Goal: Task Accomplishment & Management: Use online tool/utility

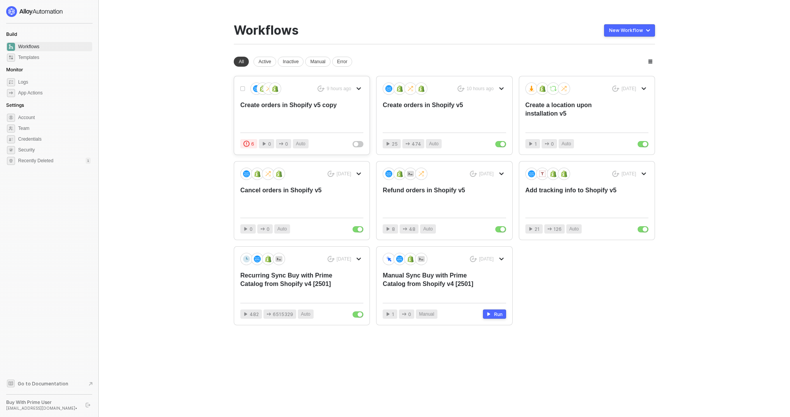
click at [338, 94] on div "9 hours ago" at bounding box center [301, 89] width 123 height 12
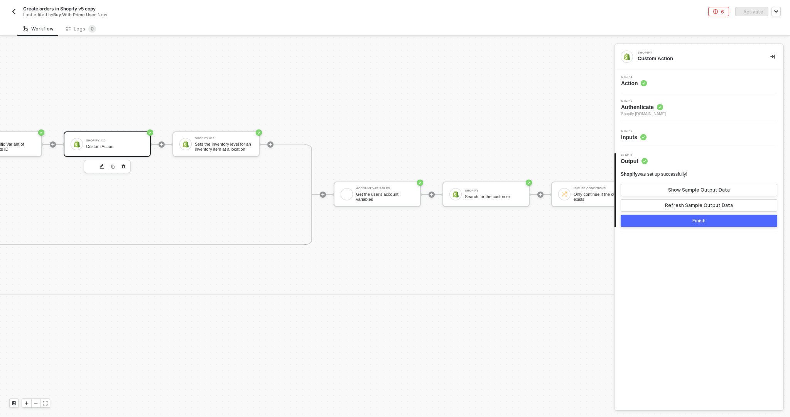
scroll to position [484, 922]
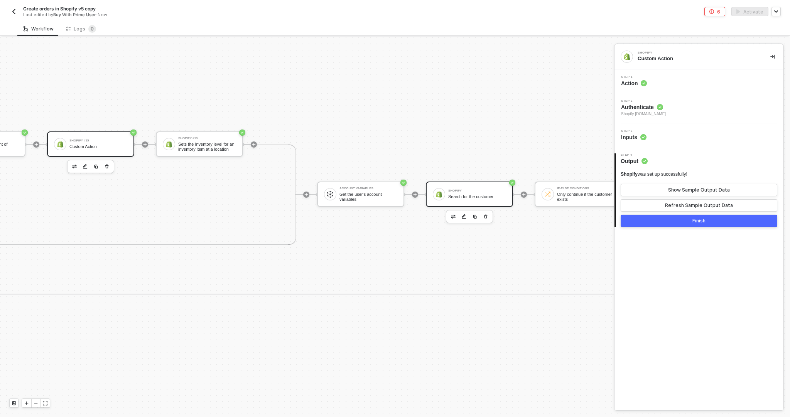
click at [480, 199] on div "Search for the customer" at bounding box center [477, 196] width 58 height 5
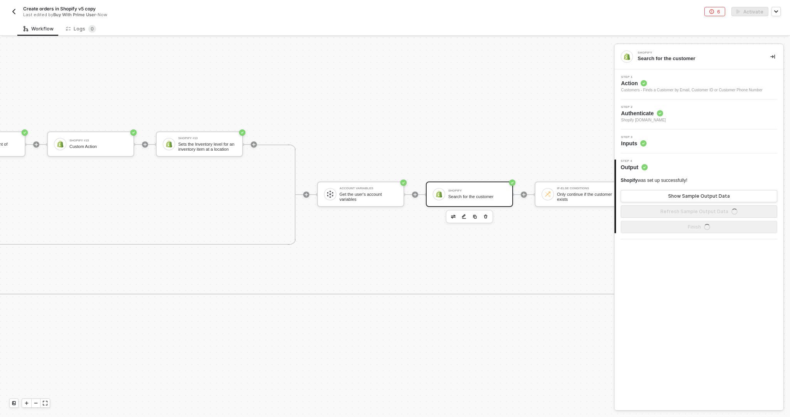
click at [662, 143] on div "Step 3 Inputs" at bounding box center [700, 142] width 167 height 12
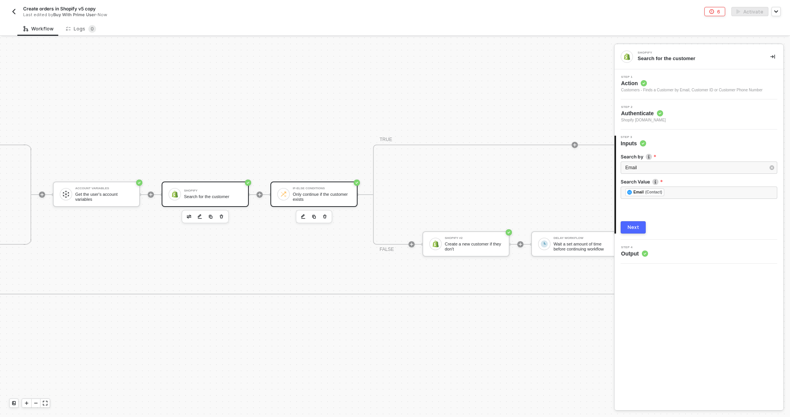
scroll to position [484, 1206]
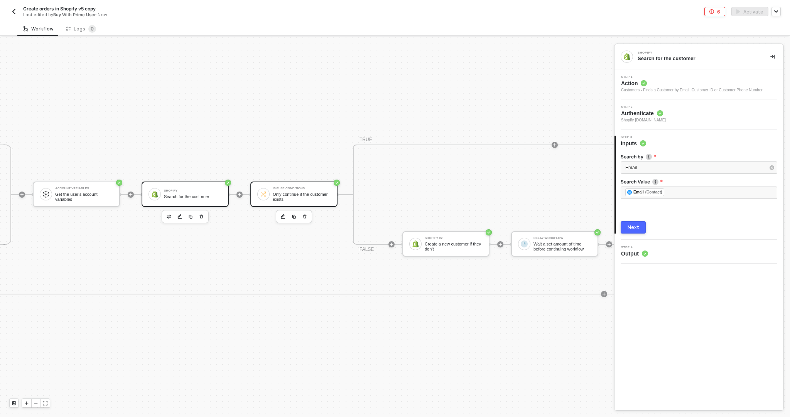
click at [308, 194] on div "Only continue if the customer exists" at bounding box center [302, 197] width 58 height 10
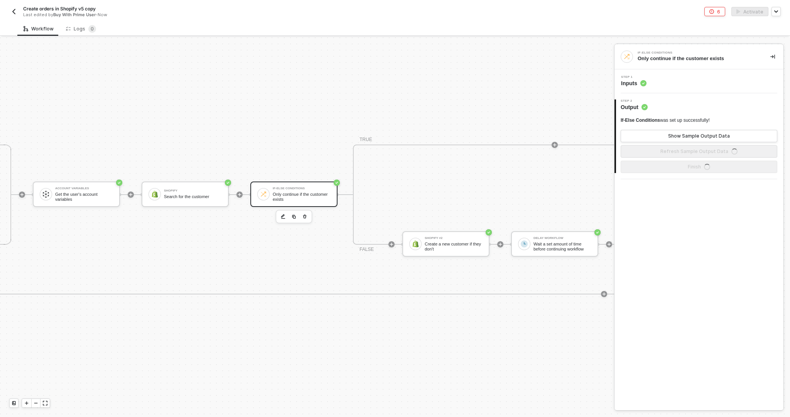
click at [670, 82] on div "Step 1 Inputs" at bounding box center [700, 82] width 167 height 12
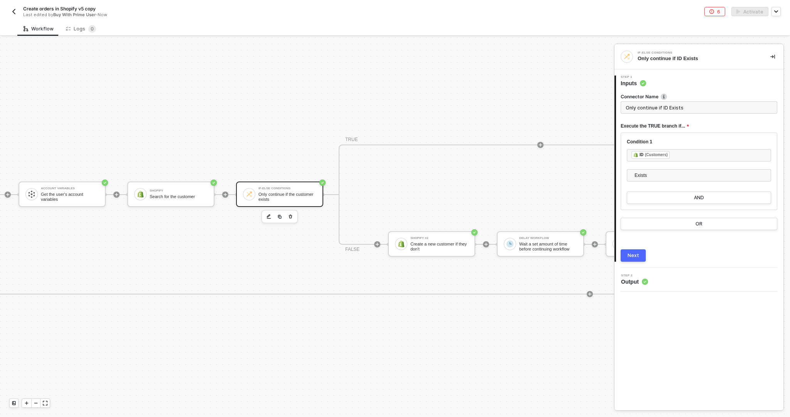
scroll to position [484, 1237]
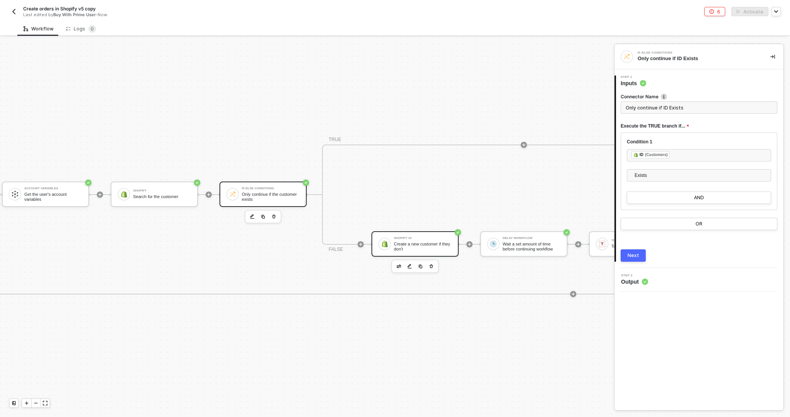
click at [412, 238] on div "Shopify #2" at bounding box center [423, 238] width 58 height 3
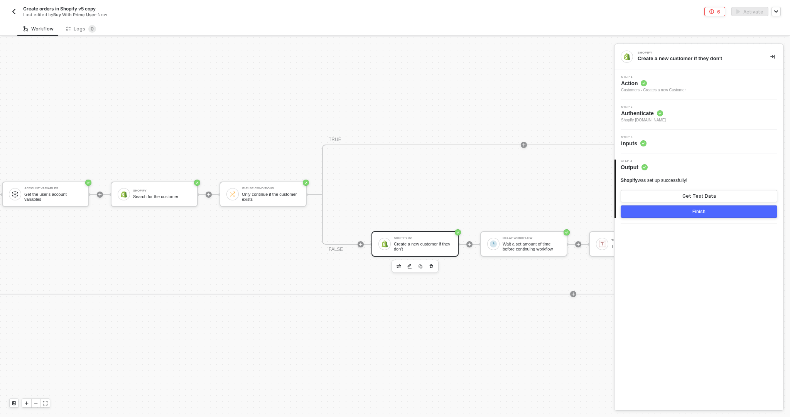
click at [649, 140] on div "Step 3 Inputs" at bounding box center [700, 142] width 167 height 12
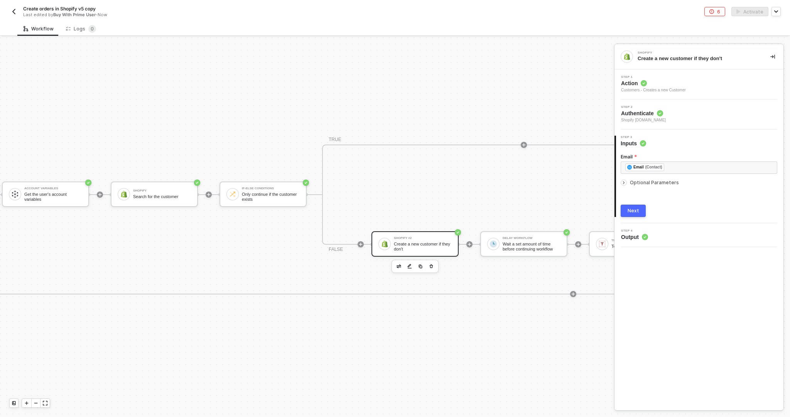
click at [622, 182] on icon "icon-arrow-right-small" at bounding box center [624, 183] width 5 height 5
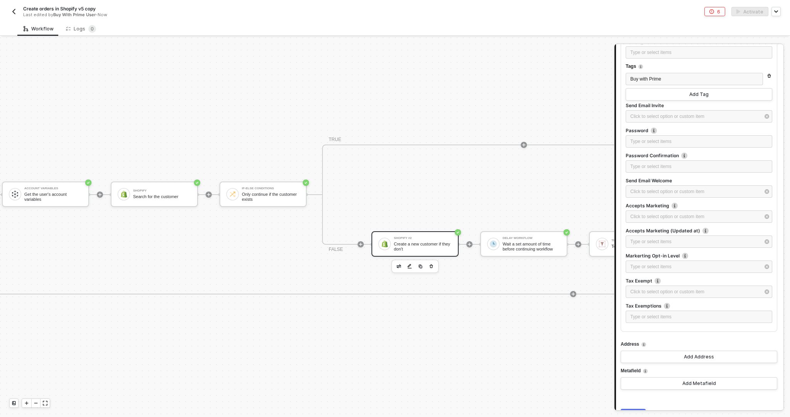
scroll to position [289, 0]
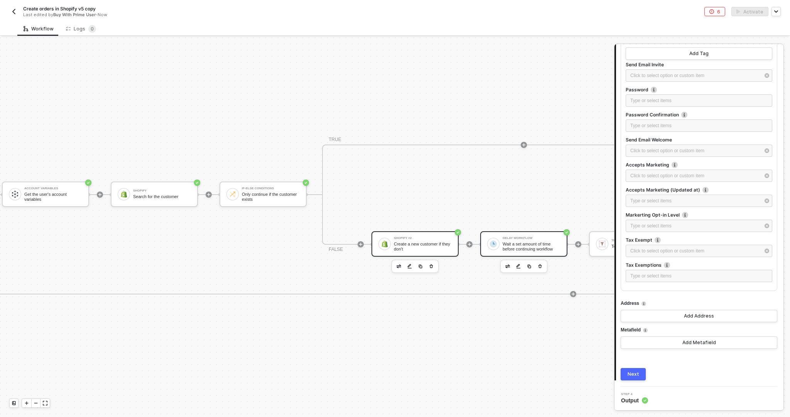
click at [512, 245] on div "Wait a set amount of time before continuing workflow" at bounding box center [532, 247] width 58 height 10
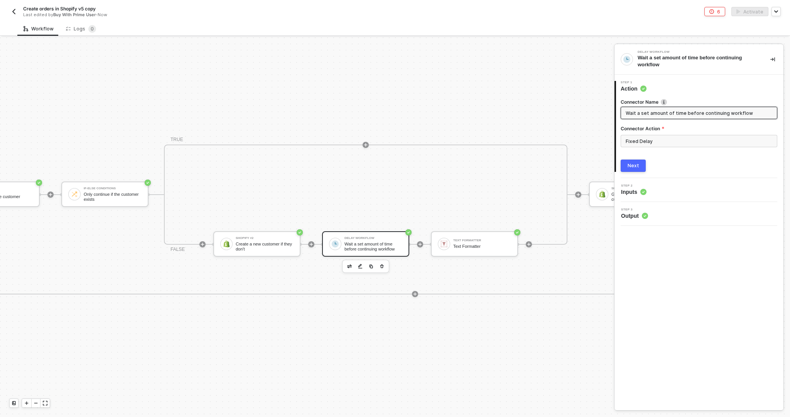
scroll to position [484, 1402]
click at [655, 193] on div "Step 2 Inputs" at bounding box center [700, 190] width 167 height 12
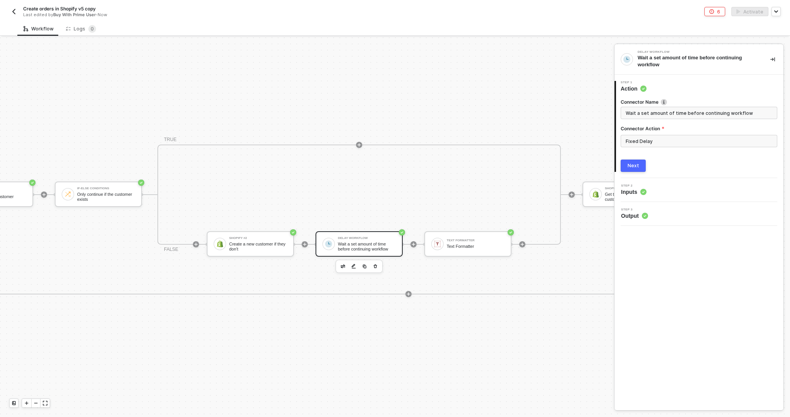
click at [635, 167] on div "Next" at bounding box center [634, 166] width 12 height 6
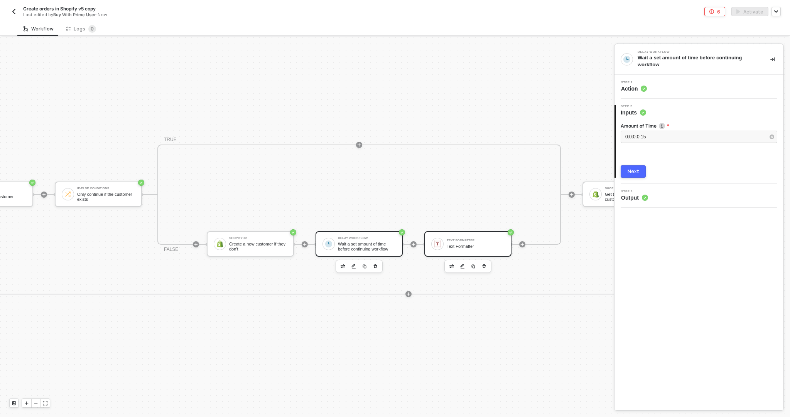
click at [489, 252] on div "Text Formatter Text Formatter" at bounding box center [467, 243] width 87 height 25
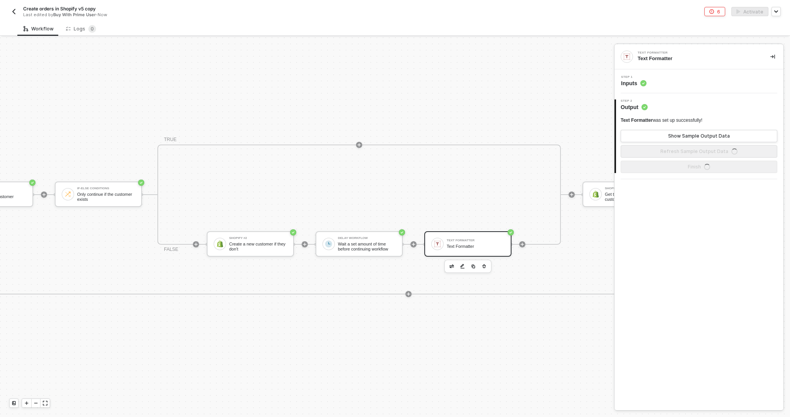
click at [658, 86] on div "Step 1 Inputs" at bounding box center [700, 82] width 167 height 12
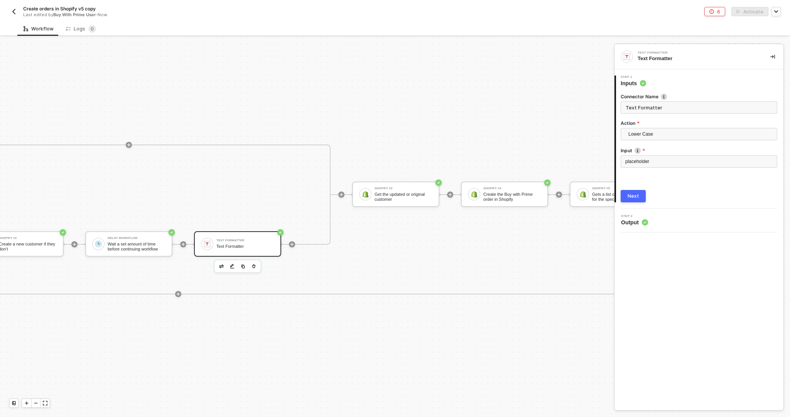
scroll to position [484, 1633]
click at [412, 199] on div "Get the updated or original customer" at bounding box center [403, 197] width 58 height 10
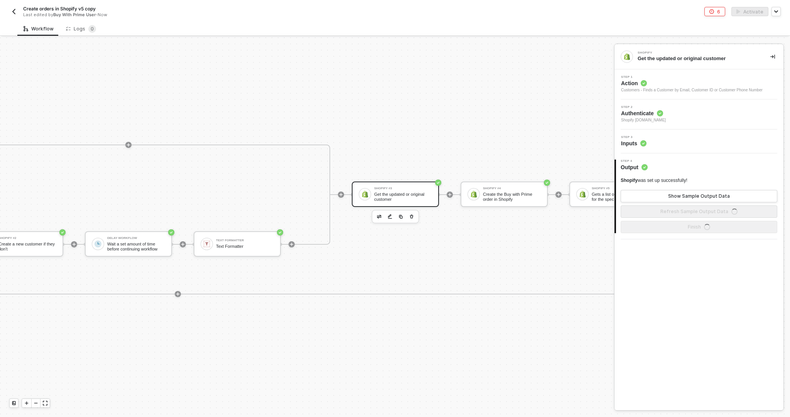
click at [674, 139] on div "Step 3 Inputs" at bounding box center [700, 142] width 167 height 12
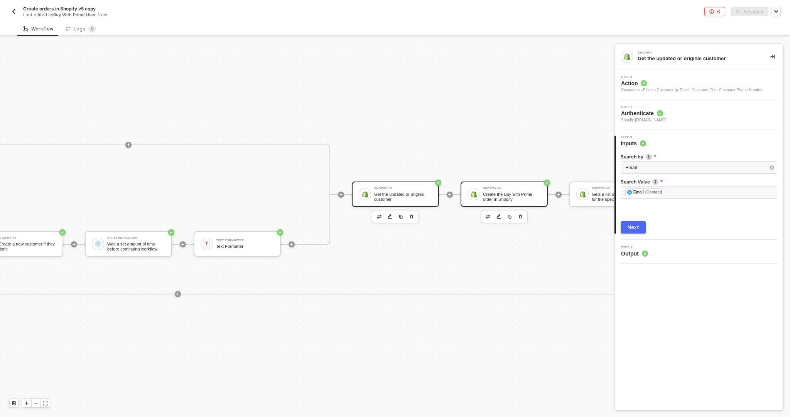
click at [516, 203] on div "Shopify #4 Create the Buy with Prime order in Shopify" at bounding box center [504, 194] width 87 height 25
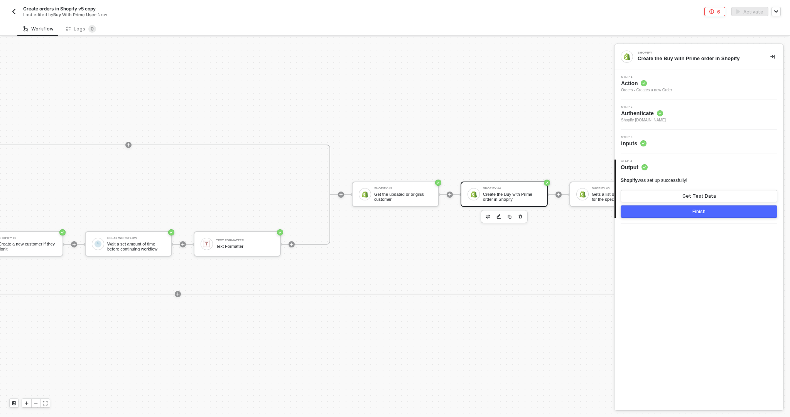
click at [683, 144] on div "Step 3 Inputs" at bounding box center [700, 142] width 167 height 12
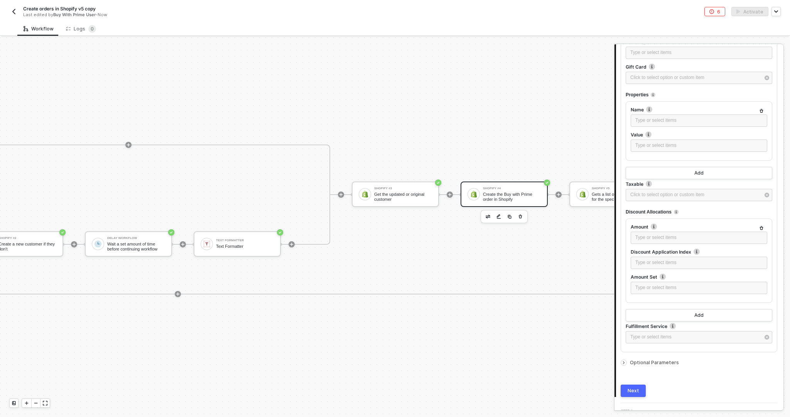
scroll to position [910, 0]
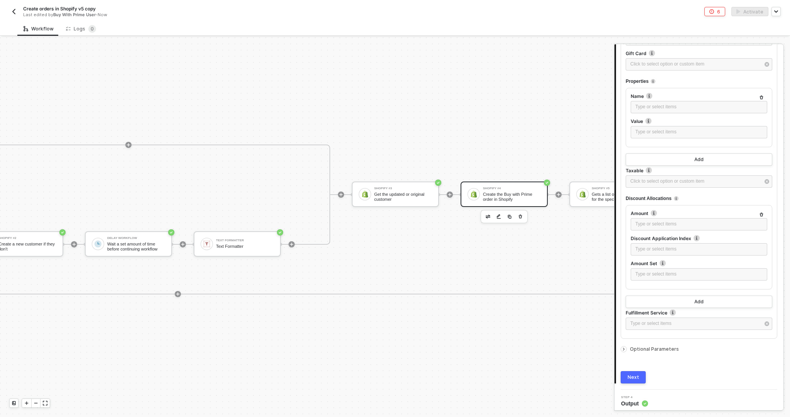
click at [626, 347] on icon "icon-arrow-right-small" at bounding box center [624, 349] width 5 height 5
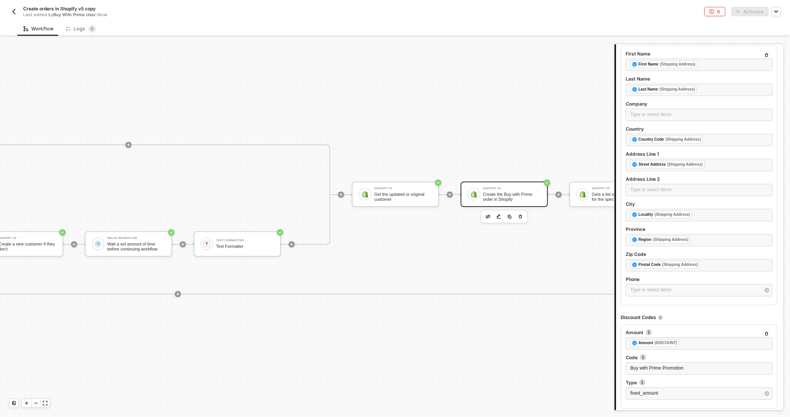
scroll to position [1376, 0]
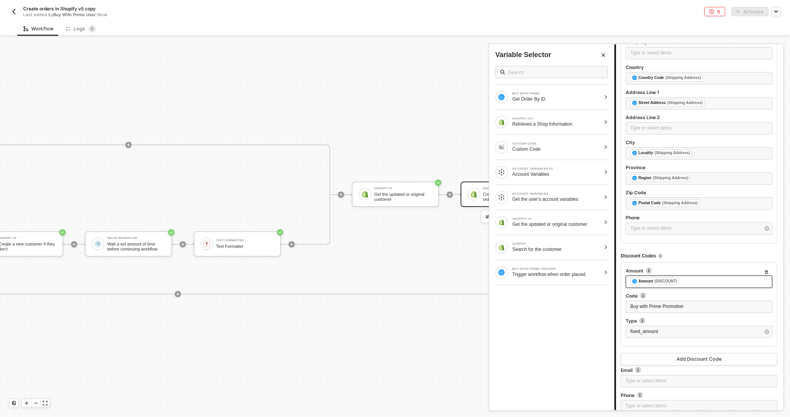
click at [713, 278] on div "﻿ ﻿ Amount (DISCOUNT) ﻿" at bounding box center [698, 282] width 137 height 8
click at [597, 100] on div "Get Order By ID" at bounding box center [556, 99] width 88 height 6
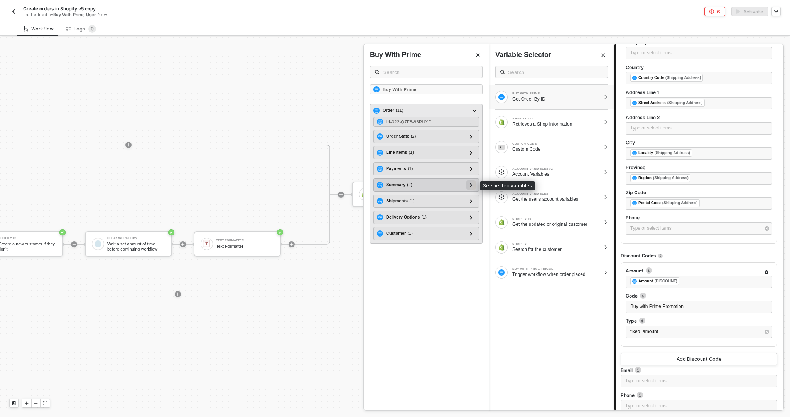
click at [469, 184] on div at bounding box center [471, 185] width 4 height 8
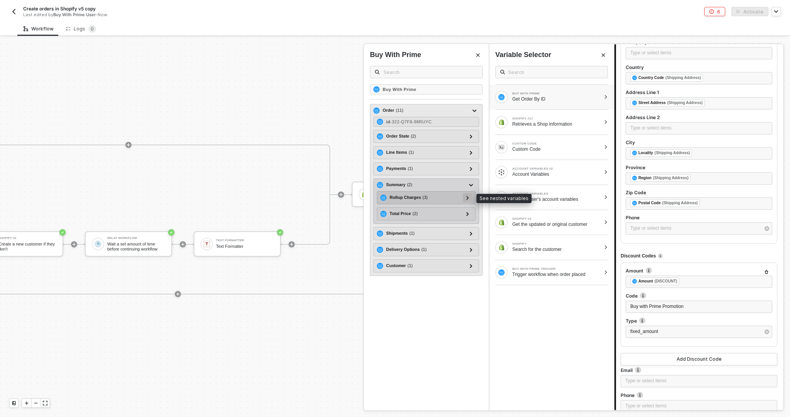
click at [469, 197] on div at bounding box center [468, 197] width 4 height 8
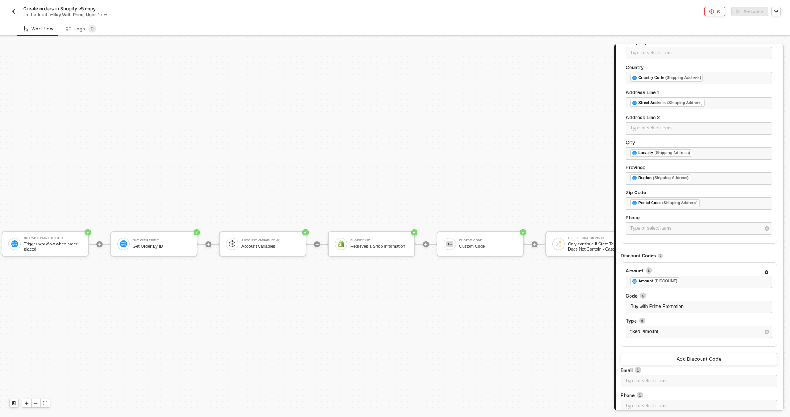
scroll to position [484, 6]
click at [175, 238] on div "Buy With Prime Get Order By ID" at bounding box center [164, 244] width 58 height 15
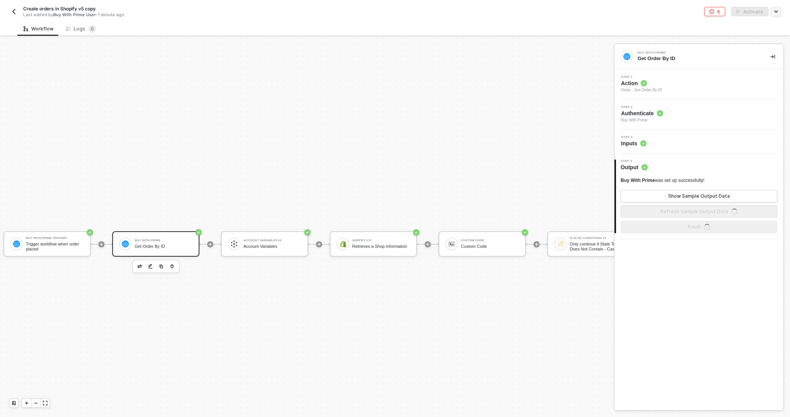
click at [691, 143] on div "Step 3 Inputs" at bounding box center [700, 142] width 167 height 12
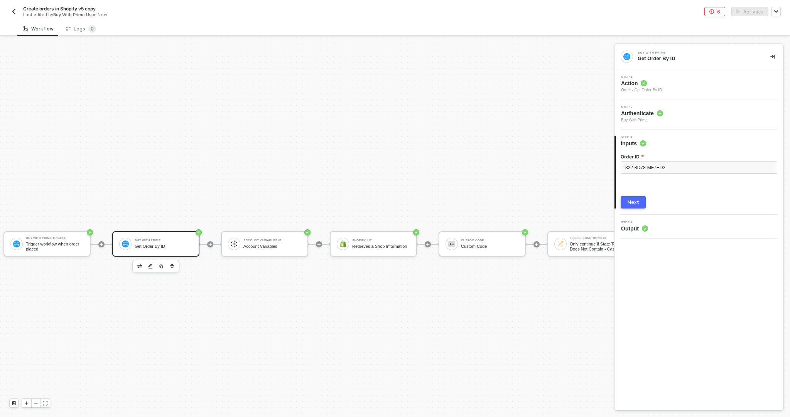
click at [663, 229] on div "Step 4 Output" at bounding box center [700, 227] width 167 height 12
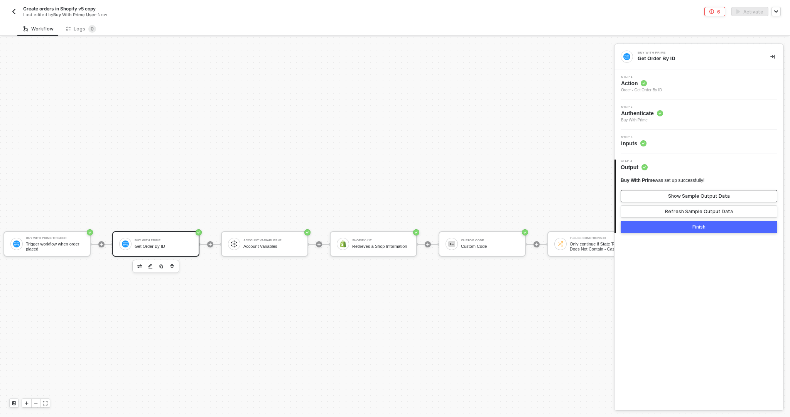
click at [669, 199] on button "Show Sample Output Data" at bounding box center [699, 196] width 157 height 12
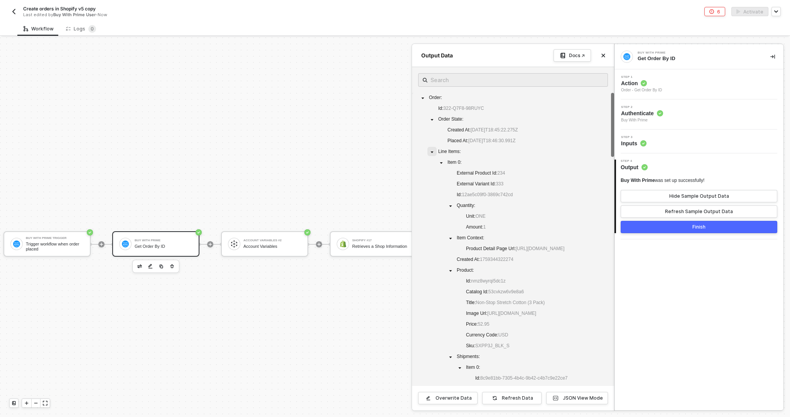
click at [431, 151] on icon "caret-down" at bounding box center [432, 152] width 4 height 4
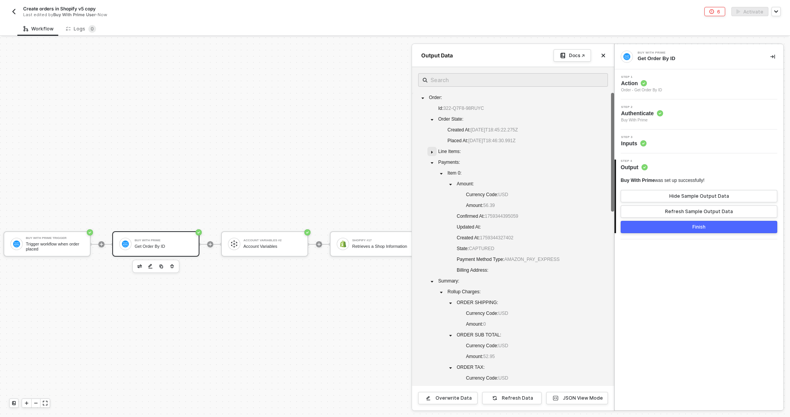
click at [431, 151] on icon "caret-down" at bounding box center [432, 152] width 4 height 4
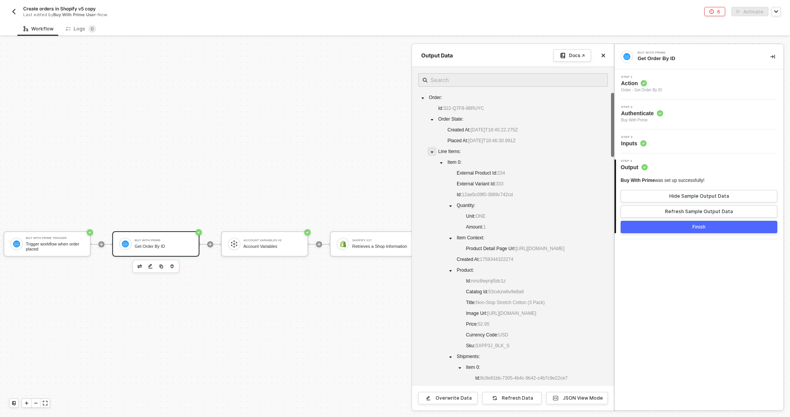
click at [432, 154] on icon "caret-down" at bounding box center [432, 152] width 4 height 4
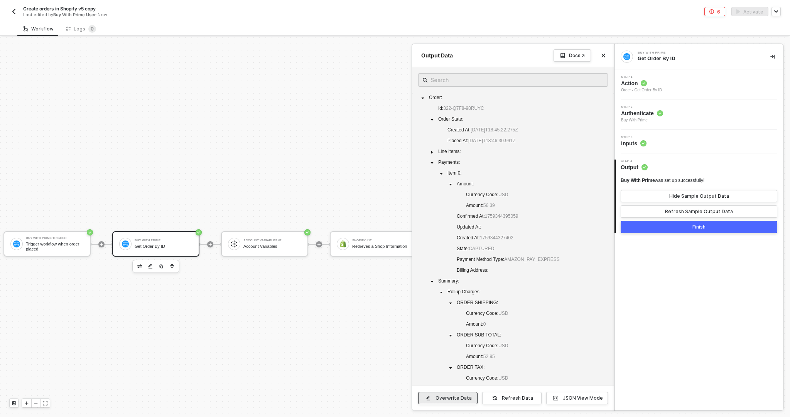
click at [476, 402] on button "Overwrite Data" at bounding box center [447, 398] width 59 height 12
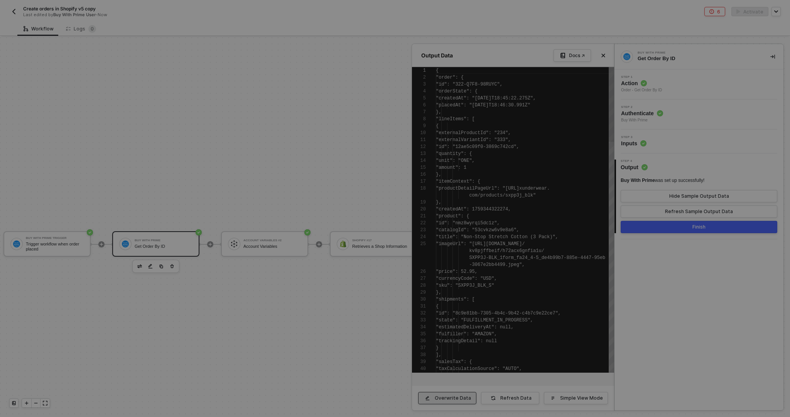
scroll to position [69, 0]
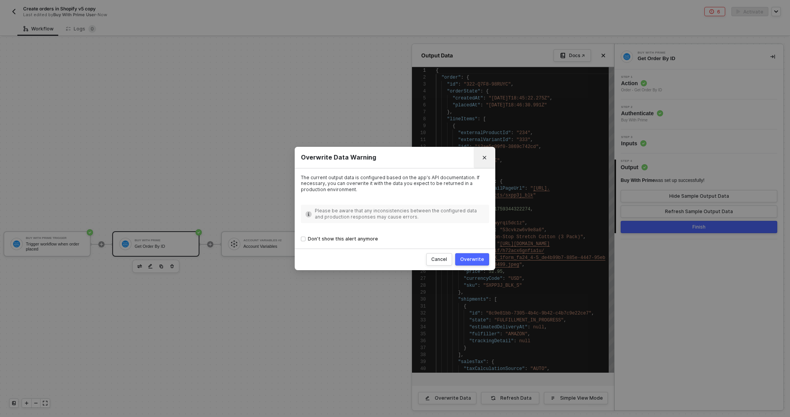
click at [484, 161] on button "Close" at bounding box center [484, 158] width 12 height 12
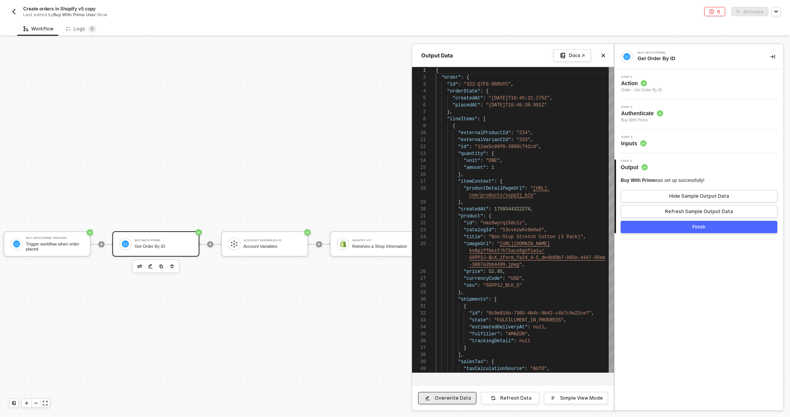
click at [465, 403] on button "Overwrite Data" at bounding box center [447, 398] width 58 height 12
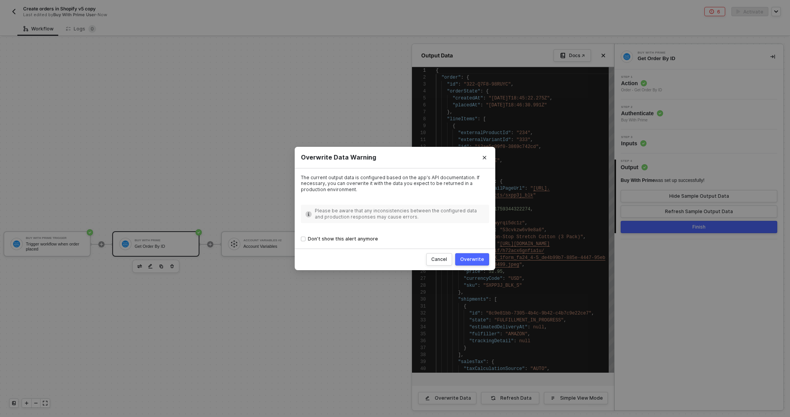
click at [487, 258] on button "Overwrite" at bounding box center [472, 259] width 34 height 12
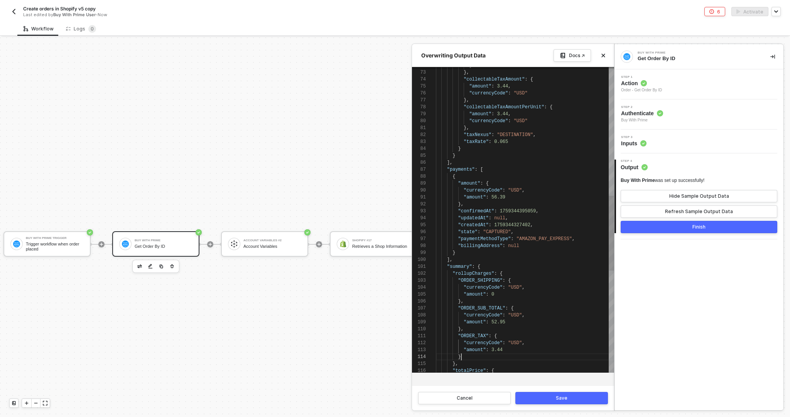
scroll to position [49, 25]
click at [463, 356] on div "}" at bounding box center [525, 357] width 178 height 7
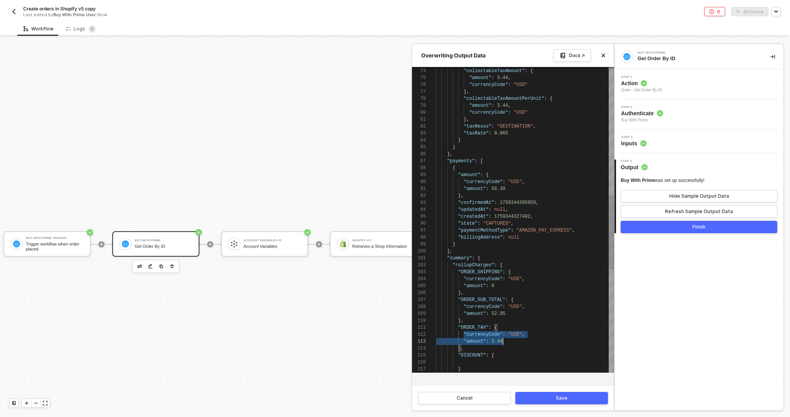
scroll to position [35, 66]
drag, startPoint x: 463, startPoint y: 333, endPoint x: 518, endPoint y: 342, distance: 55.5
click at [474, 360] on div at bounding box center [525, 362] width 178 height 7
paste textarea ""amount": 3.44 } }, "totalPrice": { "currencyCode": "USD", "amount": 56.39 } },…"
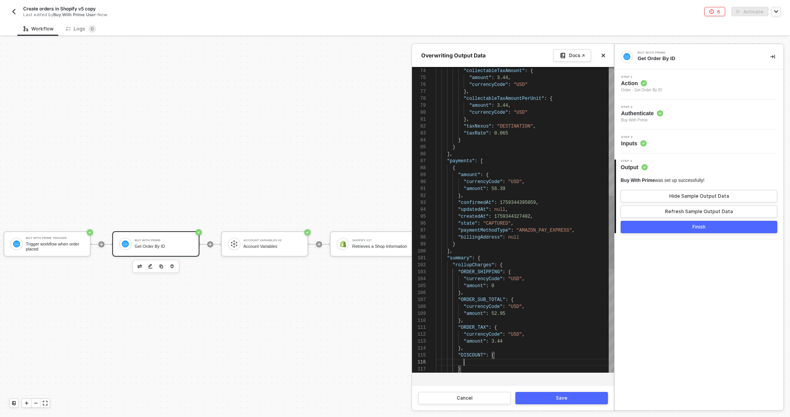
scroll to position [0, 66]
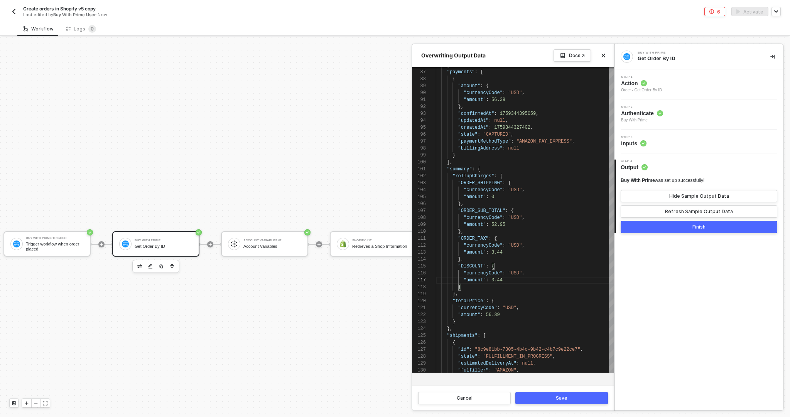
click at [544, 398] on button "Save" at bounding box center [561, 398] width 93 height 12
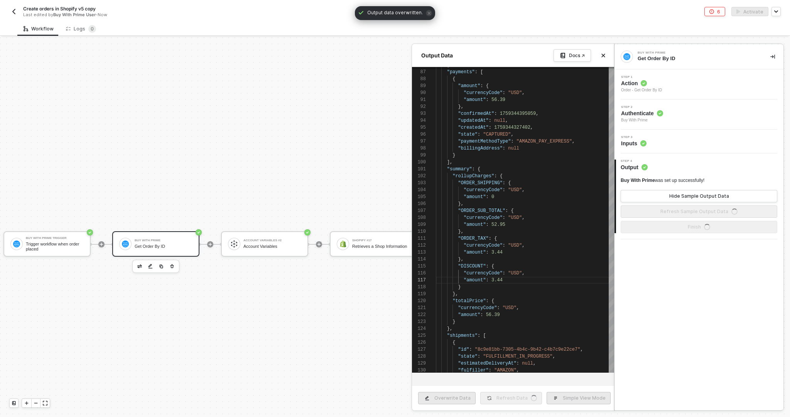
type textarea "{ "order": { "id": "322-Q7F8-98RUYC", "orderState": { "createdAt": "2025-10-01T…"
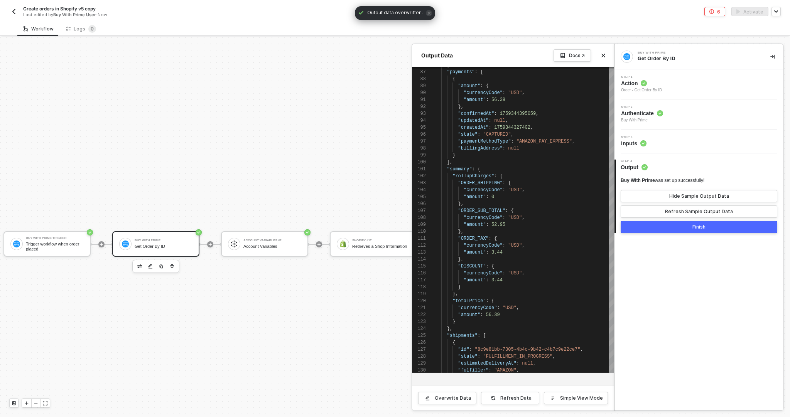
click at [677, 320] on div "Buy With Prime Get Order By ID Step 1 Action Order - Get Order By ID Step 2 Aut…" at bounding box center [699, 227] width 169 height 366
click at [312, 294] on div at bounding box center [395, 227] width 790 height 380
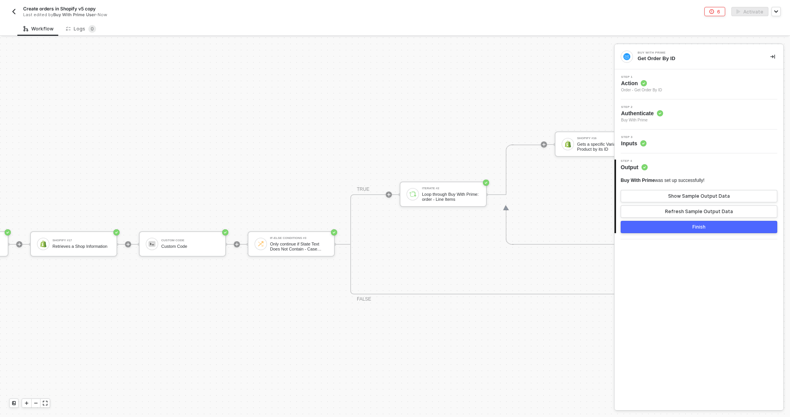
scroll to position [484, 321]
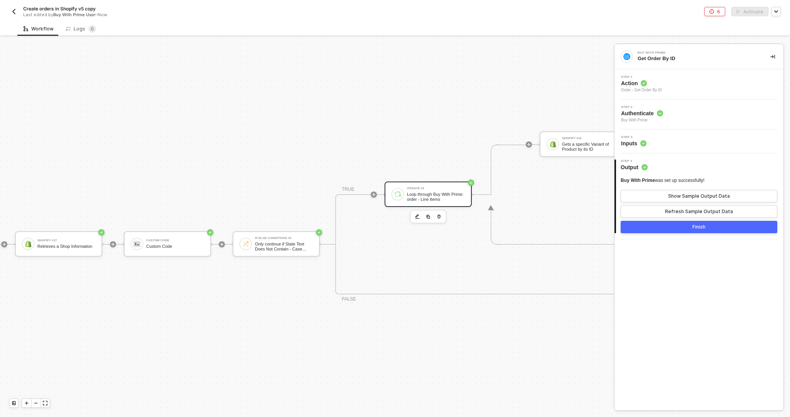
click at [431, 198] on div "Loop through Buy With Prime: order - Line Items" at bounding box center [436, 197] width 58 height 10
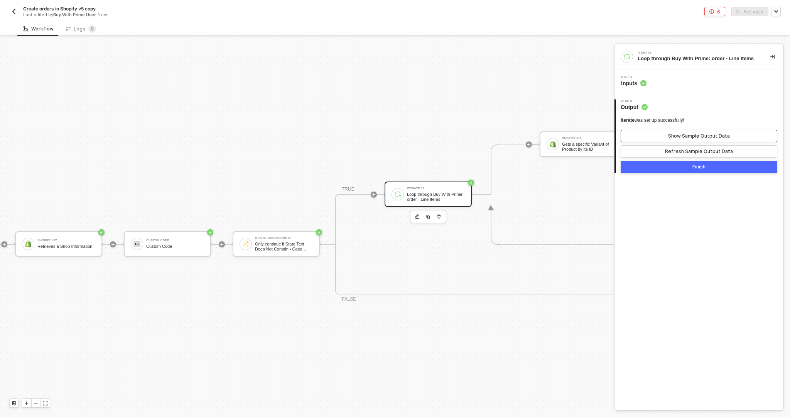
click at [682, 135] on div "Show Sample Output Data" at bounding box center [699, 136] width 62 height 6
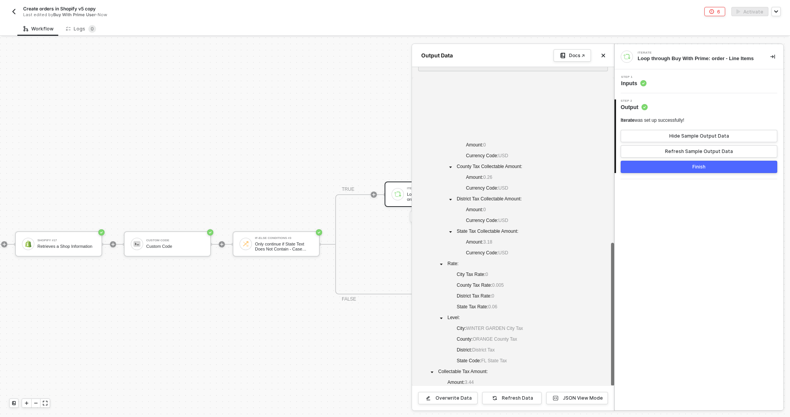
scroll to position [356, 0]
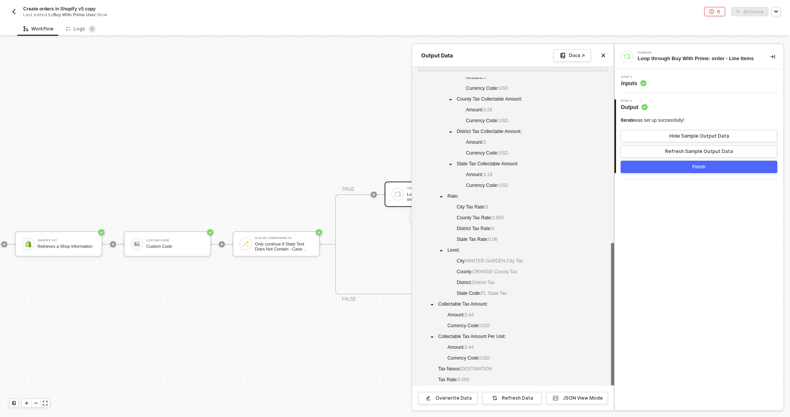
click at [334, 279] on div at bounding box center [395, 227] width 790 height 380
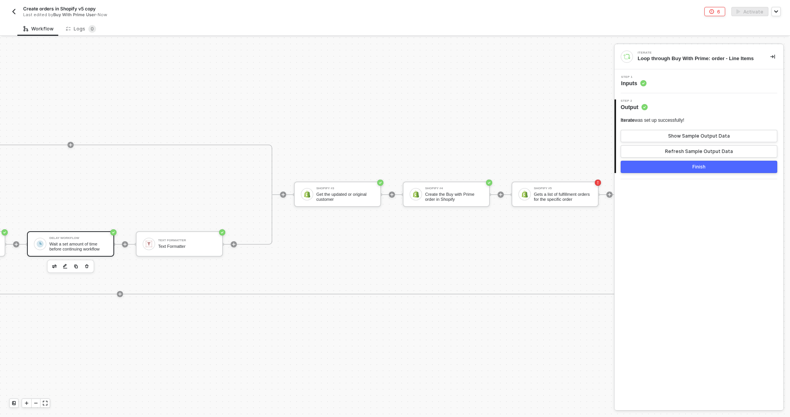
scroll to position [484, 1702]
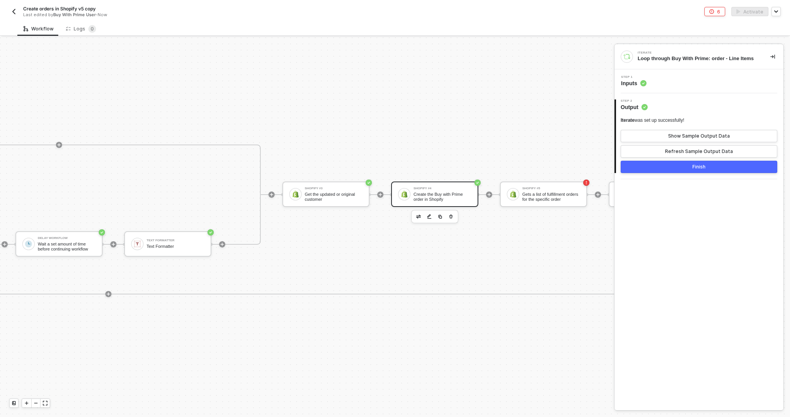
click at [446, 187] on div "Shopify #4" at bounding box center [443, 188] width 58 height 3
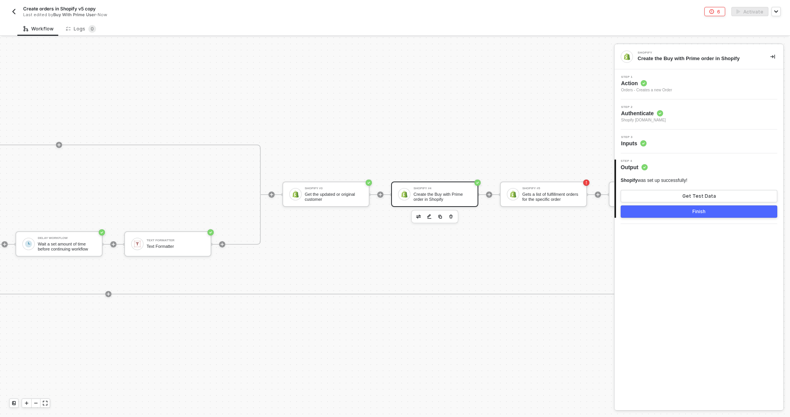
click at [682, 140] on div "Step 3 Inputs" at bounding box center [700, 142] width 167 height 12
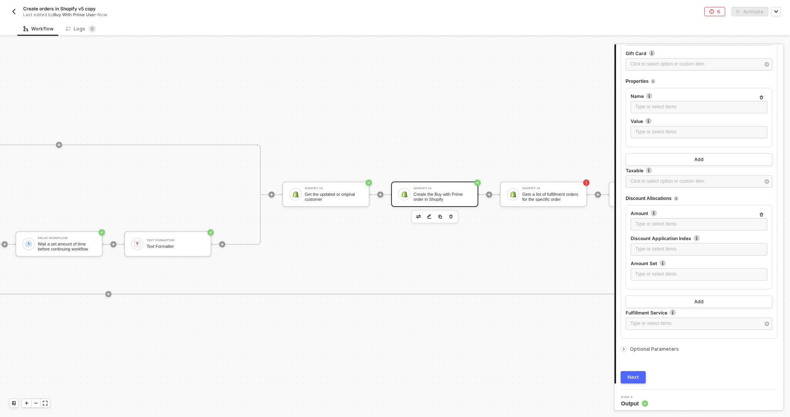
scroll to position [907, 0]
click at [622, 351] on icon "icon-arrow-right-small" at bounding box center [624, 353] width 5 height 5
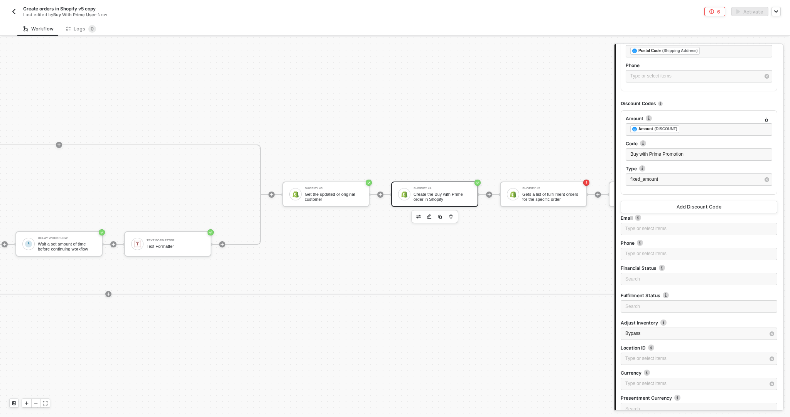
scroll to position [1466, 0]
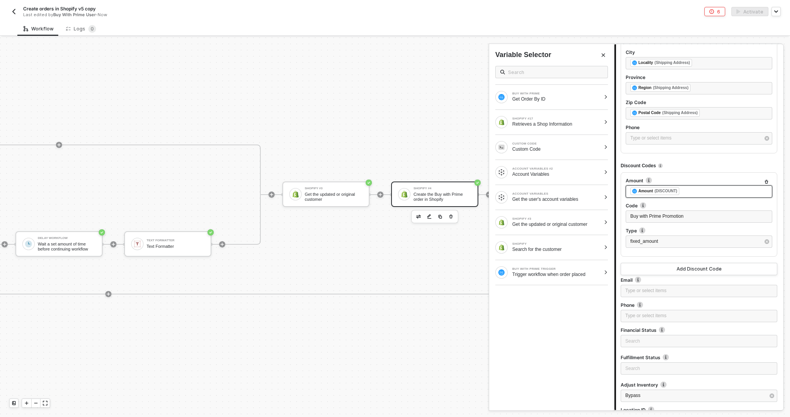
click at [694, 187] on div "﻿ ﻿ Amount (DISCOUNT) ﻿" at bounding box center [698, 191] width 137 height 8
click at [694, 188] on div "﻿ ﻿ Amount (DISCOUNT) ﻿" at bounding box center [698, 191] width 137 height 8
click at [534, 101] on div "Get Order By ID" at bounding box center [556, 99] width 88 height 6
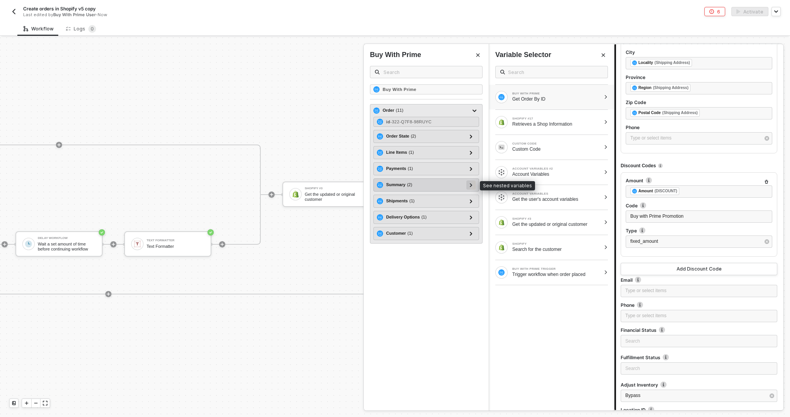
click at [474, 187] on div at bounding box center [470, 185] width 9 height 9
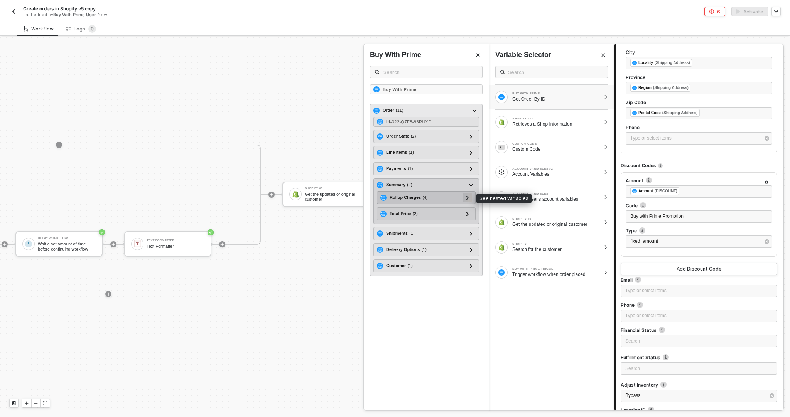
click at [467, 197] on icon at bounding box center [467, 198] width 3 height 4
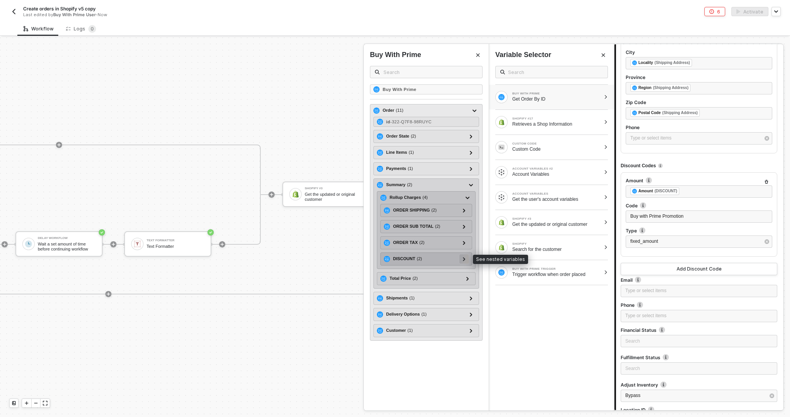
click at [463, 260] on div at bounding box center [464, 259] width 4 height 8
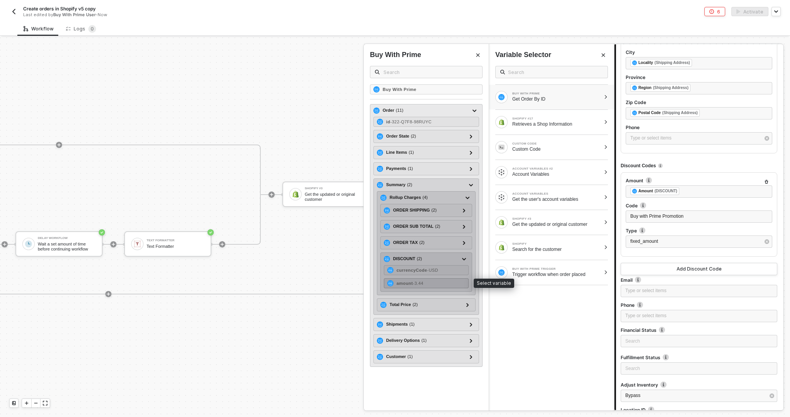
click at [454, 279] on div "amount - 3.44" at bounding box center [426, 284] width 85 height 10
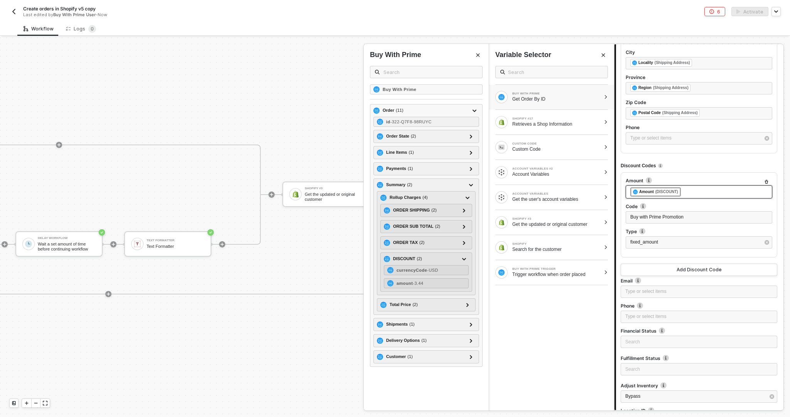
click at [696, 187] on div "﻿ ﻿ Amount (DISCOUNT) ﻿" at bounding box center [698, 191] width 137 height 9
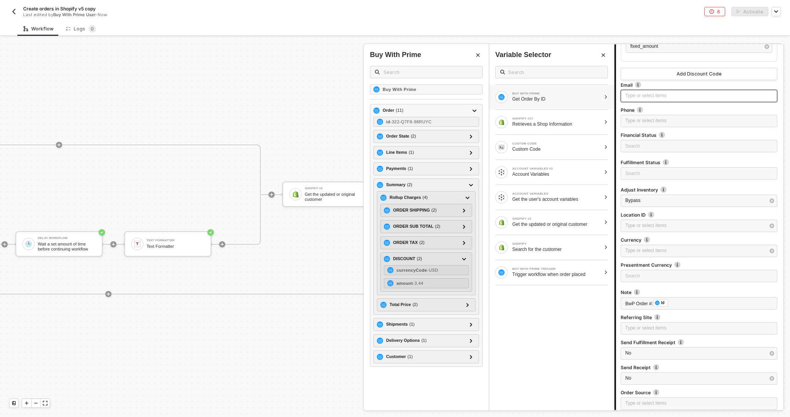
scroll to position [1665, 0]
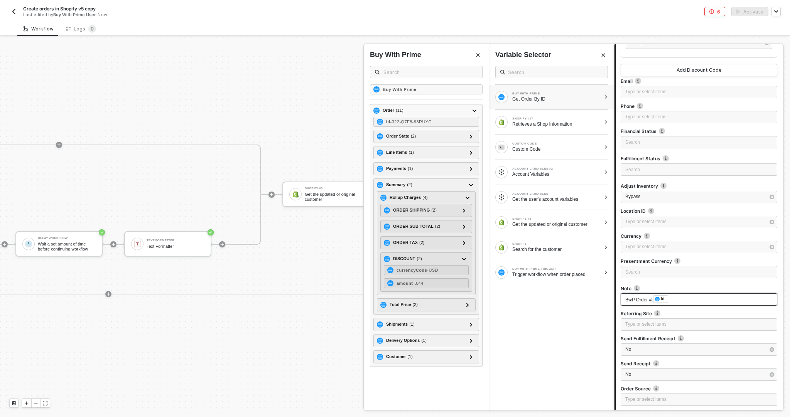
click at [679, 296] on div "BwP Order #: ﻿ Id ﻿" at bounding box center [698, 300] width 147 height 8
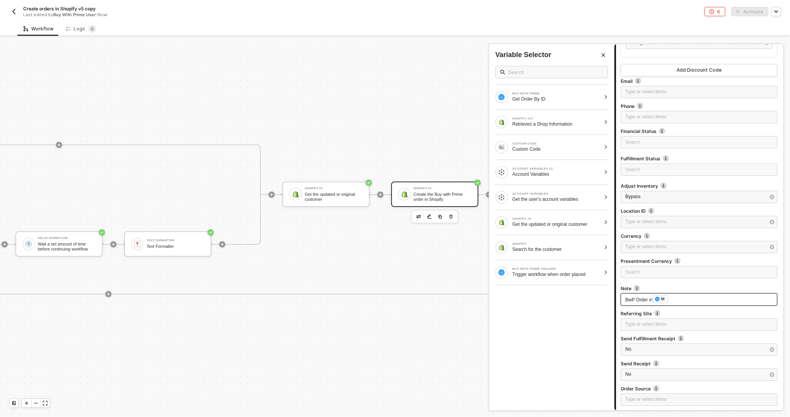
click at [679, 296] on div "BwP Order #: ﻿ Id ﻿" at bounding box center [698, 300] width 147 height 8
click at [568, 99] on div "Get Order By ID" at bounding box center [556, 99] width 88 height 6
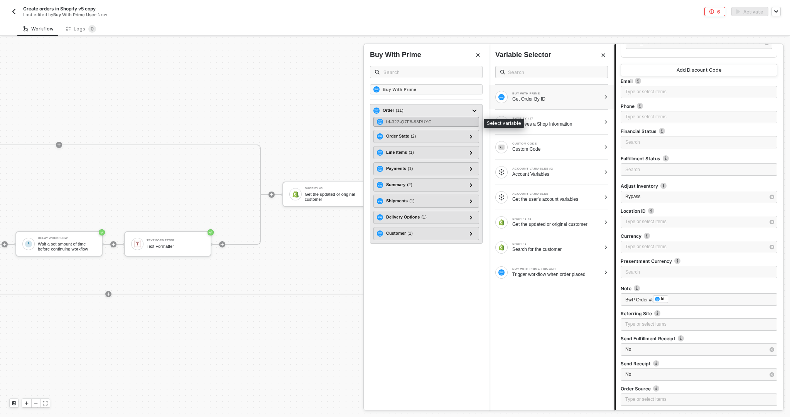
click at [422, 124] on div "id - 322-Q7F8-98RUYC" at bounding box center [426, 122] width 106 height 10
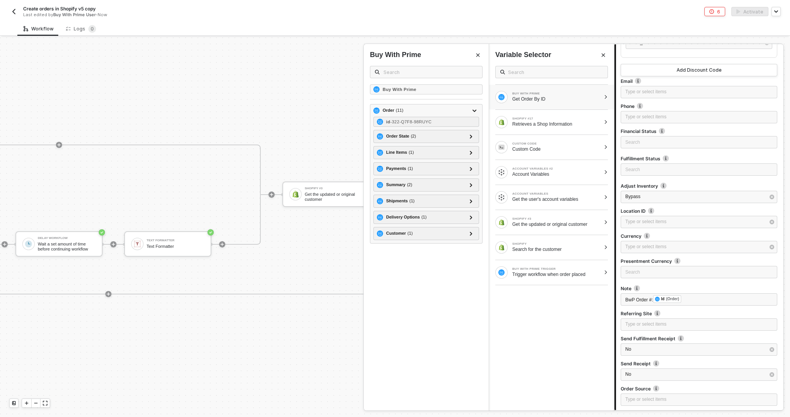
click at [738, 383] on div at bounding box center [699, 384] width 157 height 3
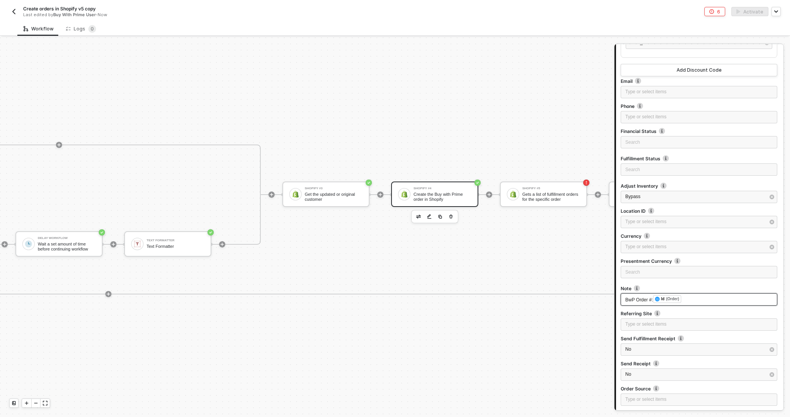
click at [653, 297] on span "BwP Order #:" at bounding box center [639, 299] width 28 height 5
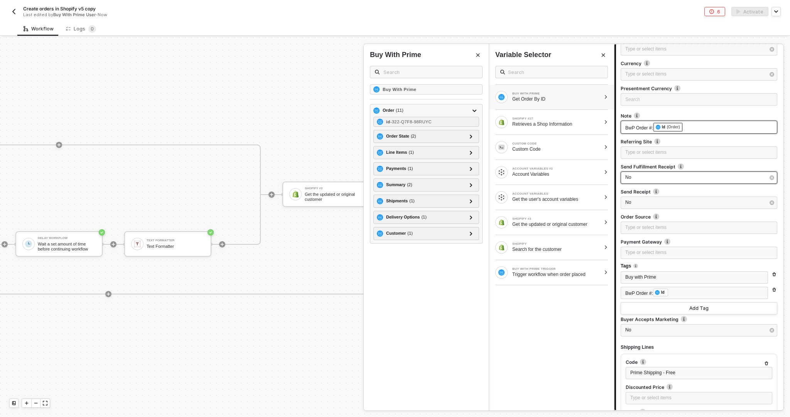
scroll to position [1843, 0]
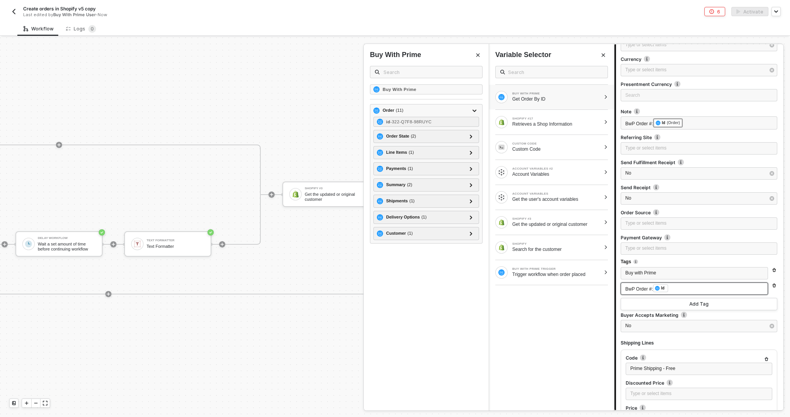
click at [681, 285] on div "BwP Order #: ﻿ Id ﻿" at bounding box center [694, 289] width 138 height 8
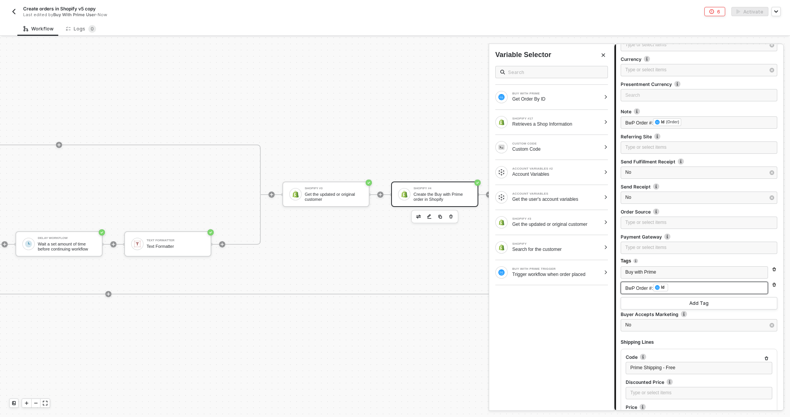
scroll to position [1842, 0]
click at [649, 287] on span "BwP Order #:" at bounding box center [639, 288] width 28 height 5
click at [705, 284] on div "BwP Order #: ﻿ Id ﻿" at bounding box center [694, 288] width 138 height 8
click at [528, 100] on div "Get Order By ID" at bounding box center [556, 99] width 88 height 6
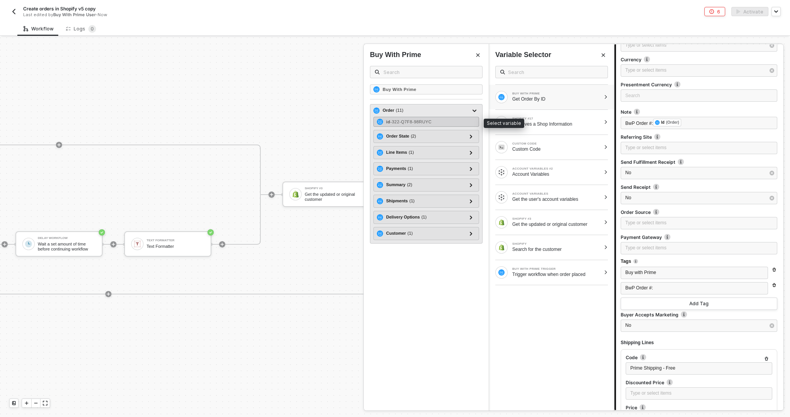
click at [432, 122] on span "- 322-Q7F8-98RUYC" at bounding box center [410, 122] width 41 height 5
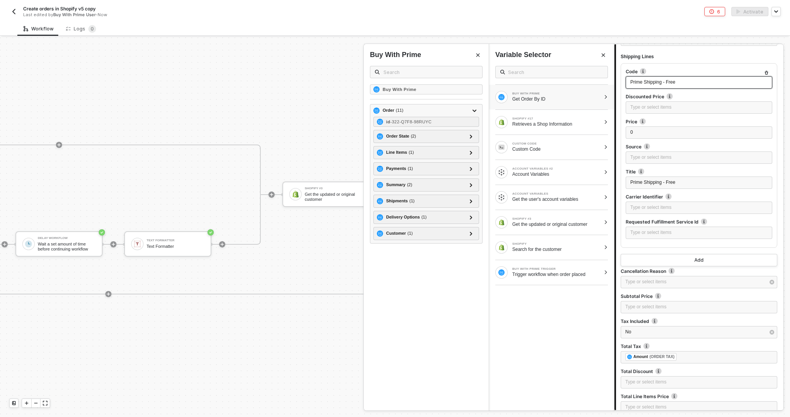
scroll to position [2140, 0]
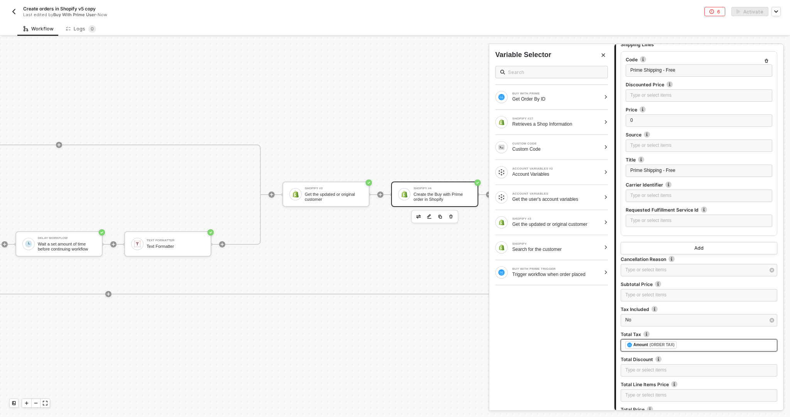
click at [698, 341] on div "﻿ ﻿ Amount (ORDER TAX) ﻿" at bounding box center [698, 345] width 147 height 8
click at [696, 341] on div "﻿ ﻿ Amount (ORDER TAX) ﻿" at bounding box center [698, 345] width 147 height 8
click at [513, 102] on div "BUY WITH PRIME Get Order By ID" at bounding box center [547, 97] width 105 height 12
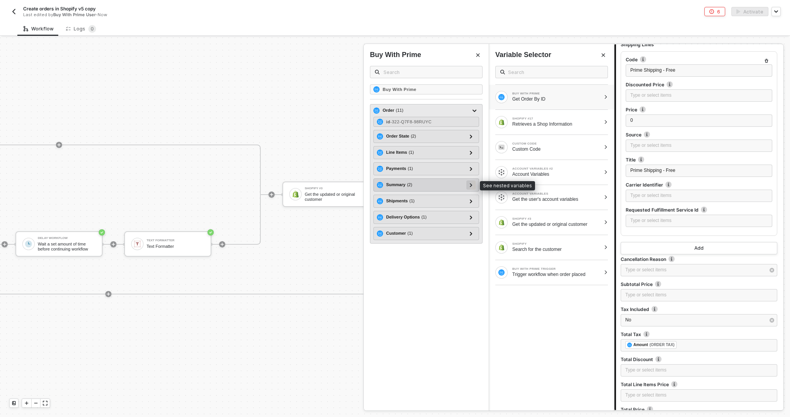
click at [472, 181] on div at bounding box center [471, 185] width 4 height 8
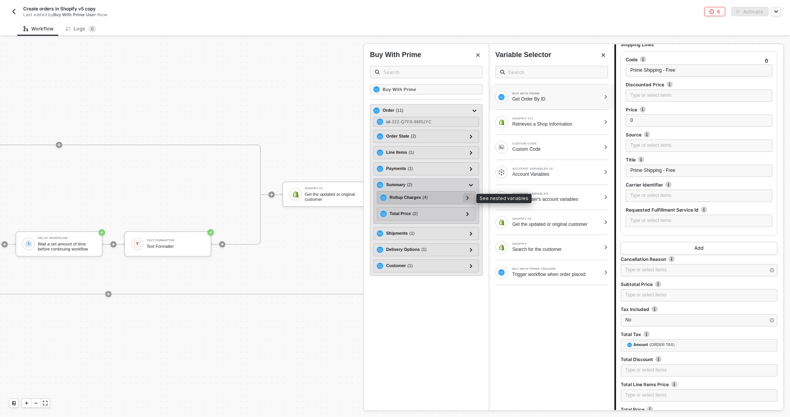
click at [470, 198] on div at bounding box center [467, 197] width 9 height 9
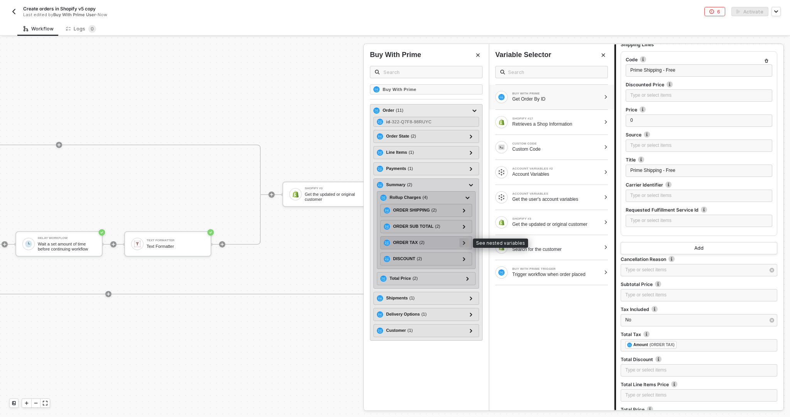
click at [462, 243] on div at bounding box center [464, 242] width 4 height 8
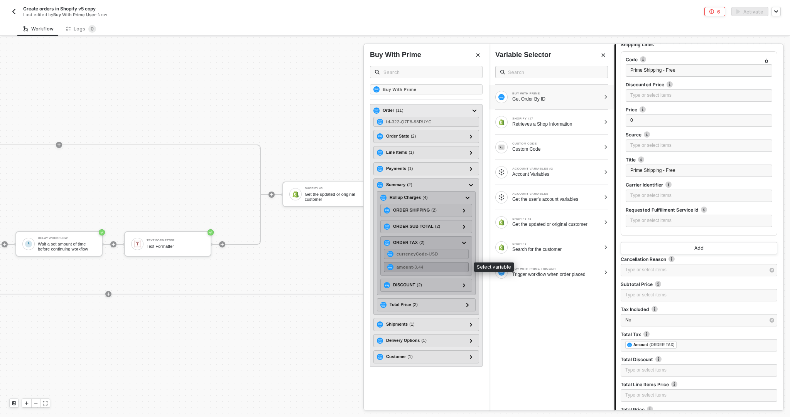
click at [428, 263] on div "amount - 3.44" at bounding box center [426, 267] width 85 height 10
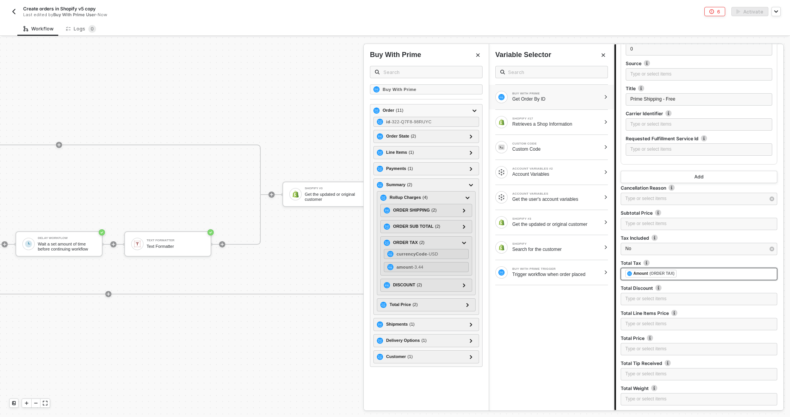
scroll to position [2293, 0]
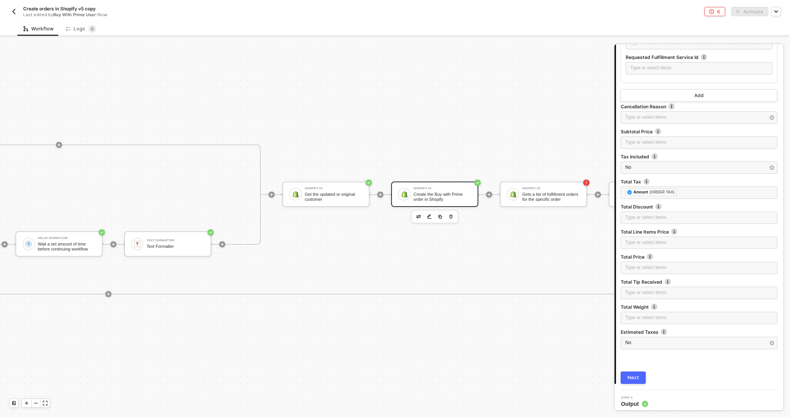
click at [643, 374] on button "Next" at bounding box center [633, 378] width 25 height 12
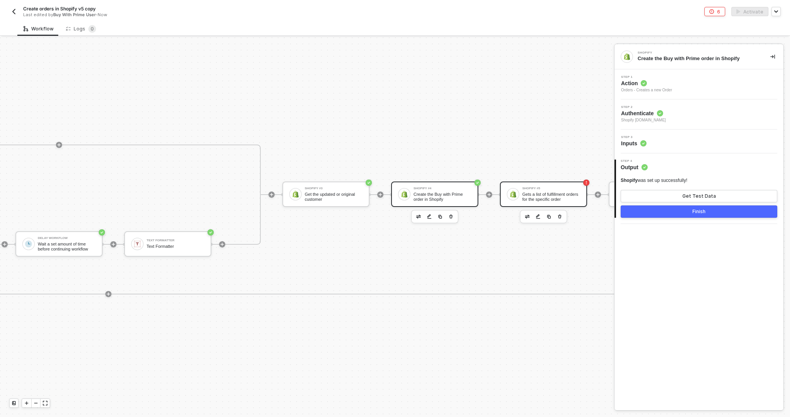
click at [543, 204] on div "Shopify #5 Gets a list of fulfillment orders for the specific order" at bounding box center [543, 194] width 87 height 25
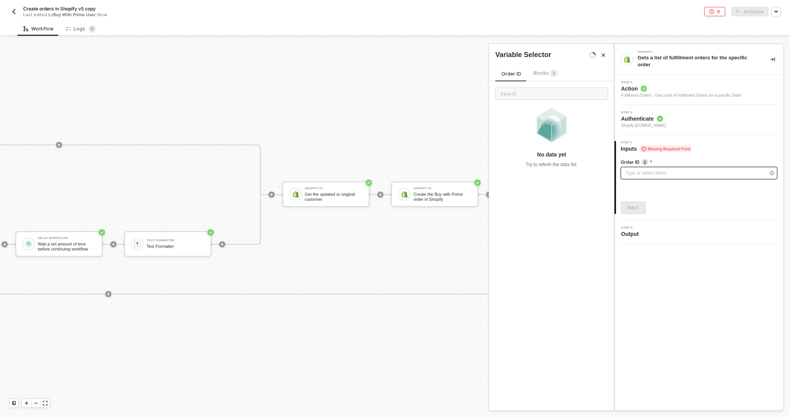
click at [637, 177] on div "Type or select items ﻿" at bounding box center [699, 173] width 157 height 12
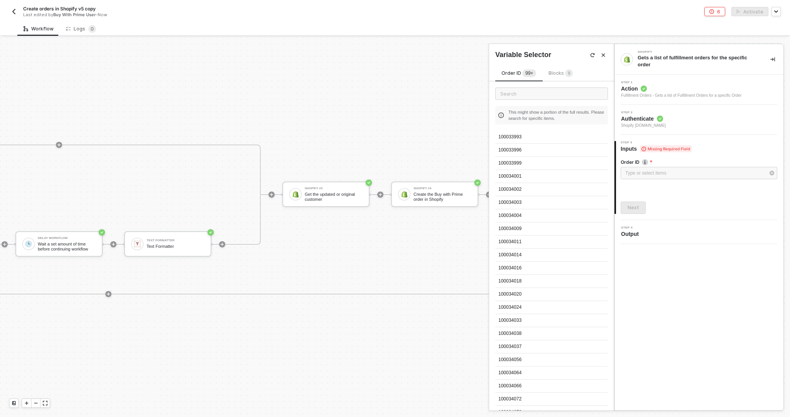
click at [571, 72] on sup "9" at bounding box center [569, 73] width 8 height 8
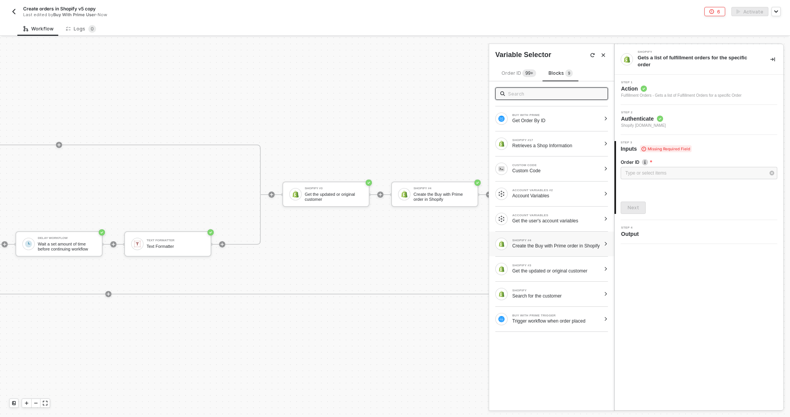
click at [553, 255] on div "SHOPIFY #4 Create the Buy with Prime order in Shopify" at bounding box center [551, 244] width 125 height 25
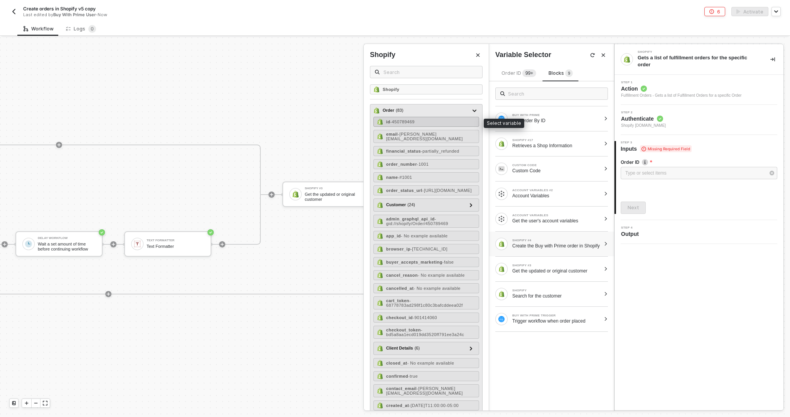
click at [449, 118] on div "id - 450789469" at bounding box center [426, 122] width 106 height 10
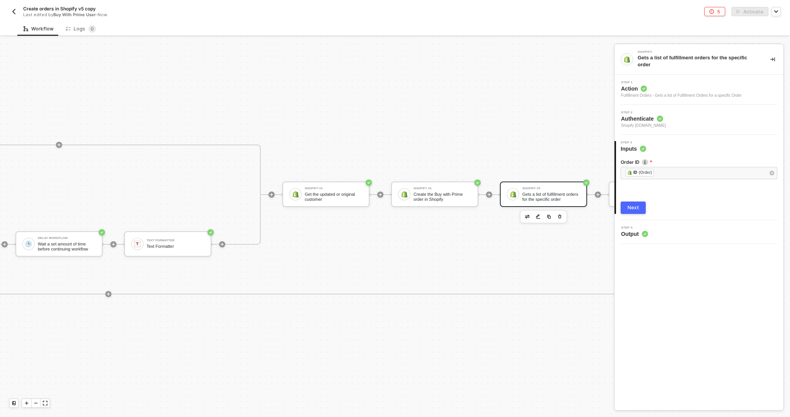
click at [679, 196] on div "Order ID ﻿ ﻿ ID (Order) ﻿ Next" at bounding box center [699, 183] width 157 height 61
click at [630, 206] on div "Next" at bounding box center [634, 208] width 12 height 6
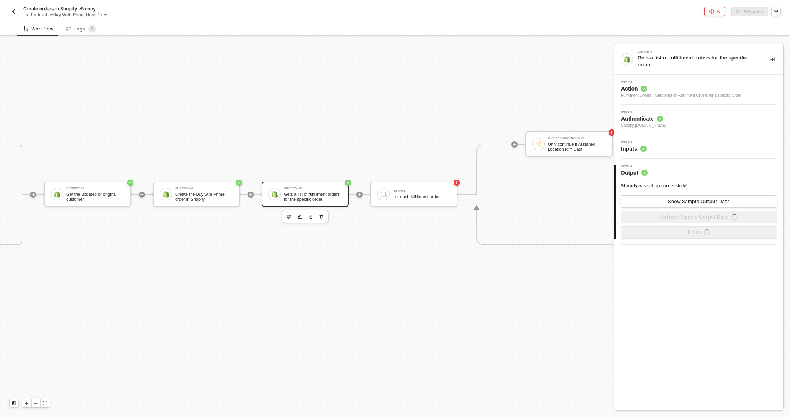
scroll to position [484, 1983]
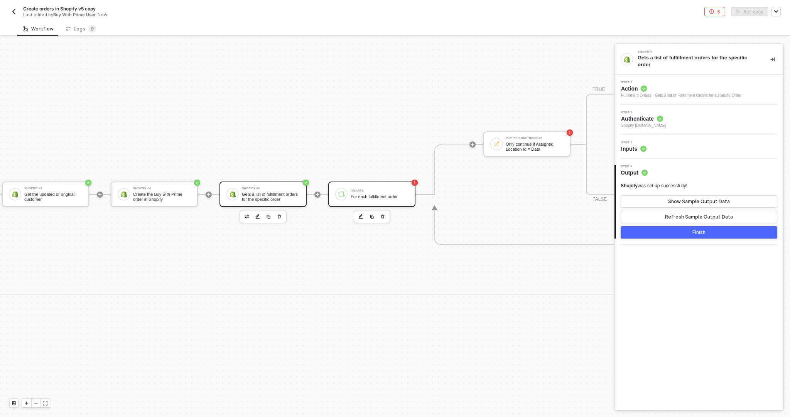
click at [367, 194] on div "For each fulfillment order" at bounding box center [380, 196] width 58 height 5
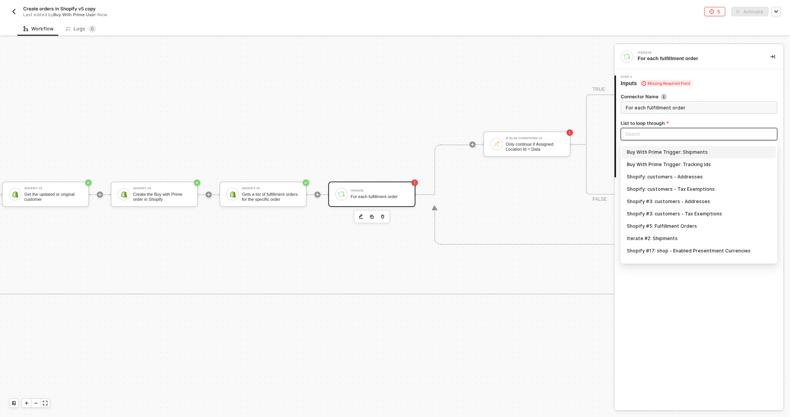
scroll to position [52, 0]
click at [662, 223] on div "Shopify #5: Fulfillment Orders" at bounding box center [699, 222] width 144 height 8
type input "Loop through Shopify #5: Fulfillment Orders"
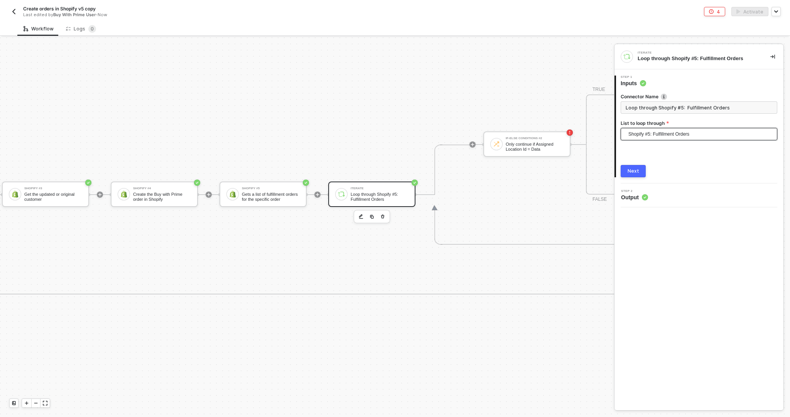
click at [634, 174] on div "Next" at bounding box center [634, 171] width 12 height 6
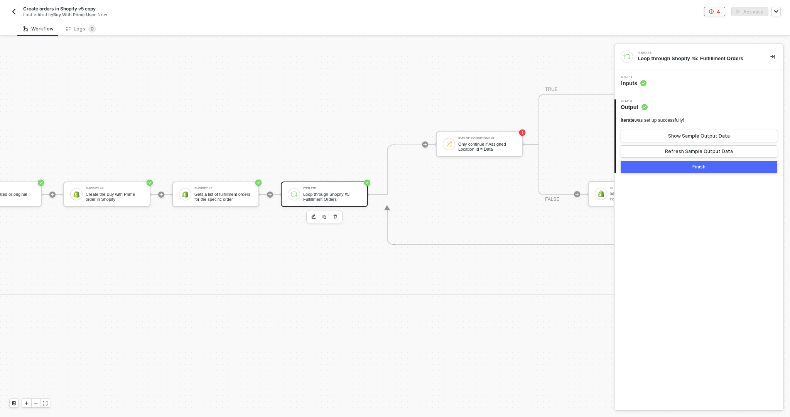
scroll to position [484, 2049]
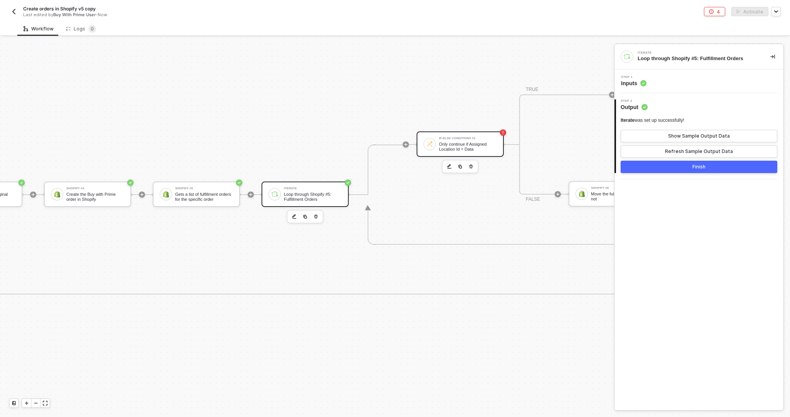
click at [471, 137] on div "If-Else Conditions #2" at bounding box center [468, 138] width 58 height 3
click at [676, 82] on span "Missing Required Field" at bounding box center [666, 83] width 52 height 7
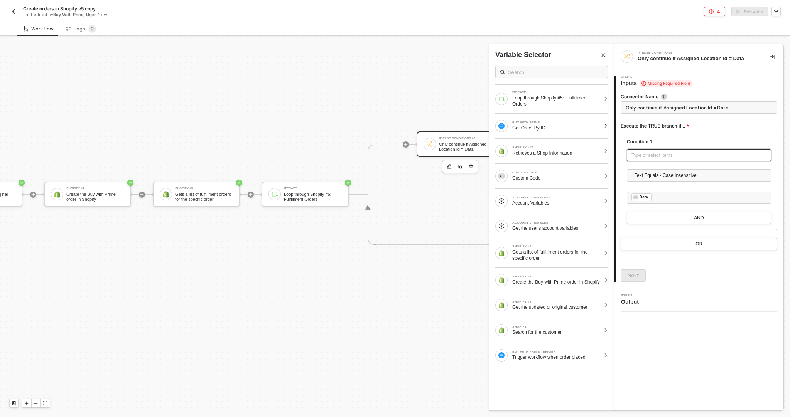
click at [645, 154] on div "Type or select items ﻿" at bounding box center [699, 155] width 135 height 7
click at [573, 102] on div "Loop through Shopify #5: Fulfillment Orders" at bounding box center [556, 101] width 88 height 12
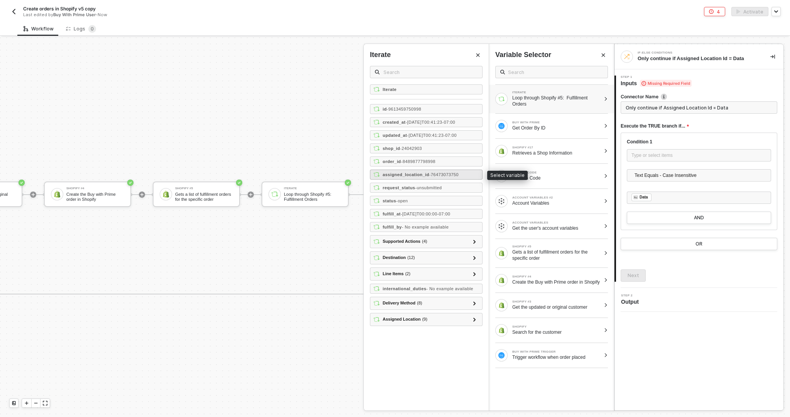
click at [444, 173] on span "- 76473073750" at bounding box center [443, 174] width 29 height 5
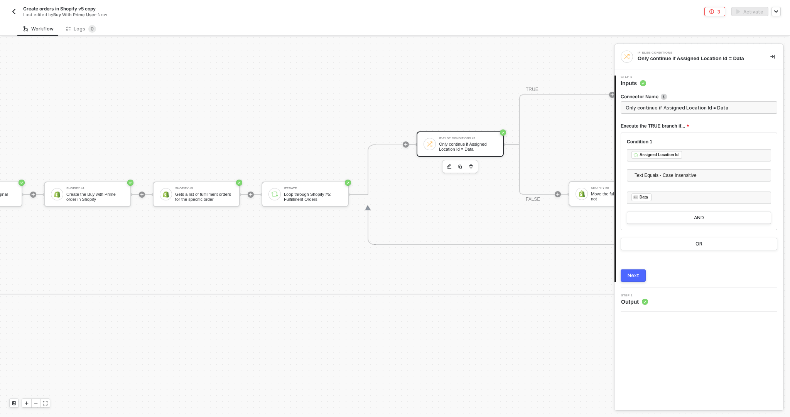
click at [631, 272] on button "Next" at bounding box center [633, 276] width 25 height 12
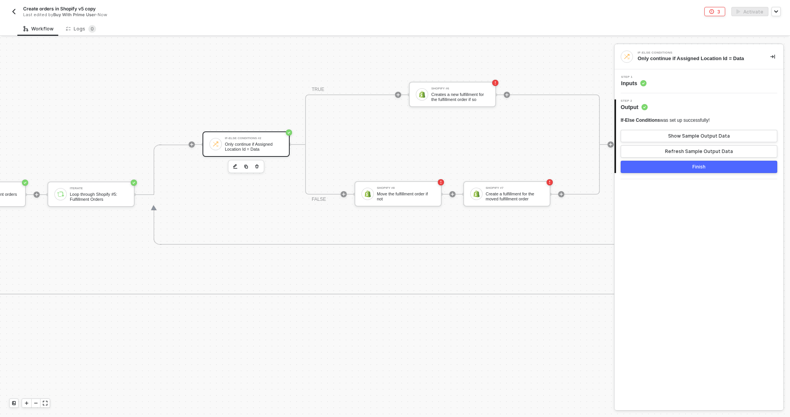
scroll to position [484, 2310]
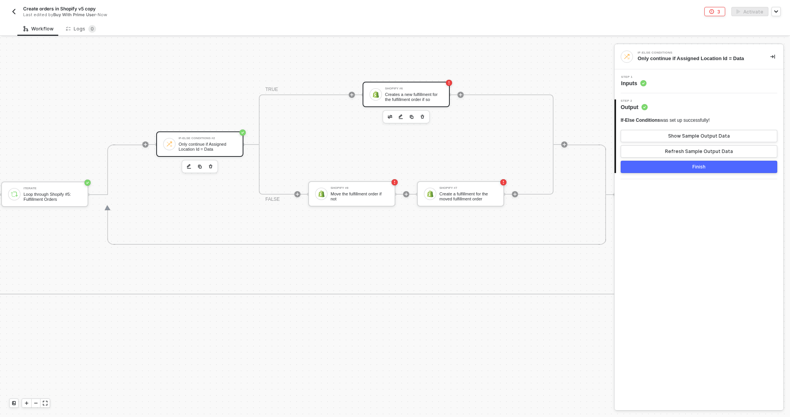
click at [397, 92] on div "Creates a new fulfillment for the fulfillment order if so" at bounding box center [414, 97] width 58 height 10
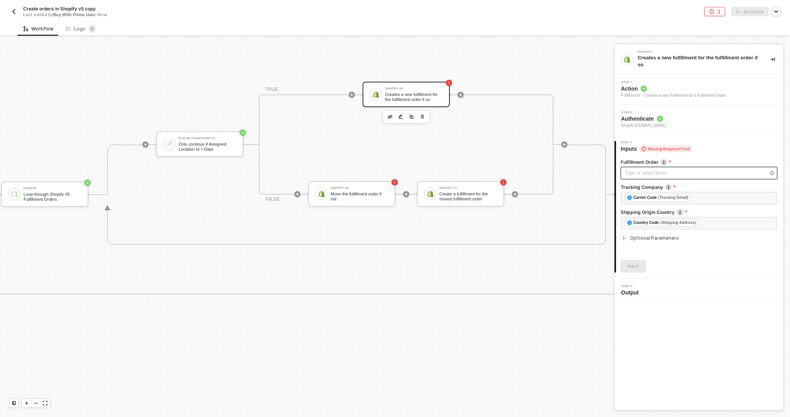
click at [666, 175] on div "Type or select items ﻿" at bounding box center [695, 173] width 140 height 7
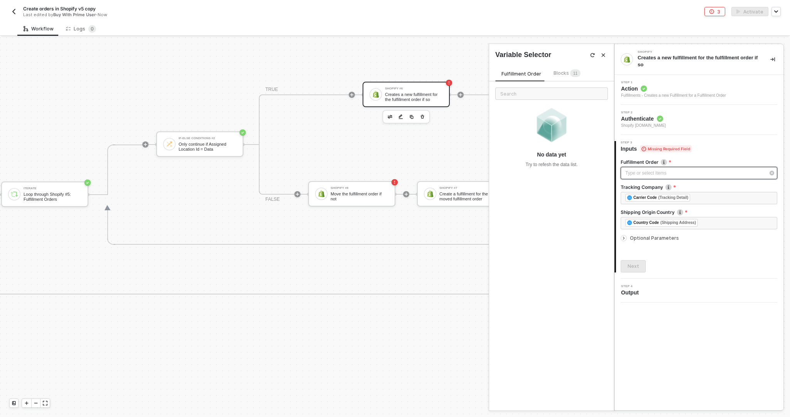
click at [643, 173] on div "Type or select items ﻿" at bounding box center [695, 173] width 140 height 7
click at [563, 74] on span "Blocks 1 1" at bounding box center [567, 73] width 27 height 6
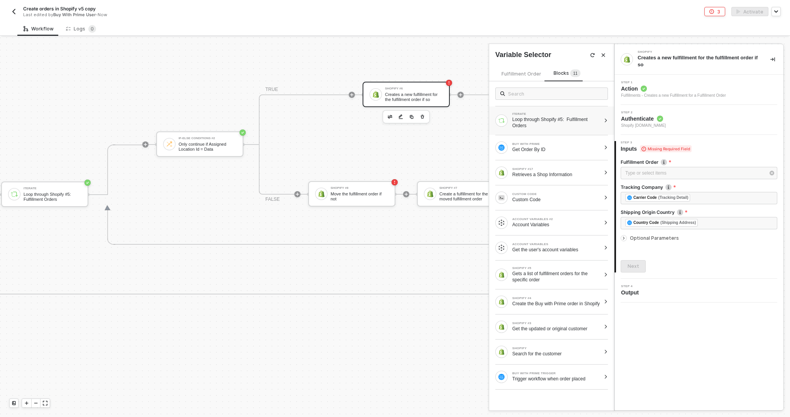
click at [554, 115] on div "ITERATE" at bounding box center [556, 114] width 88 height 3
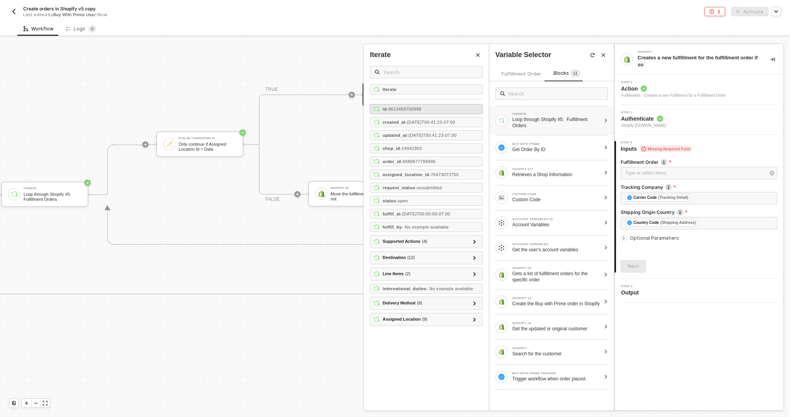
click at [441, 112] on div "id - 9613459750998" at bounding box center [426, 109] width 113 height 10
click at [647, 238] on span "Optional Parameters" at bounding box center [654, 238] width 49 height 6
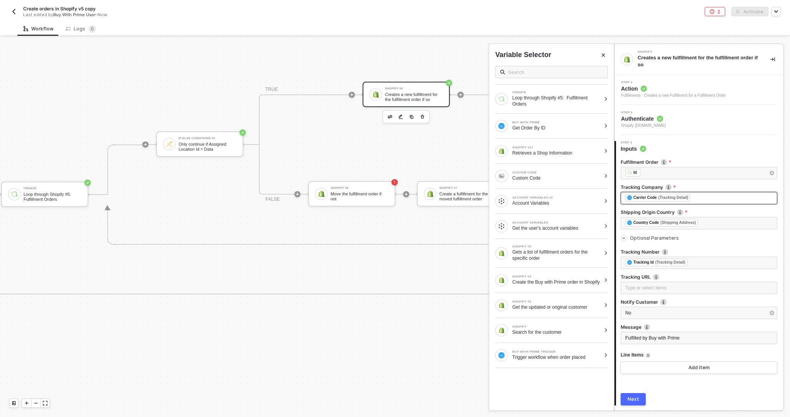
click at [703, 199] on div "﻿ ﻿ Carrier Code (Tracking Detail) ﻿" at bounding box center [698, 198] width 147 height 8
click at [567, 132] on div "BUY WITH PRIME Get Order By ID" at bounding box center [547, 126] width 105 height 12
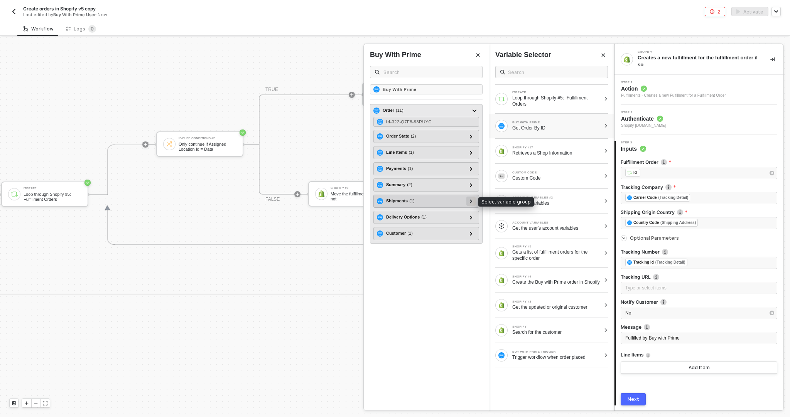
click at [467, 201] on div at bounding box center [470, 201] width 9 height 9
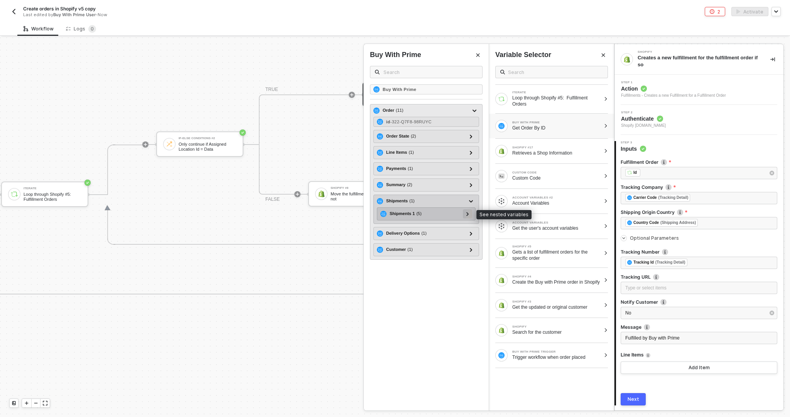
click at [467, 215] on icon at bounding box center [467, 214] width 2 height 4
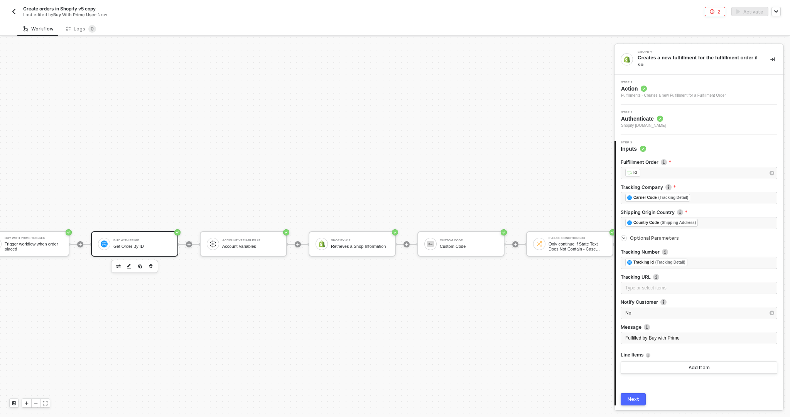
scroll to position [484, 24]
click at [111, 245] on div at bounding box center [107, 244] width 12 height 12
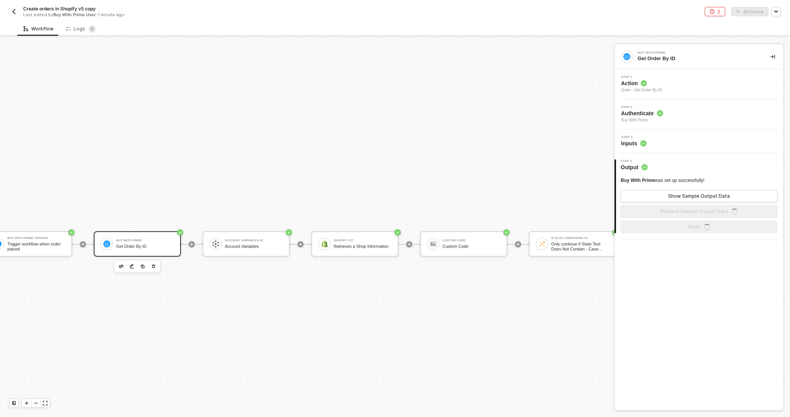
click at [661, 133] on div "Step 3 Inputs" at bounding box center [699, 142] width 169 height 24
click at [663, 139] on div "Step 3 Inputs" at bounding box center [700, 142] width 167 height 12
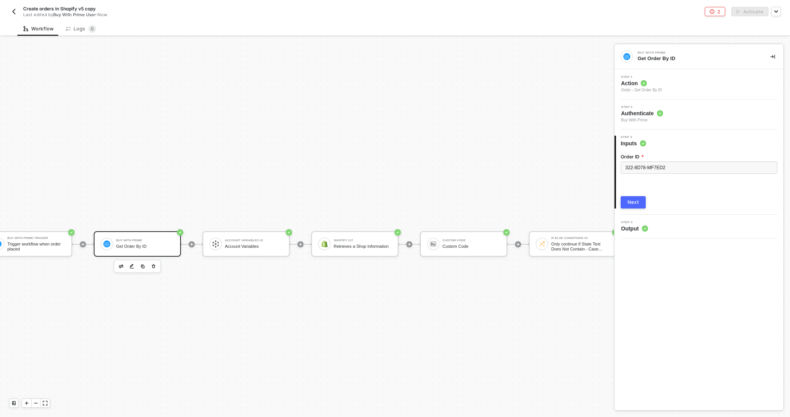
click at [674, 223] on div "Step 4 Output" at bounding box center [700, 227] width 167 height 12
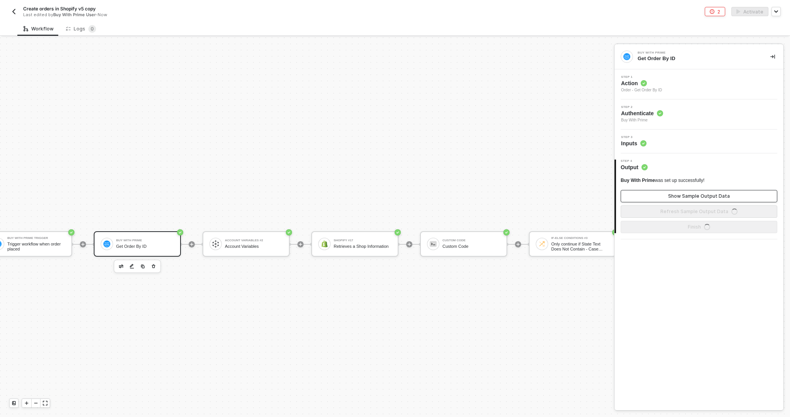
click at [681, 198] on div "Show Sample Output Data" at bounding box center [699, 196] width 62 height 6
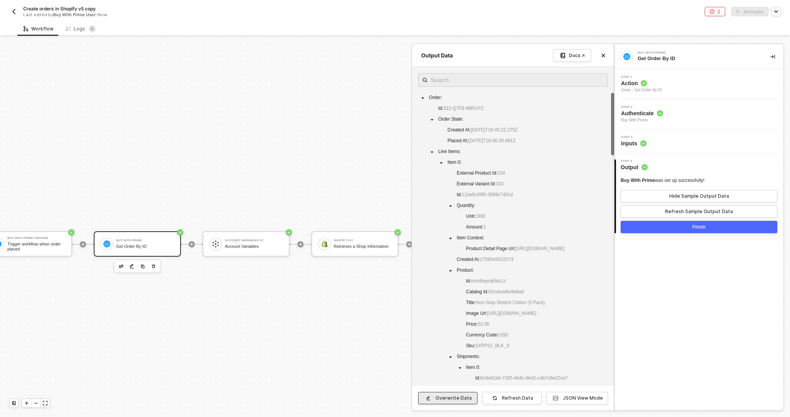
click at [461, 398] on div "Overwrite Data" at bounding box center [454, 398] width 36 height 6
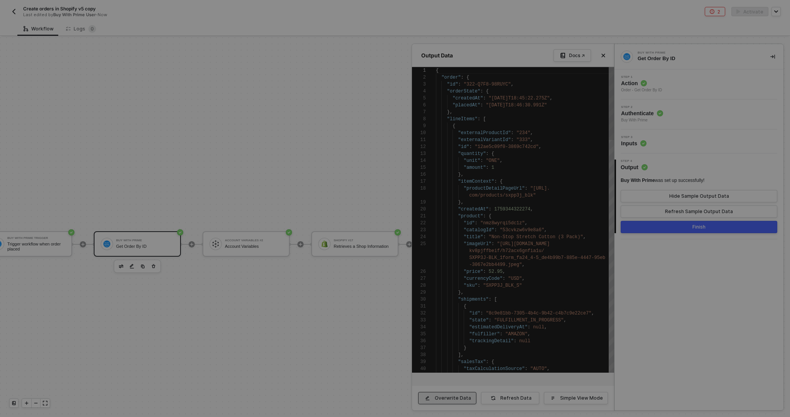
scroll to position [69, 0]
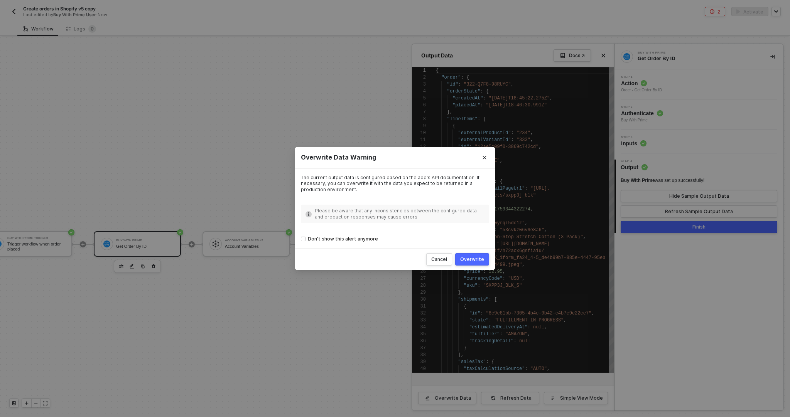
click at [477, 265] on button "Overwrite" at bounding box center [472, 259] width 34 height 12
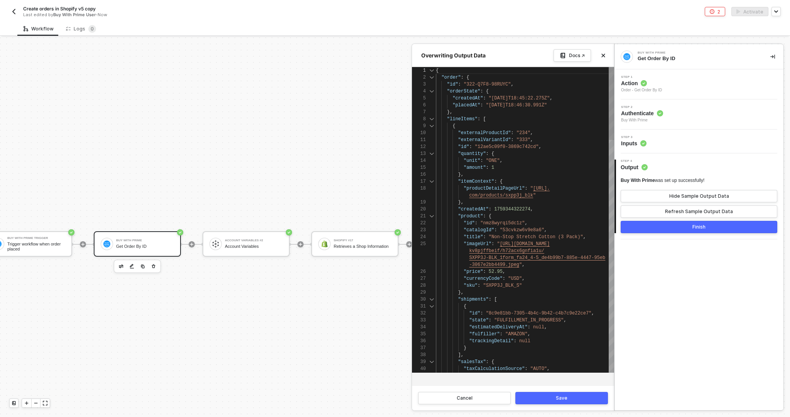
click at [432, 120] on div at bounding box center [432, 119] width 10 height 7
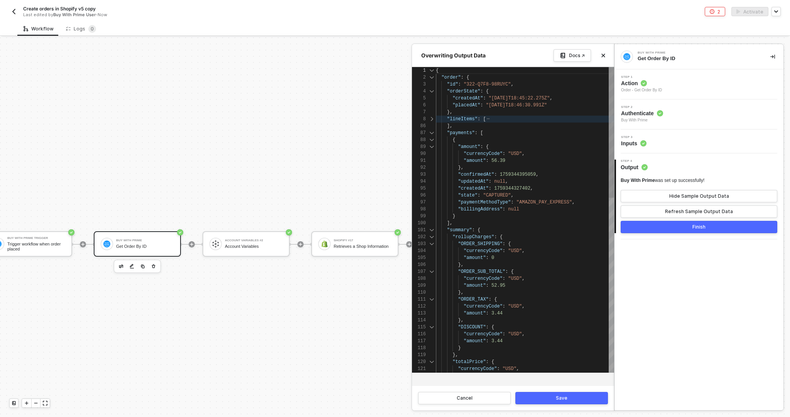
scroll to position [125, 0]
click at [431, 91] on div at bounding box center [432, 91] width 10 height 7
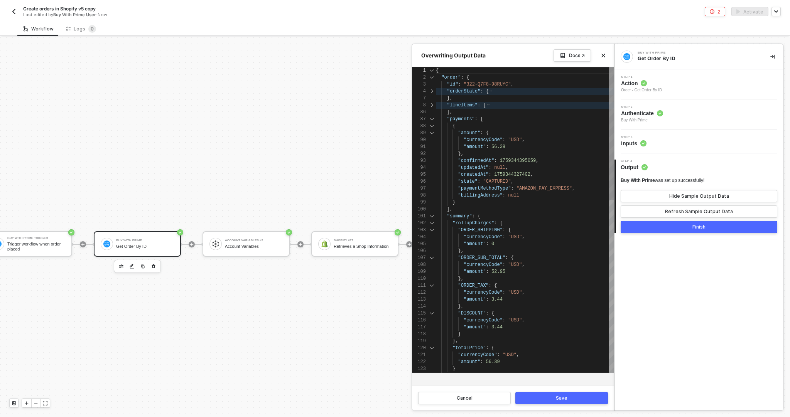
click at [431, 118] on div at bounding box center [432, 119] width 10 height 7
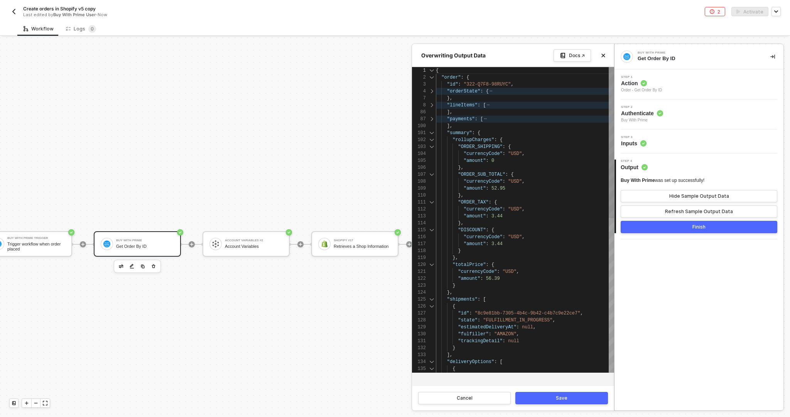
click at [432, 133] on div at bounding box center [432, 133] width 10 height 7
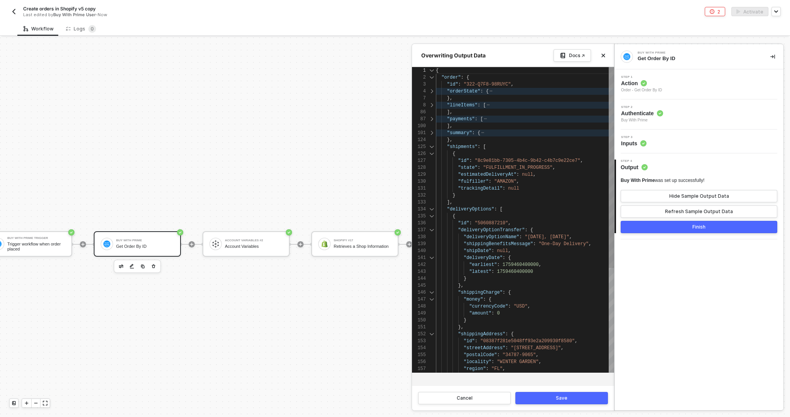
click at [432, 207] on div at bounding box center [432, 209] width 10 height 7
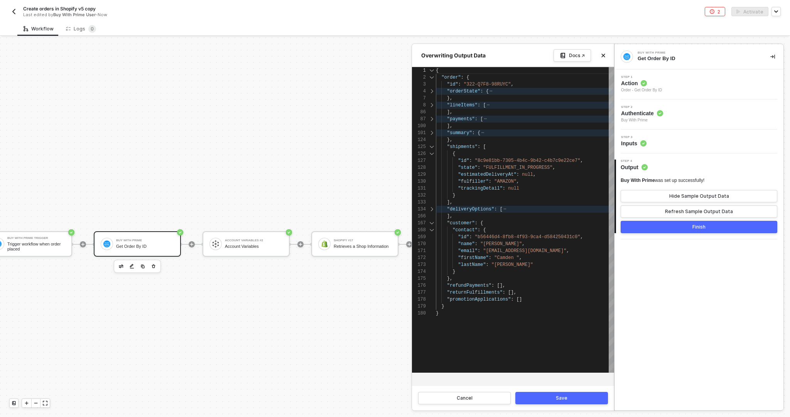
click at [433, 223] on div at bounding box center [432, 223] width 10 height 7
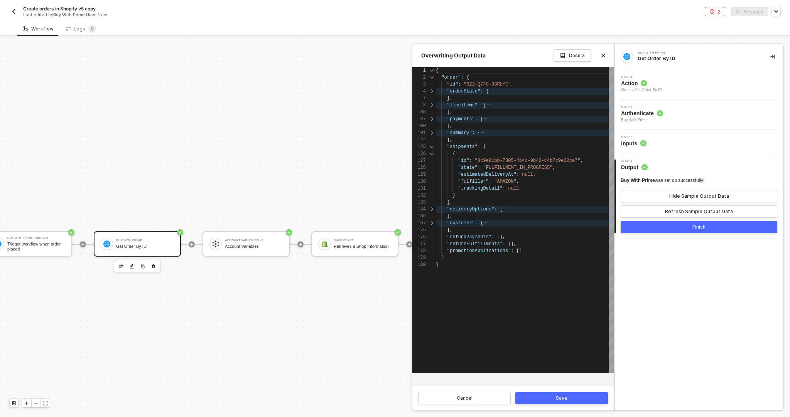
click at [512, 190] on span "null" at bounding box center [513, 188] width 11 height 5
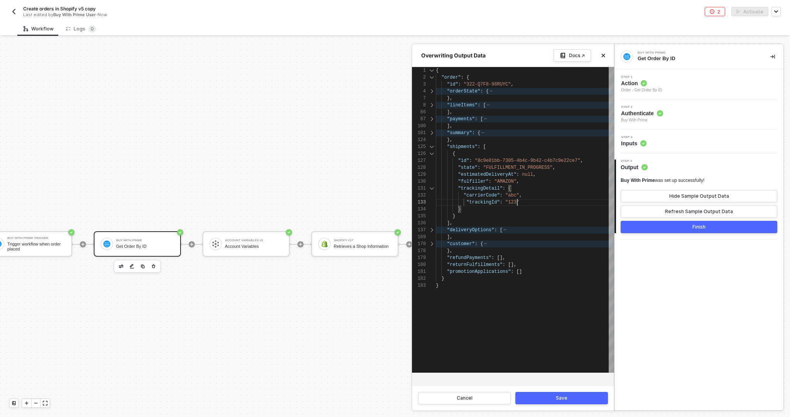
scroll to position [62, 81]
click at [671, 272] on div "Buy With Prime Get Order By ID Step 1 Action Order - Get Order By ID Step 2 Aut…" at bounding box center [699, 227] width 169 height 366
click at [589, 396] on button "Save" at bounding box center [561, 398] width 93 height 12
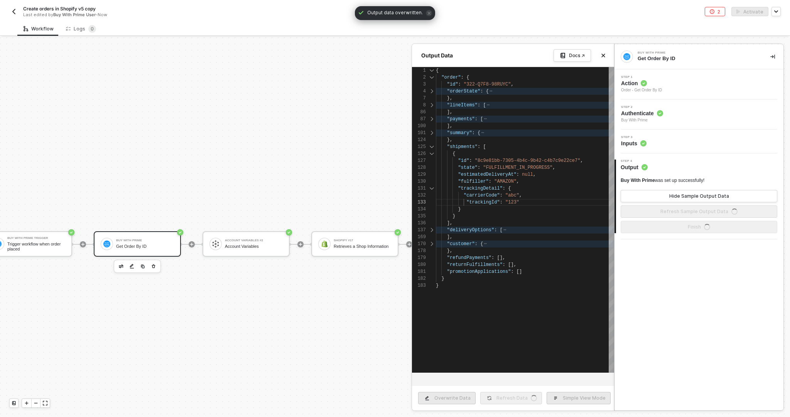
type textarea "{ "order": { "id": "322-Q7F8-98RUYC", "orderState": { "createdAt": "2025-10-01T…"
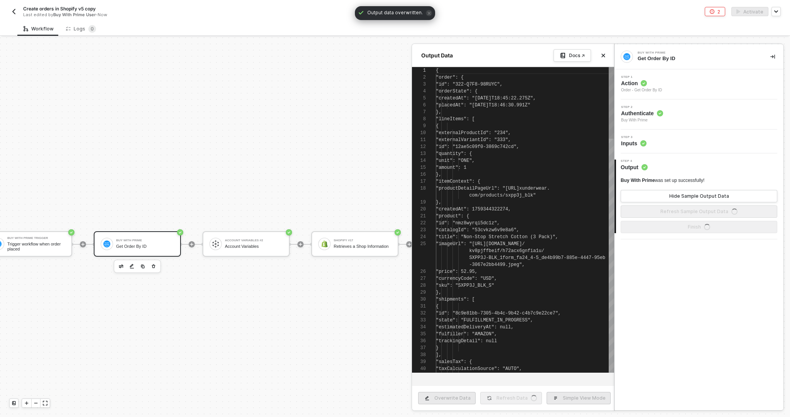
scroll to position [69, 0]
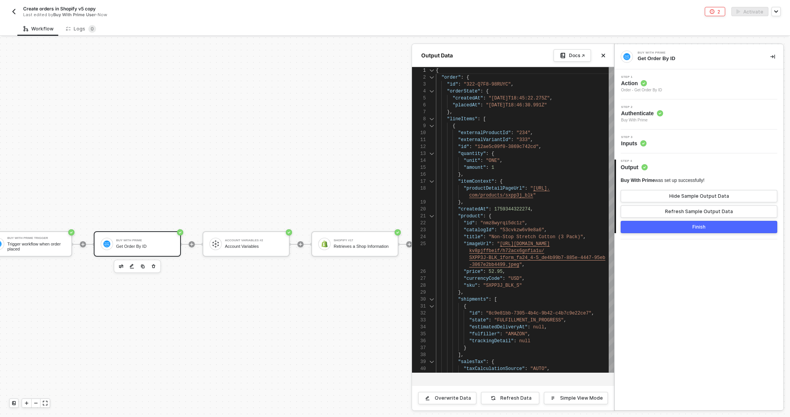
click at [294, 295] on div at bounding box center [395, 227] width 790 height 380
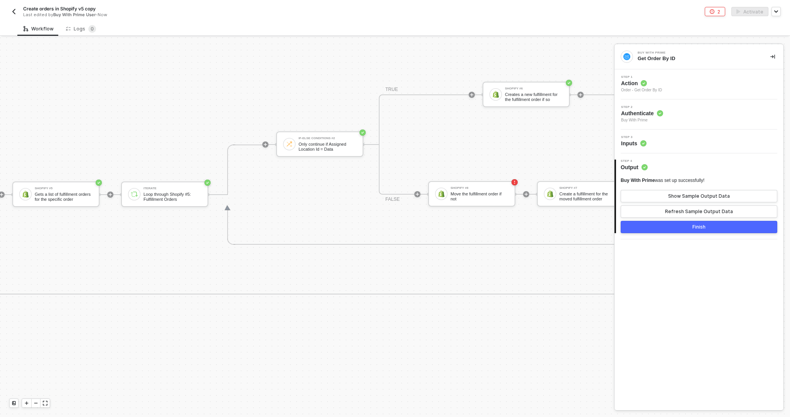
scroll to position [484, 2226]
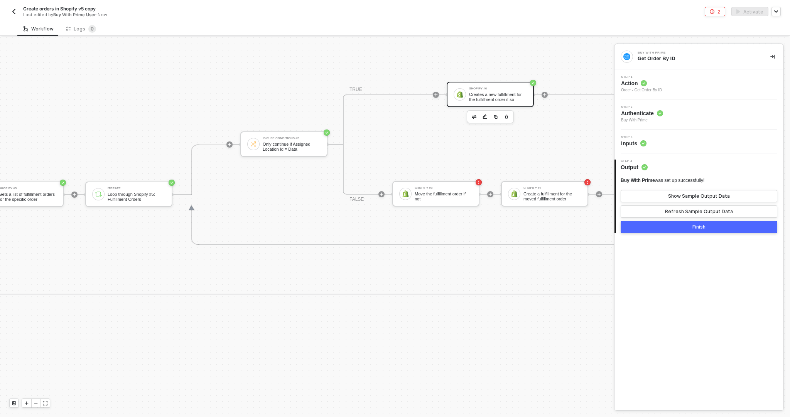
click at [494, 93] on div "Creates a new fulfillment for the fulfillment order if so" at bounding box center [498, 97] width 58 height 10
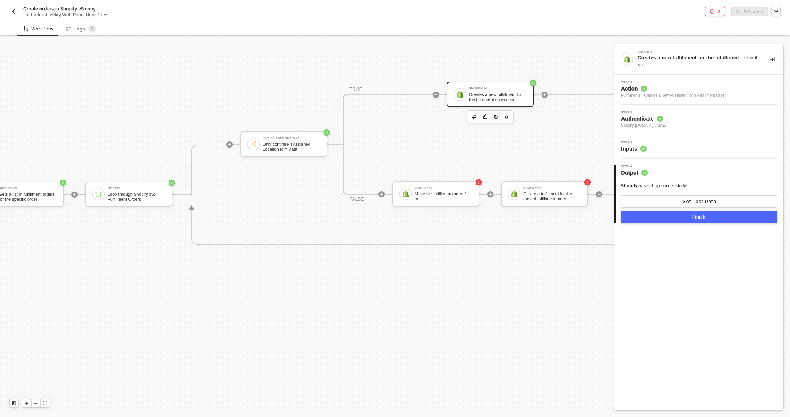
click at [676, 149] on div "Step 3 Inputs" at bounding box center [700, 147] width 167 height 12
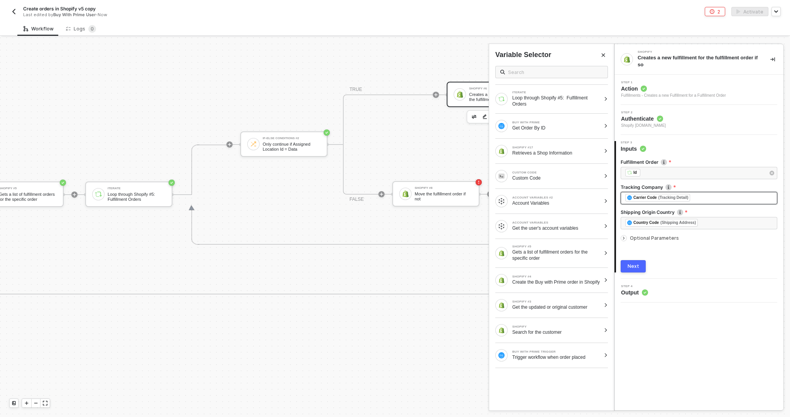
click at [708, 198] on div "﻿ ﻿ Carrier Code (Tracking Detail) ﻿" at bounding box center [698, 198] width 147 height 8
click at [549, 133] on div "BUY WITH PRIME Get Order By ID" at bounding box center [551, 126] width 125 height 25
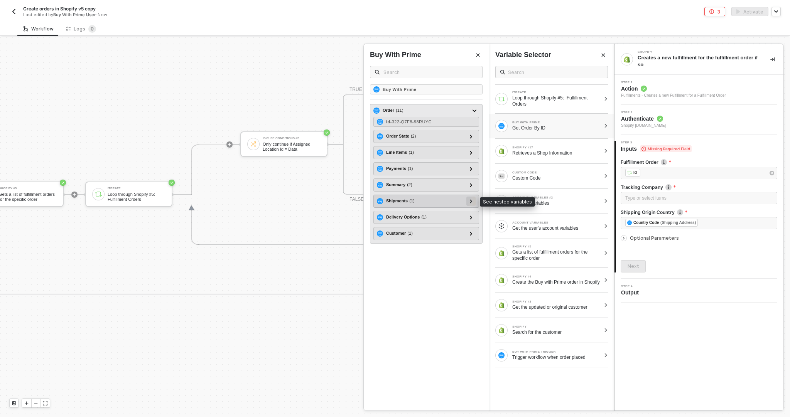
click at [470, 202] on icon at bounding box center [471, 201] width 2 height 4
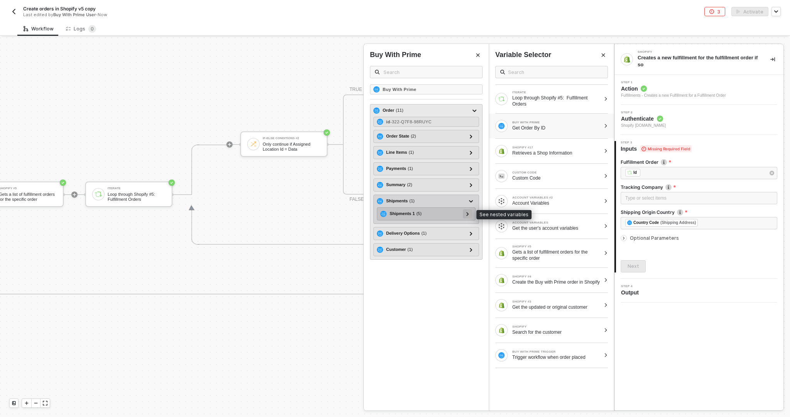
click at [470, 213] on div at bounding box center [467, 213] width 9 height 9
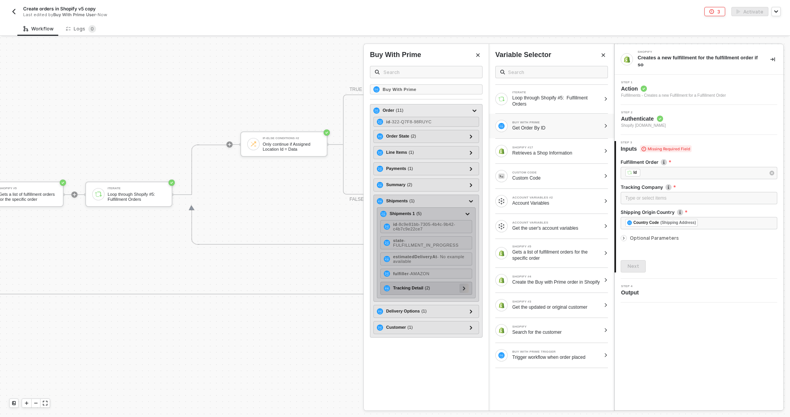
click at [464, 289] on icon at bounding box center [464, 289] width 3 height 4
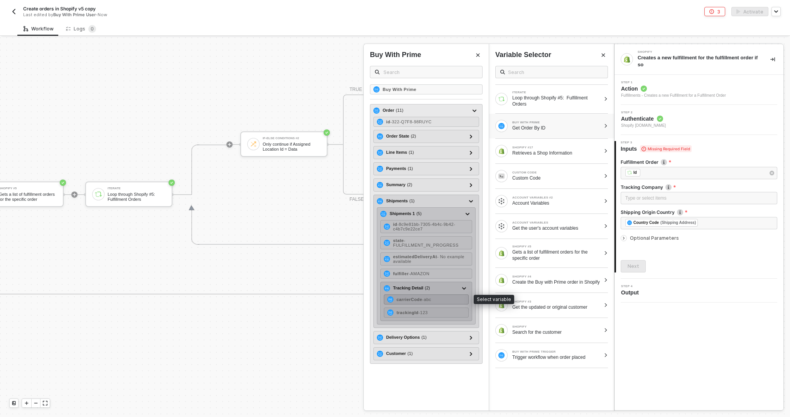
click at [453, 300] on div "carrierCode - abc" at bounding box center [426, 300] width 85 height 10
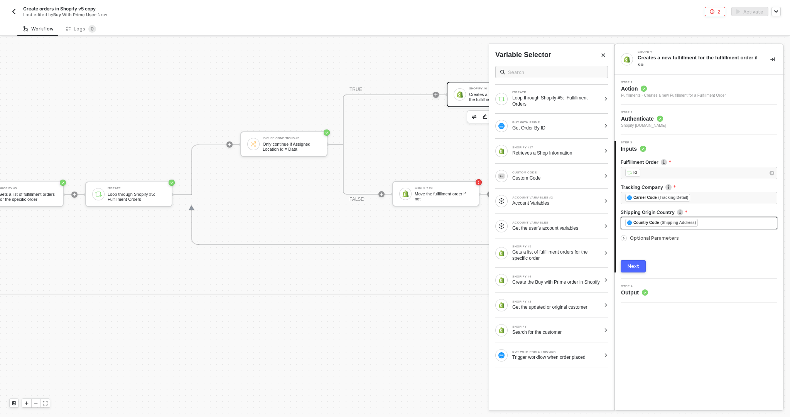
click at [706, 222] on div "﻿ ﻿ Country Code (Shipping Address) ﻿" at bounding box center [698, 223] width 147 height 8
click at [705, 223] on div "﻿ ﻿ Country Code (Shipping Address) ﻿" at bounding box center [698, 223] width 147 height 8
click at [557, 131] on div "BUY WITH PRIME Get Order By ID" at bounding box center [547, 126] width 105 height 12
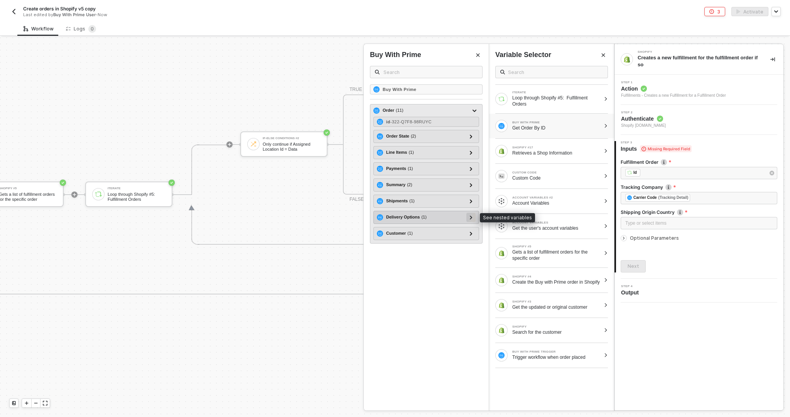
click at [469, 215] on div at bounding box center [471, 217] width 4 height 8
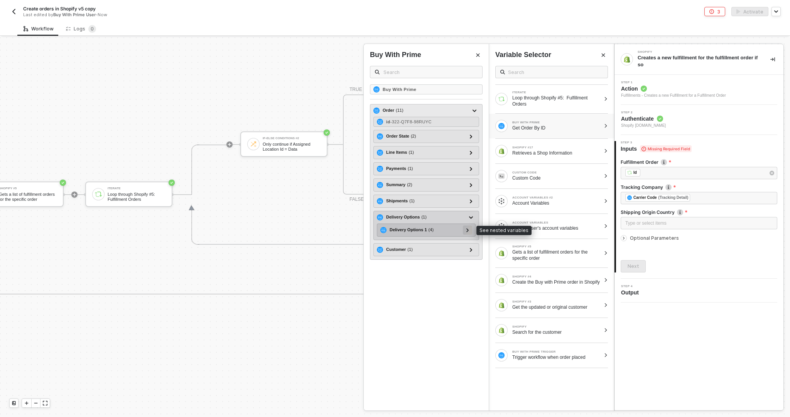
click at [471, 228] on div at bounding box center [467, 230] width 9 height 9
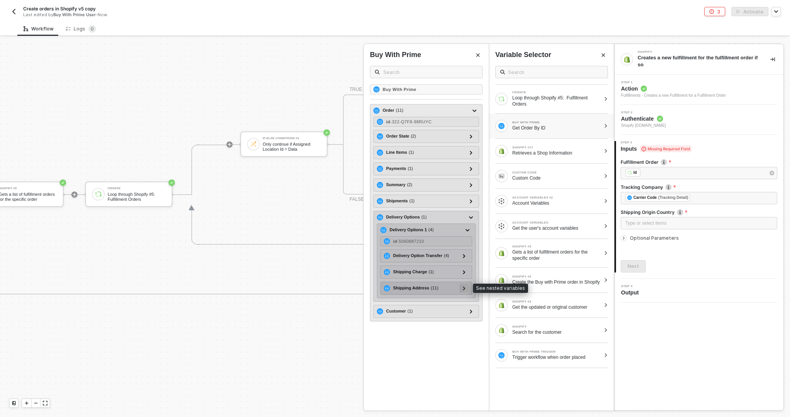
click at [466, 288] on div at bounding box center [464, 288] width 4 height 8
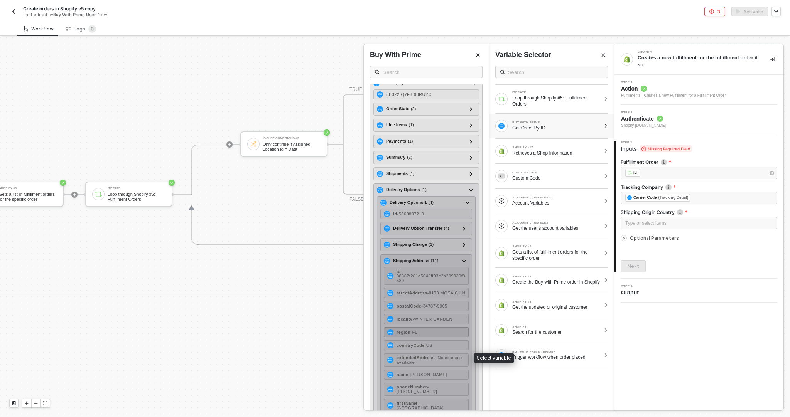
scroll to position [31, 0]
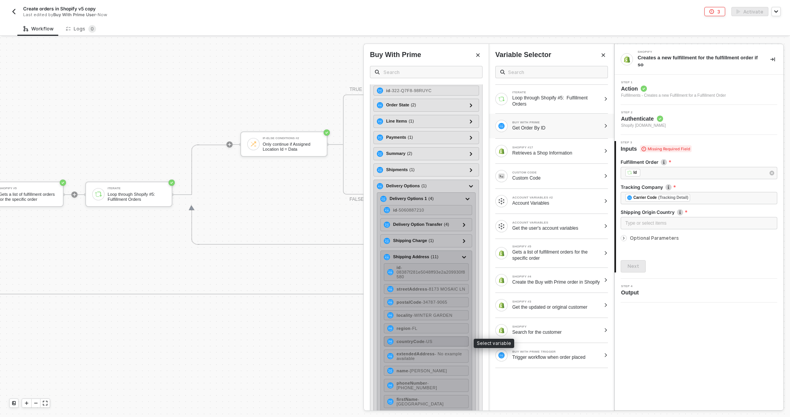
click at [432, 341] on span "- US" at bounding box center [429, 342] width 8 height 5
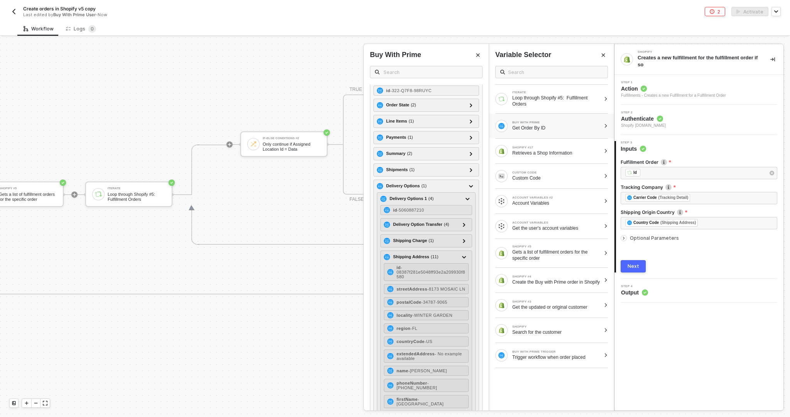
click at [672, 389] on div "Shopify Creates a new fulfillment for the fulfillment order if so Step 1 Action…" at bounding box center [699, 227] width 169 height 366
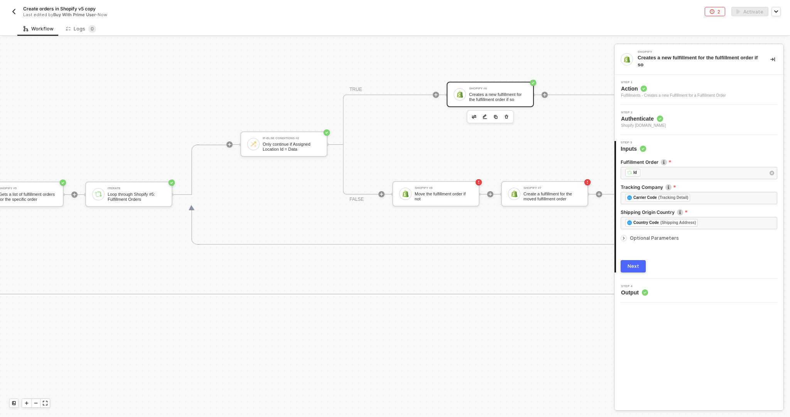
click at [633, 239] on span "Optional Parameters" at bounding box center [654, 238] width 49 height 6
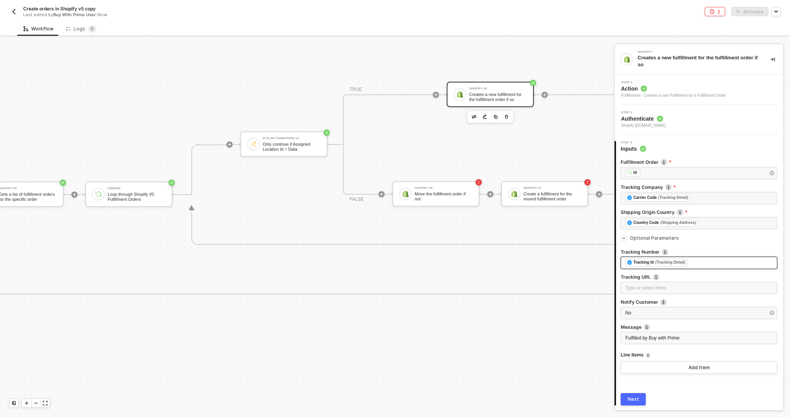
click at [700, 263] on div "﻿ ﻿ Tracking Id (Tracking Detail) ﻿" at bounding box center [698, 263] width 147 height 8
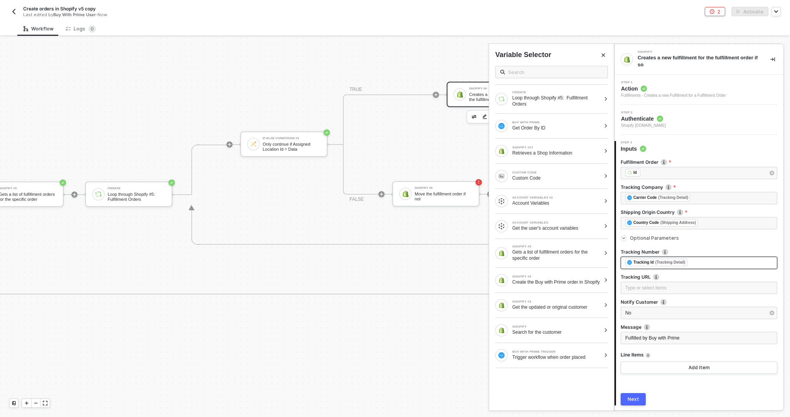
click at [700, 263] on div "﻿ ﻿ Tracking Id (Tracking Detail) ﻿" at bounding box center [698, 263] width 147 height 8
click at [549, 137] on div "BUY WITH PRIME Get Order By ID" at bounding box center [551, 126] width 125 height 25
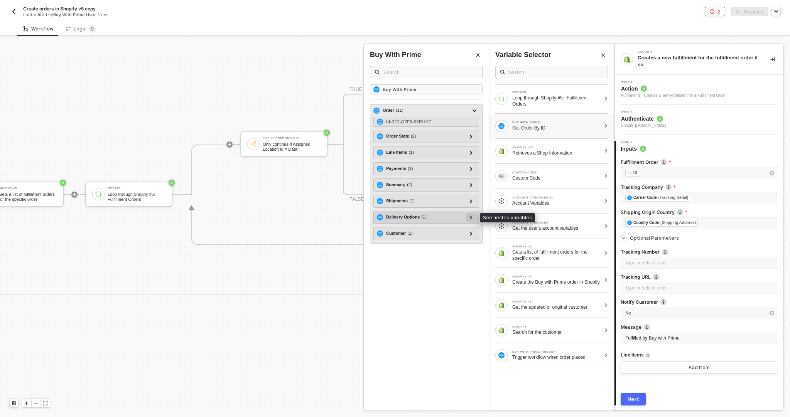
click at [473, 216] on div at bounding box center [471, 217] width 4 height 8
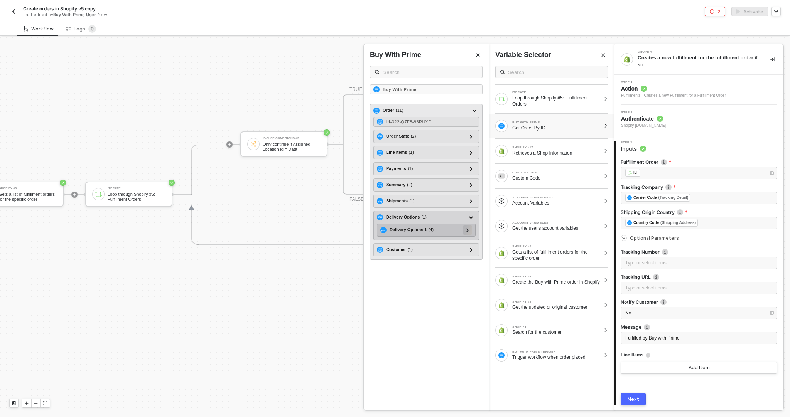
click at [469, 230] on icon at bounding box center [467, 230] width 3 height 4
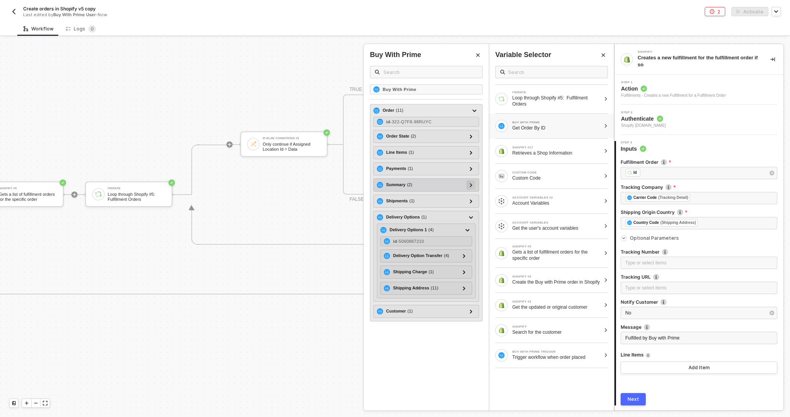
click at [470, 186] on icon at bounding box center [471, 185] width 3 height 4
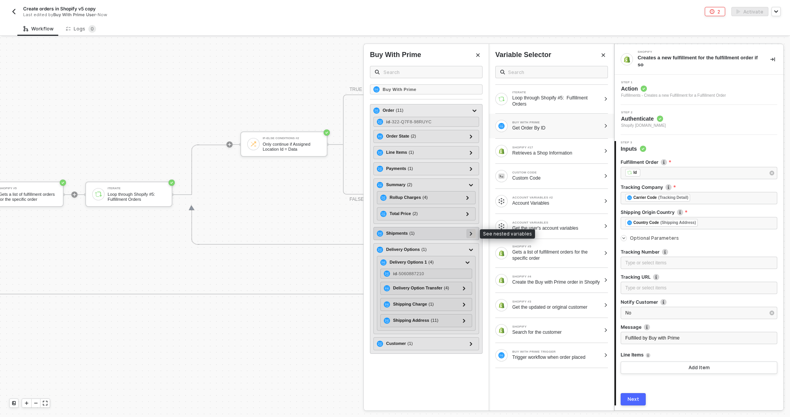
click at [468, 230] on div at bounding box center [470, 233] width 9 height 9
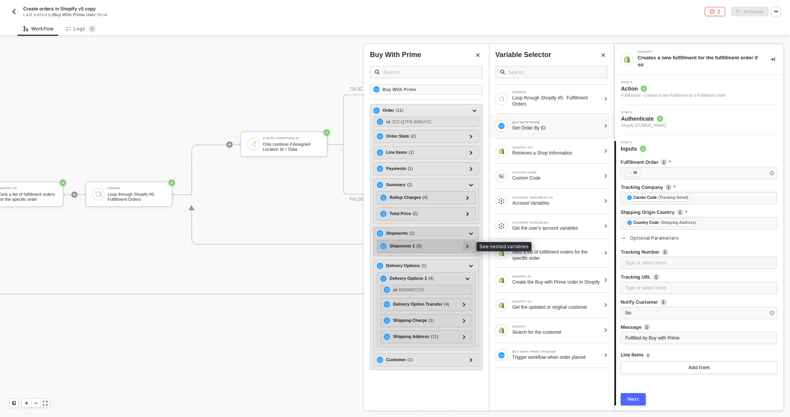
click at [468, 242] on div at bounding box center [468, 246] width 4 height 8
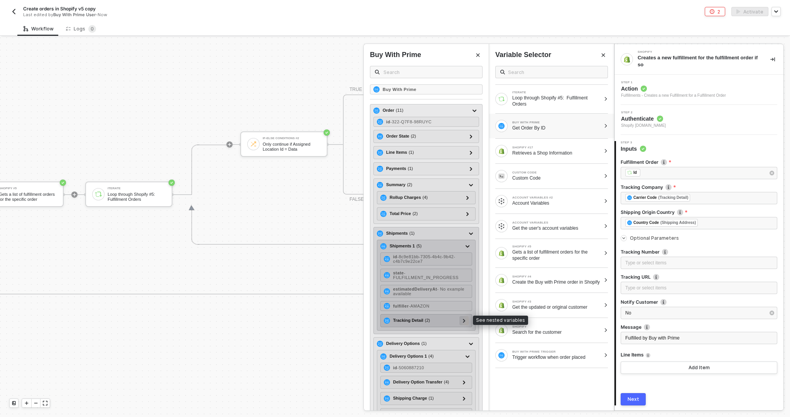
click at [460, 317] on div at bounding box center [463, 320] width 9 height 9
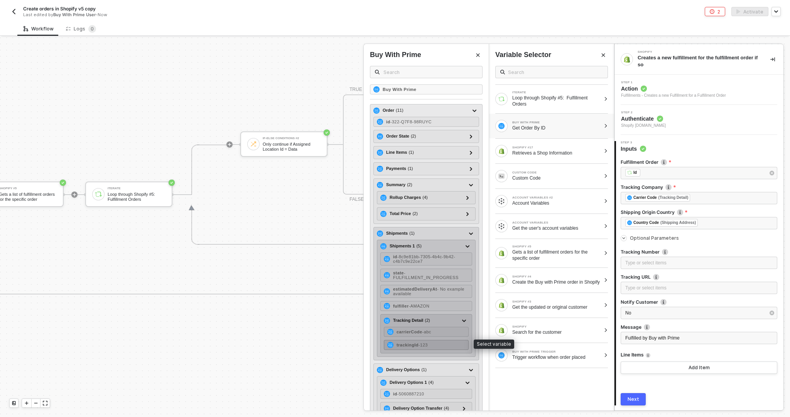
click at [434, 343] on div "trackingId - 123" at bounding box center [426, 345] width 85 height 10
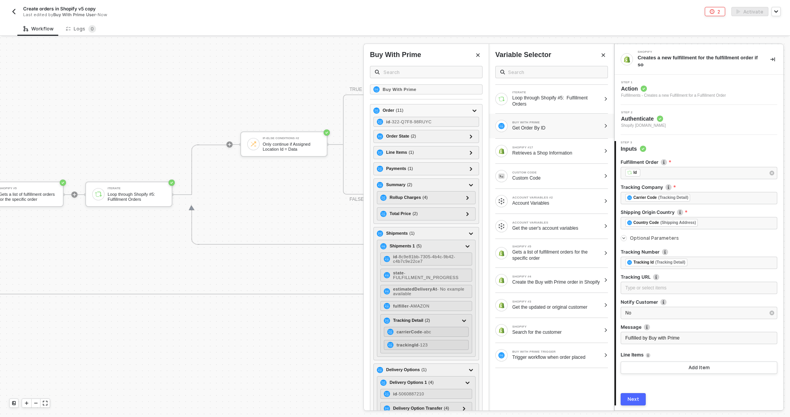
click at [714, 409] on div "3 Step 3 Inputs Fulfillment Order ﻿ ﻿ Id ﻿ Tracking Company ﻿ ﻿ Carrier Code (T…" at bounding box center [699, 273] width 169 height 277
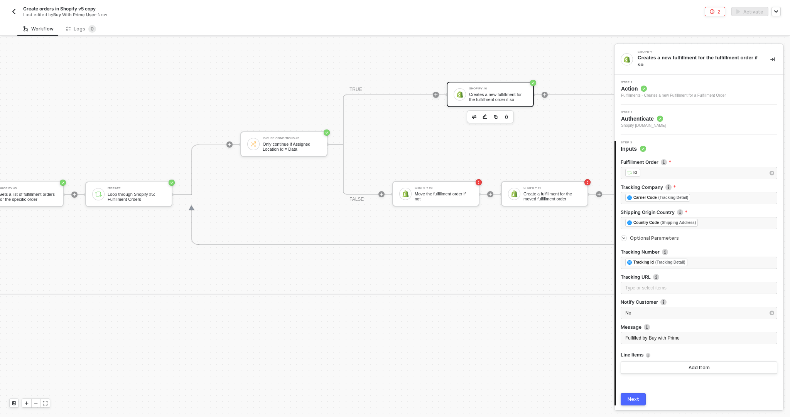
click at [642, 400] on button "Next" at bounding box center [633, 400] width 25 height 12
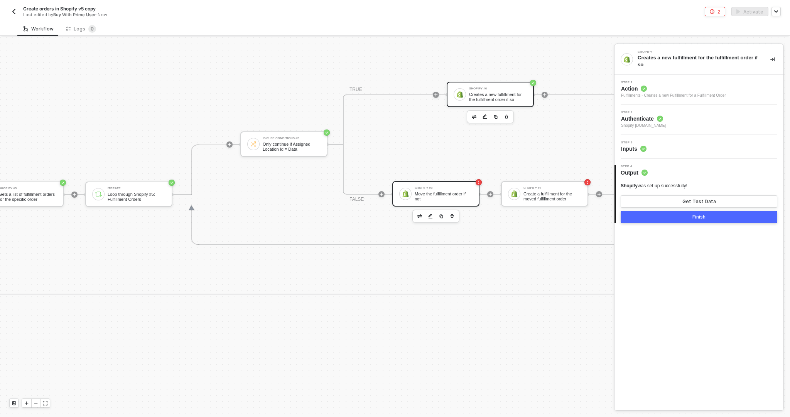
click at [456, 194] on div "Move the fulfillment order if not" at bounding box center [444, 197] width 58 height 10
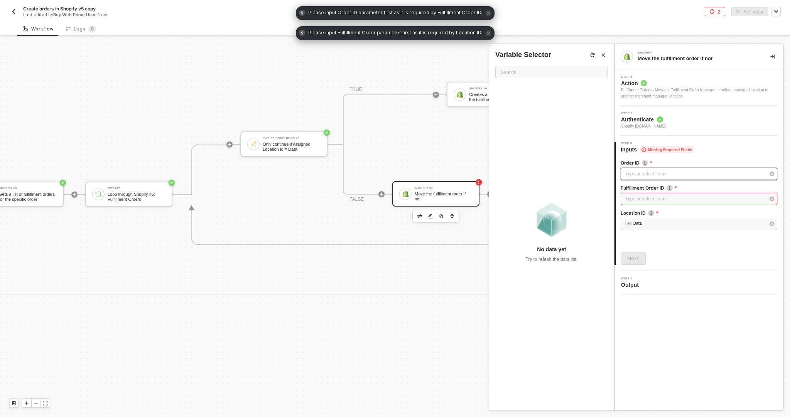
click at [674, 173] on div "Type or select items ﻿" at bounding box center [695, 174] width 140 height 7
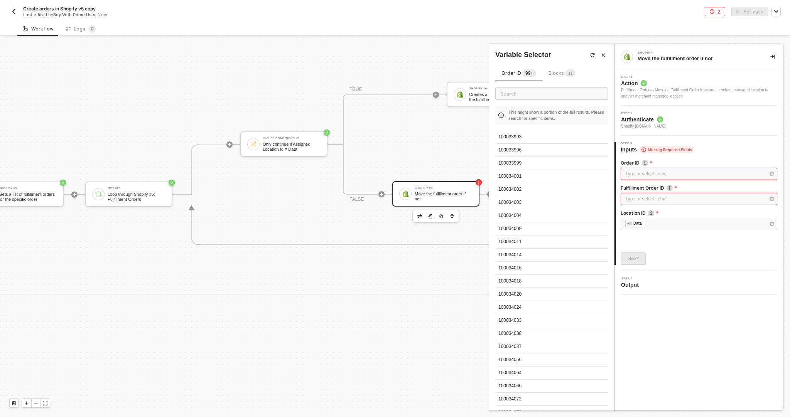
click at [560, 73] on span "Blocks 1 1" at bounding box center [562, 73] width 27 height 6
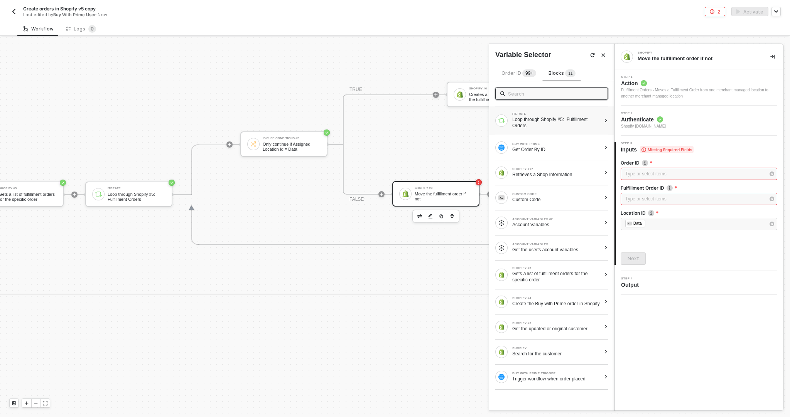
click at [545, 117] on div "Loop through Shopify #5: Fulfillment Orders" at bounding box center [556, 123] width 88 height 12
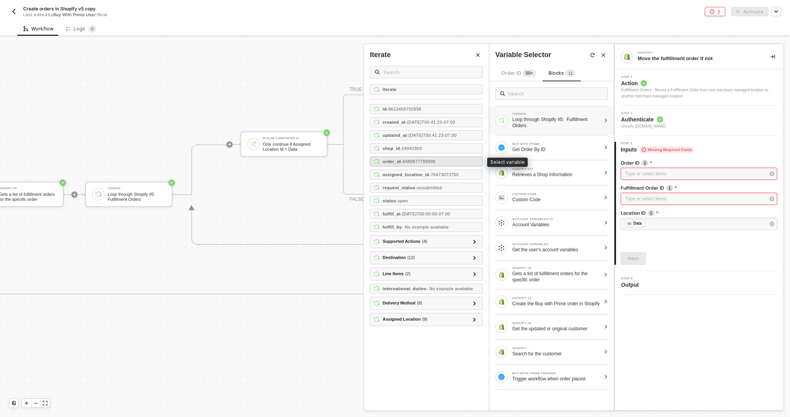
click at [430, 162] on span "- 8489877798998" at bounding box center [418, 161] width 34 height 5
click at [641, 197] on div "Type or select items ﻿" at bounding box center [695, 199] width 140 height 7
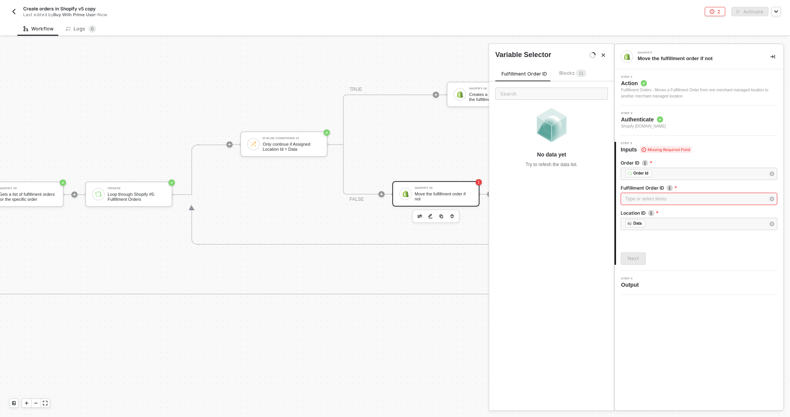
click at [567, 73] on span "Blocks 1 1" at bounding box center [572, 73] width 27 height 6
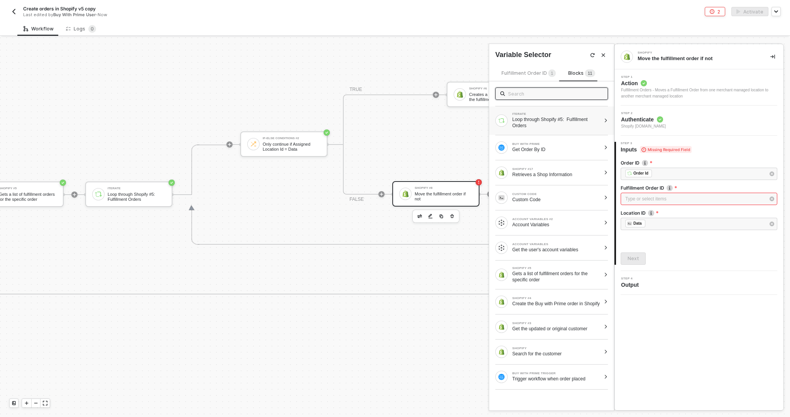
click at [549, 121] on div "Loop through Shopify #5: Fulfillment Orders" at bounding box center [556, 123] width 88 height 12
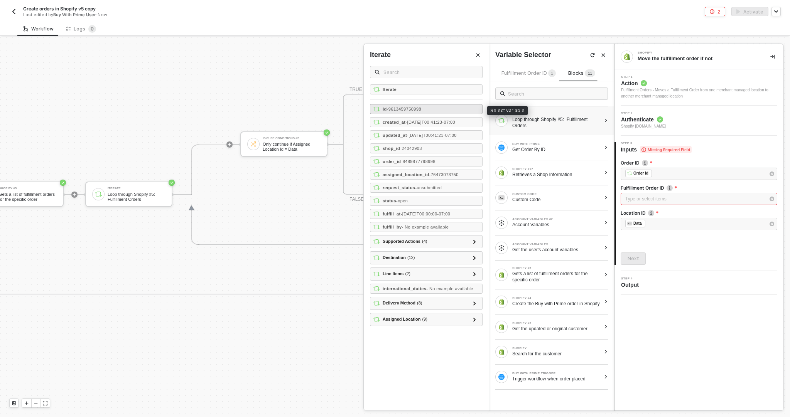
click at [428, 106] on div "id - 9613459750998" at bounding box center [426, 109] width 113 height 10
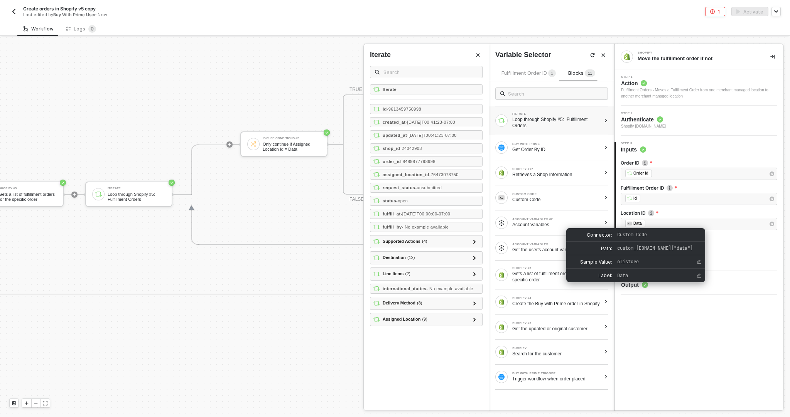
click at [765, 291] on div "4 Step 4 Output" at bounding box center [699, 283] width 169 height 24
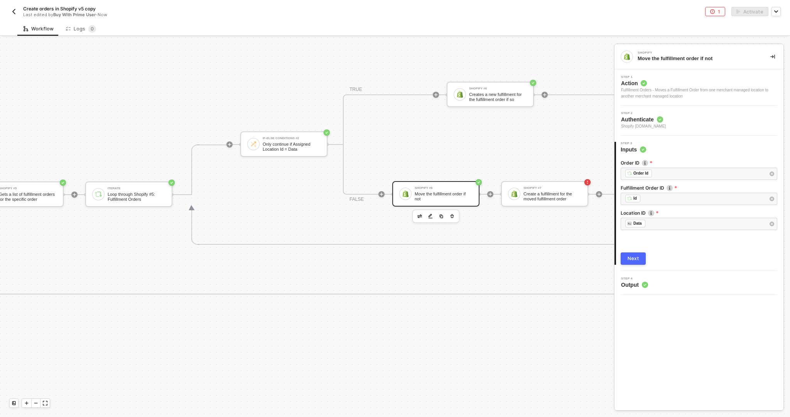
click at [643, 260] on button "Next" at bounding box center [633, 259] width 25 height 12
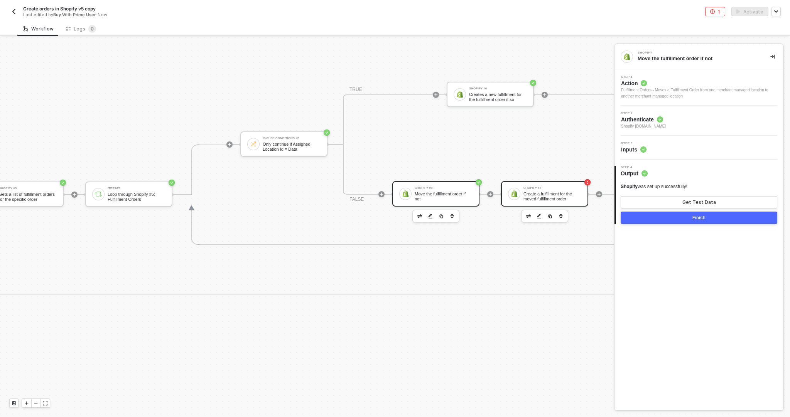
click at [534, 199] on div "Create a fulfillment for the moved fulfillment order" at bounding box center [553, 197] width 58 height 10
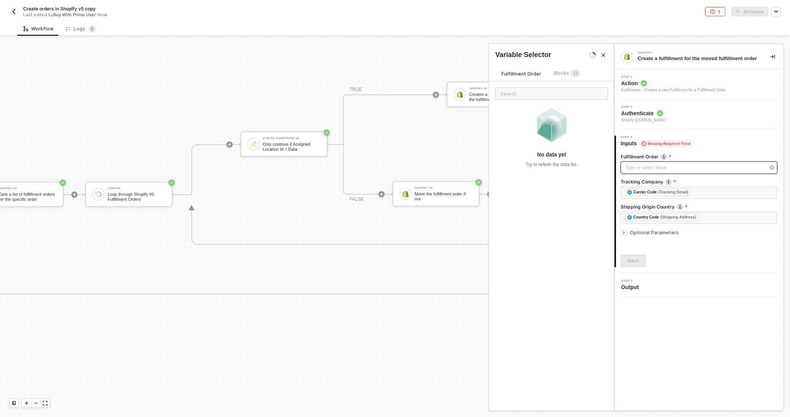
click at [633, 172] on div "Type or select items ﻿" at bounding box center [695, 167] width 140 height 7
click at [557, 74] on span "Blocks 1 2" at bounding box center [567, 73] width 27 height 6
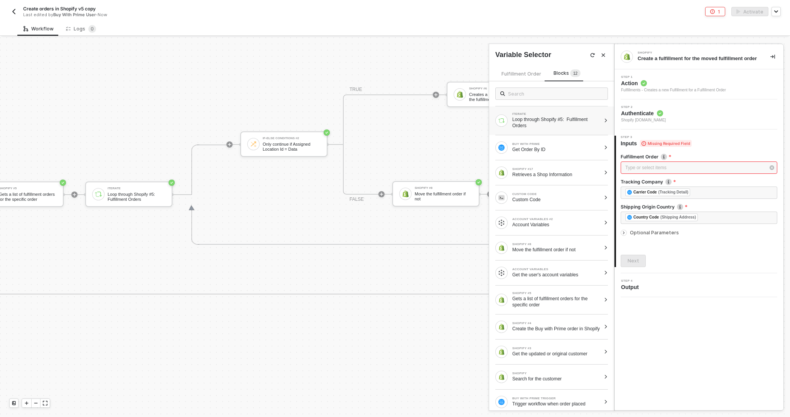
click at [544, 126] on div "Loop through Shopify #5: Fulfillment Orders" at bounding box center [556, 123] width 88 height 12
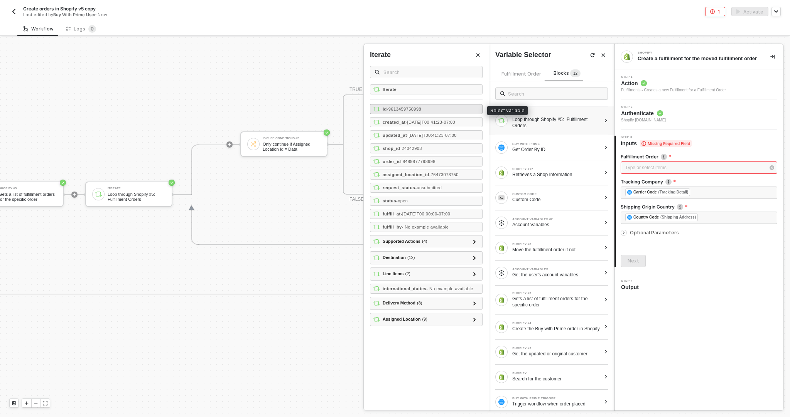
click at [454, 112] on div "id - 9613459750998" at bounding box center [426, 109] width 113 height 10
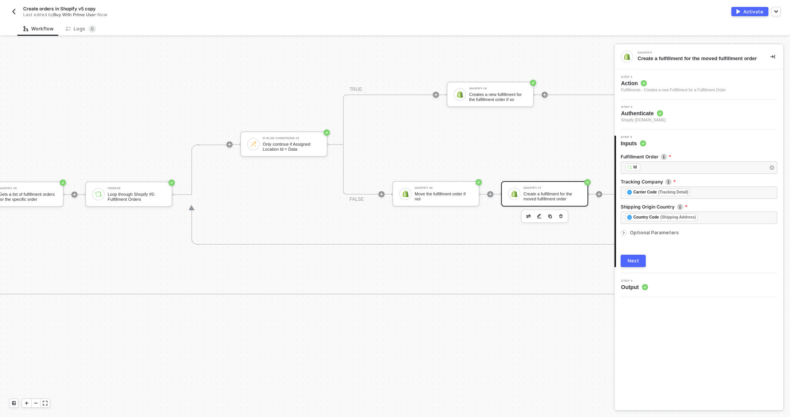
click at [724, 252] on div "Fulfillment Order ﻿ ﻿ Id ﻿ Tracking Company ﻿ ﻿ Carrier Code (Tracking Detail) …" at bounding box center [699, 207] width 157 height 120
click at [699, 197] on div "﻿ ﻿ Carrier Code (Tracking Detail) ﻿" at bounding box center [698, 193] width 147 height 8
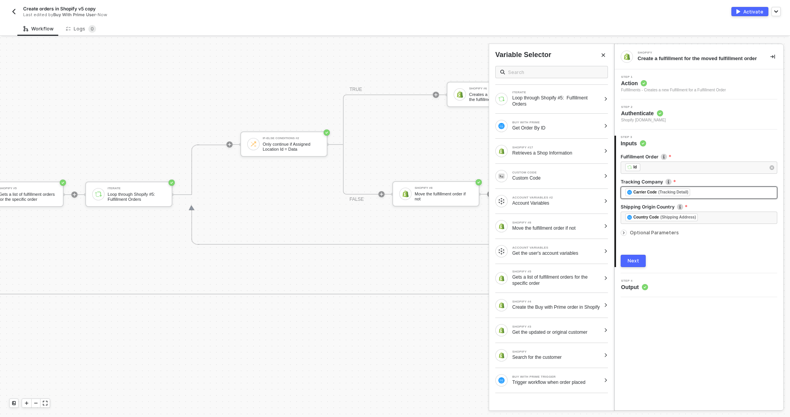
click at [699, 197] on div "﻿ ﻿ Carrier Code (Tracking Detail) ﻿" at bounding box center [698, 193] width 147 height 8
click at [562, 128] on div "Get Order By ID" at bounding box center [556, 128] width 88 height 6
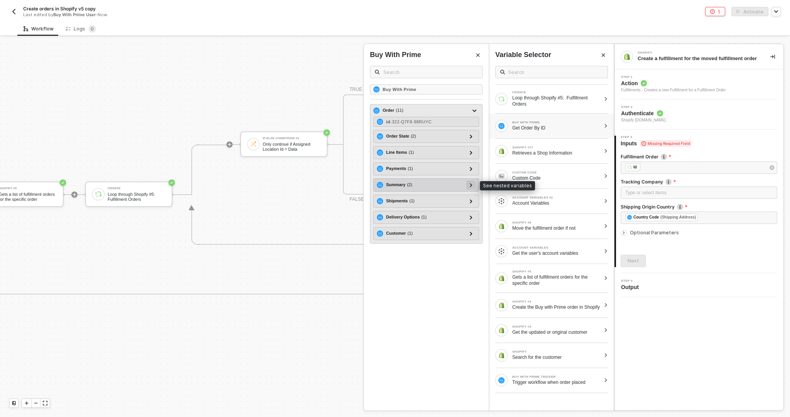
click at [471, 185] on icon at bounding box center [471, 185] width 3 height 4
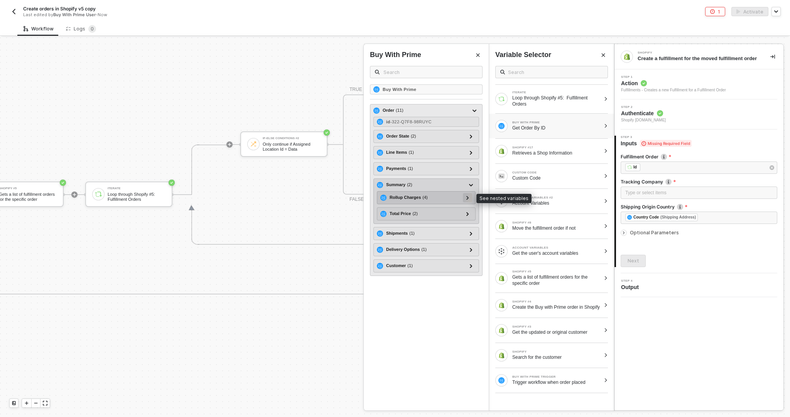
click at [471, 200] on div at bounding box center [467, 197] width 9 height 9
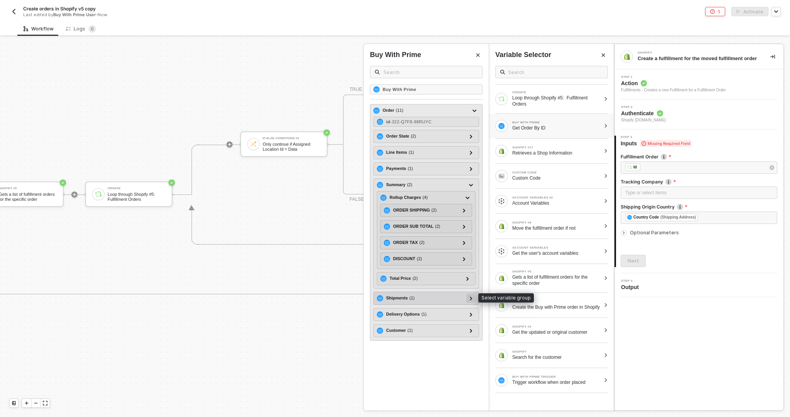
click at [468, 297] on div at bounding box center [470, 298] width 9 height 9
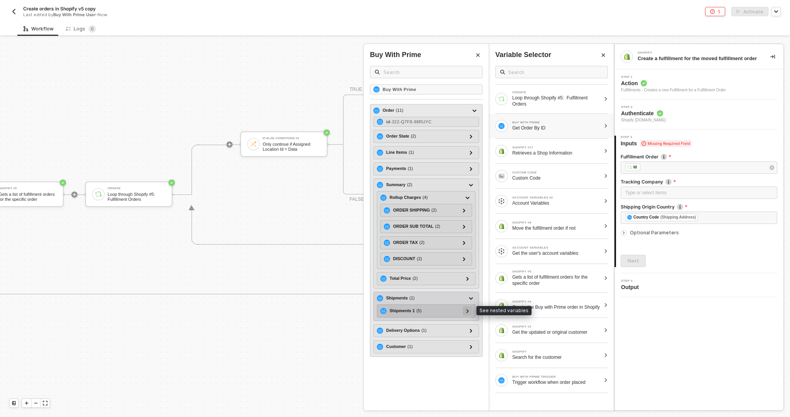
click at [471, 307] on div at bounding box center [467, 311] width 9 height 9
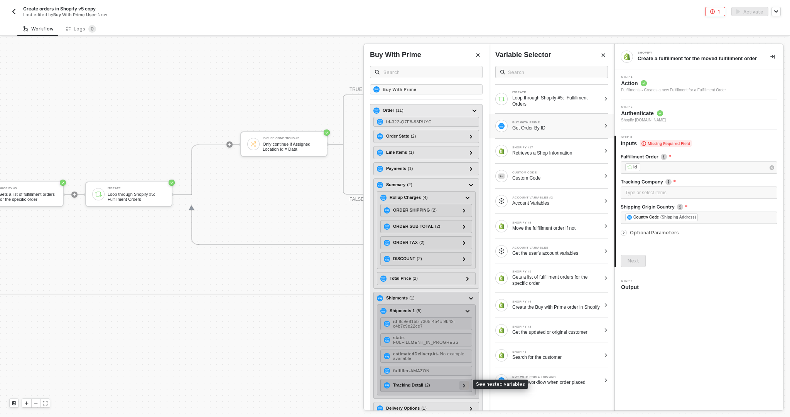
click at [466, 387] on div at bounding box center [463, 385] width 9 height 9
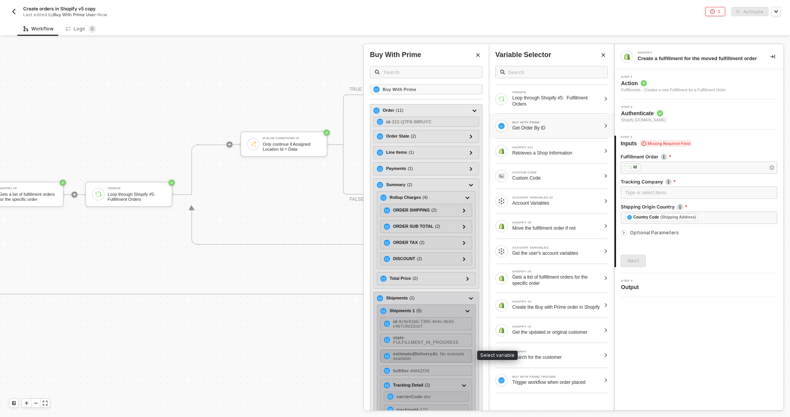
scroll to position [52, 0]
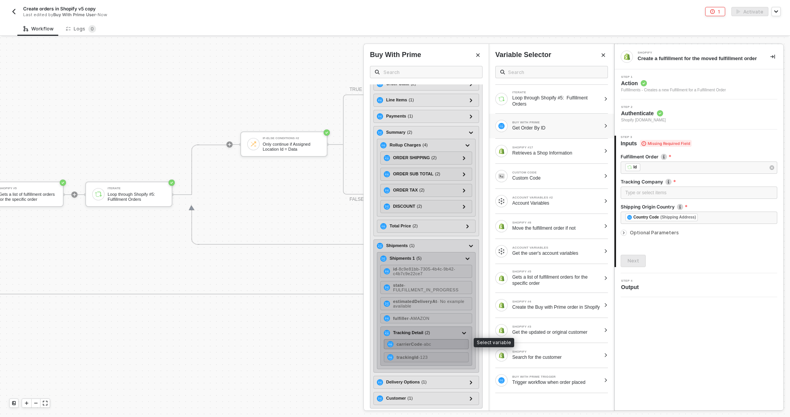
click at [432, 344] on div "carrierCode - abc" at bounding box center [426, 345] width 85 height 10
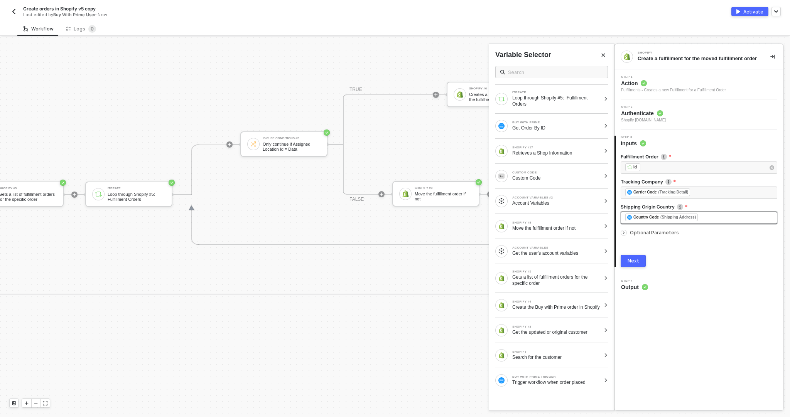
click at [708, 222] on div "﻿ ﻿ Country Code (Shipping Address) ﻿" at bounding box center [698, 218] width 147 height 8
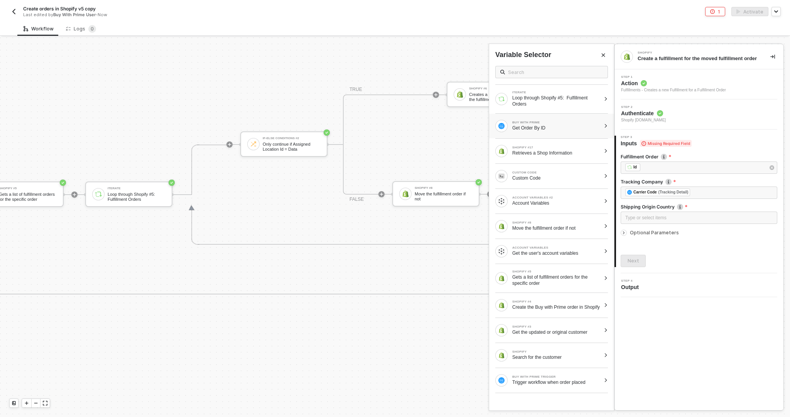
click at [534, 127] on div "Get Order By ID" at bounding box center [556, 128] width 88 height 6
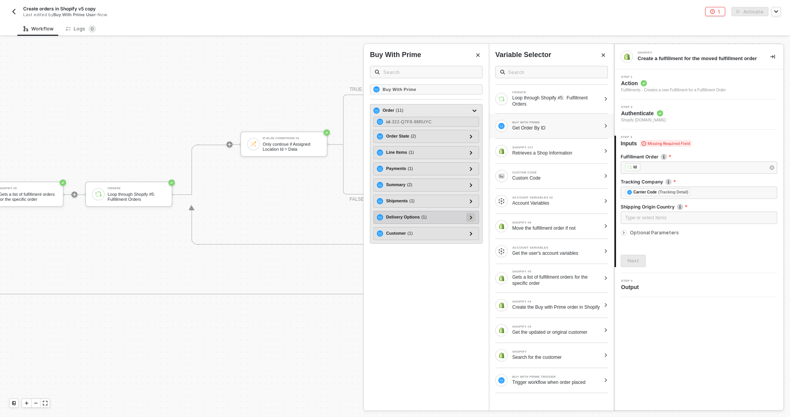
click at [473, 217] on icon at bounding box center [471, 218] width 3 height 4
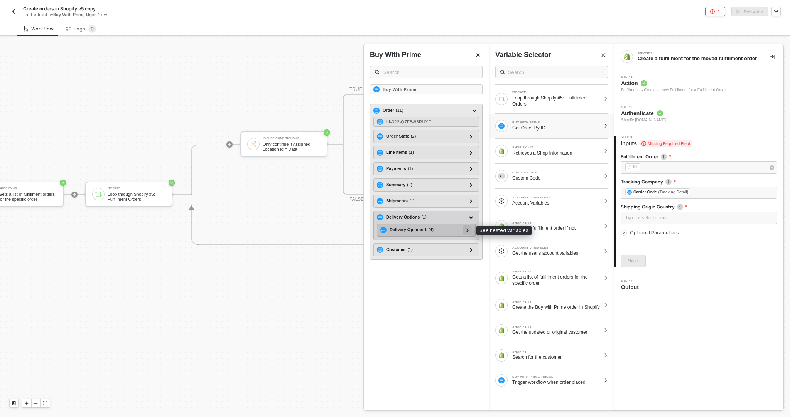
click at [469, 229] on div at bounding box center [468, 230] width 4 height 8
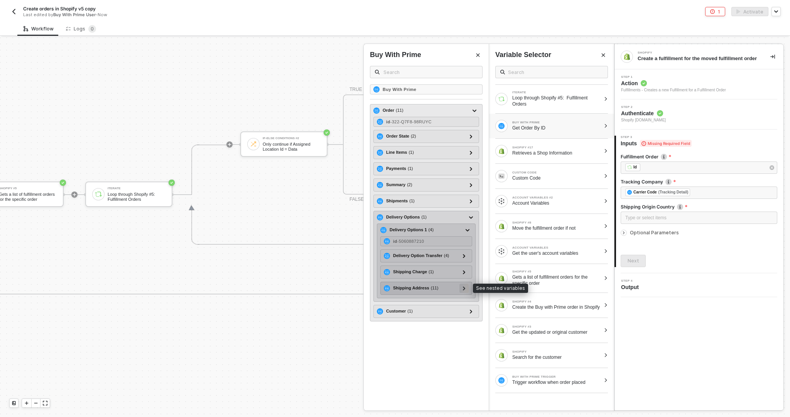
click at [466, 286] on div at bounding box center [463, 288] width 9 height 9
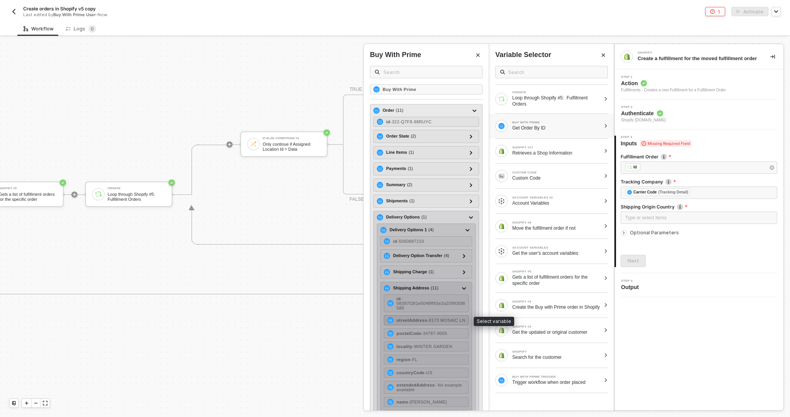
scroll to position [74, 0]
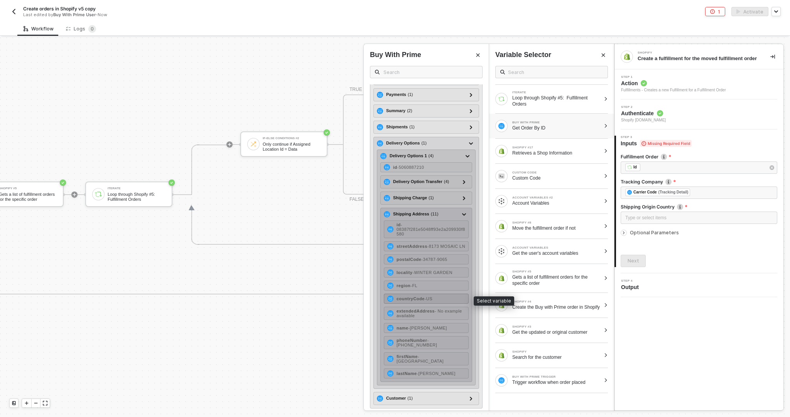
click at [432, 302] on div "countryCode - US" at bounding box center [426, 299] width 85 height 10
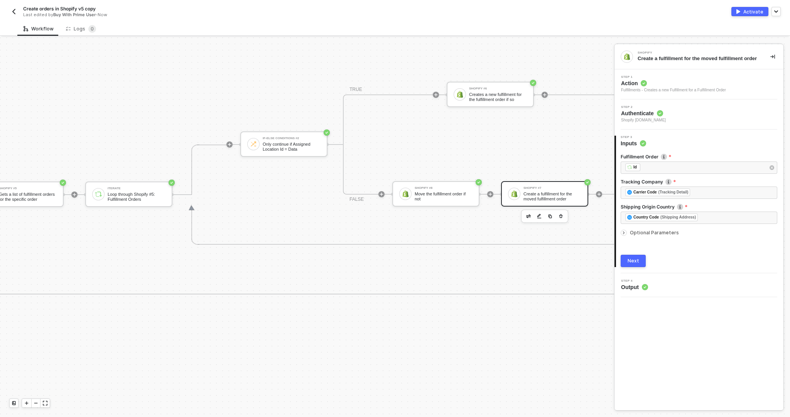
click at [653, 236] on span "Optional Parameters" at bounding box center [654, 233] width 49 height 6
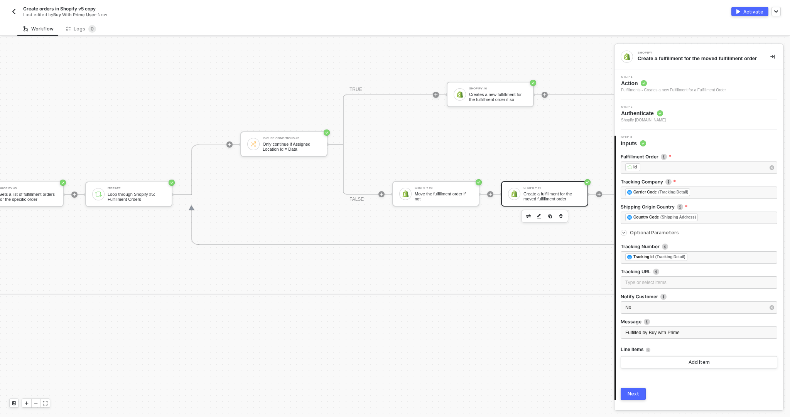
scroll to position [25, 0]
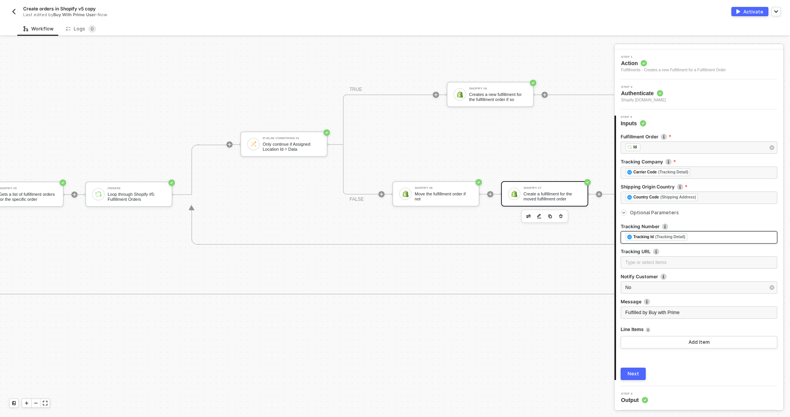
click at [696, 236] on div "﻿ ﻿ Tracking Id (Tracking Detail) ﻿" at bounding box center [698, 237] width 147 height 8
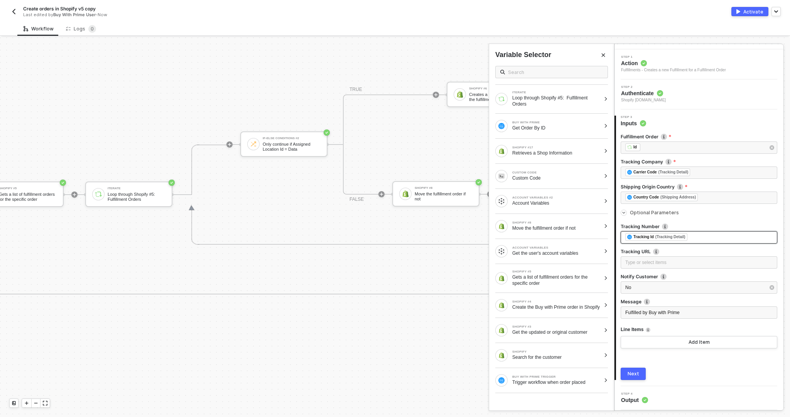
click at [696, 236] on div "﻿ ﻿ Tracking Id (Tracking Detail) ﻿" at bounding box center [698, 237] width 147 height 8
click at [558, 125] on div "Get Order By ID" at bounding box center [556, 128] width 88 height 6
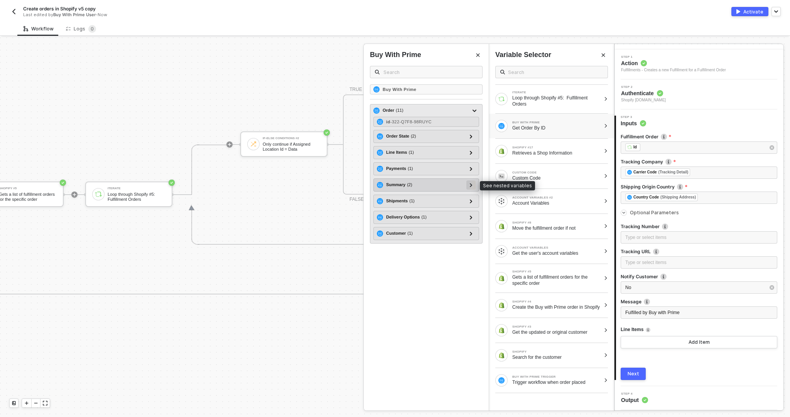
click at [472, 183] on icon at bounding box center [471, 185] width 3 height 4
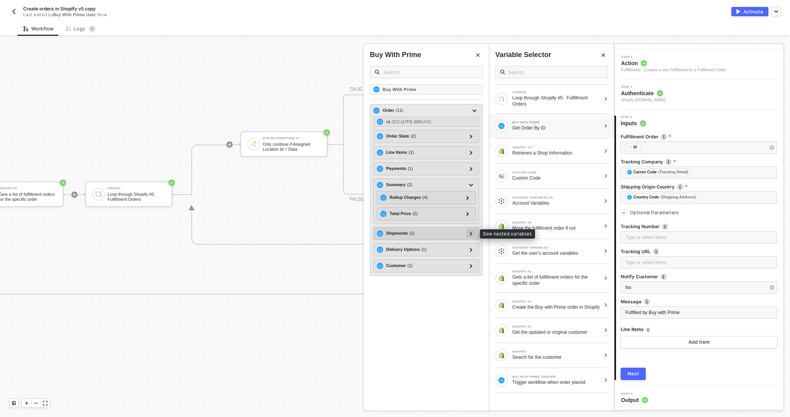
click at [469, 233] on div at bounding box center [471, 233] width 4 height 8
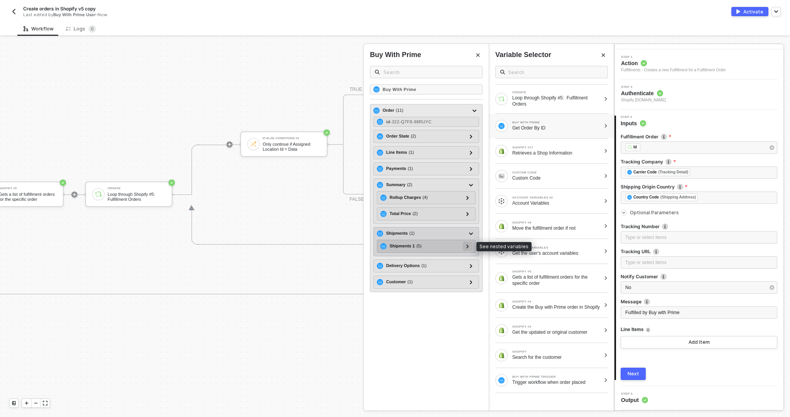
click at [470, 245] on div at bounding box center [467, 246] width 9 height 9
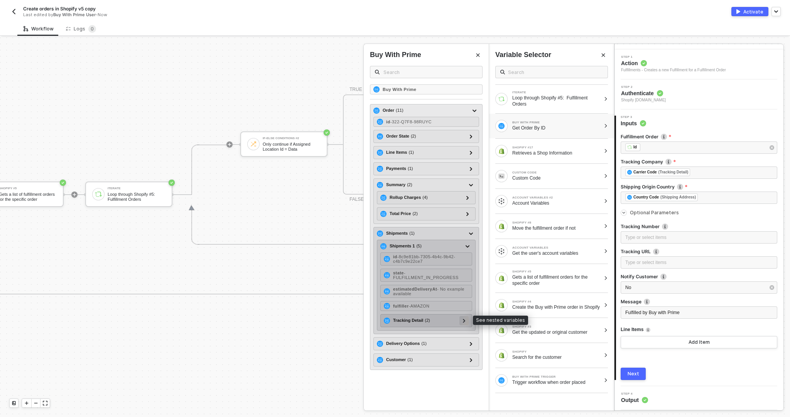
click at [462, 319] on div at bounding box center [463, 320] width 9 height 9
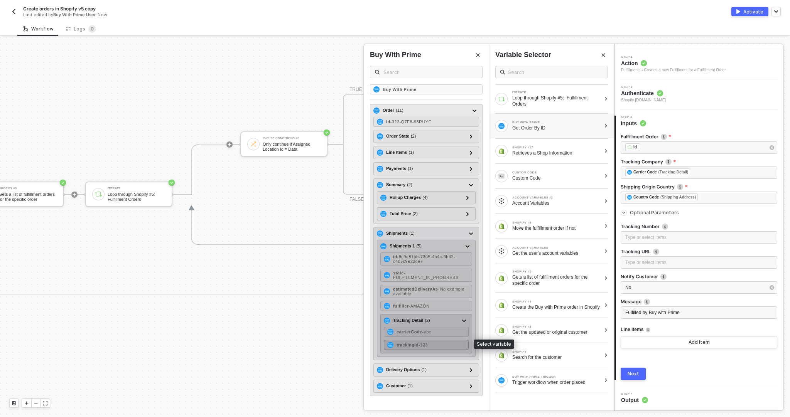
click at [451, 341] on div "trackingId - 123" at bounding box center [426, 345] width 85 height 10
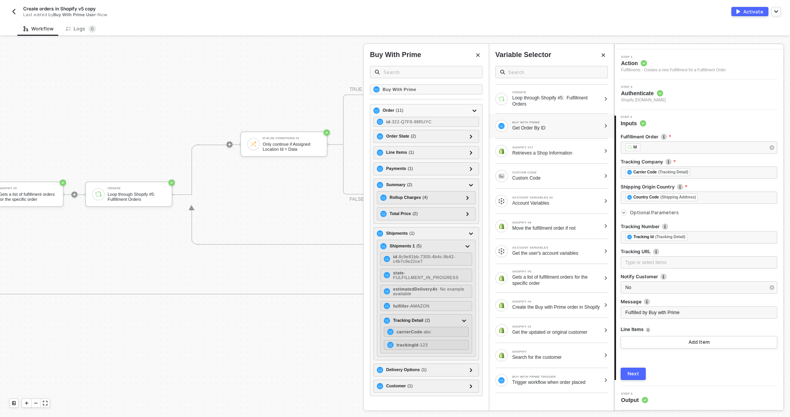
click at [697, 388] on div "4 Step 4 Output" at bounding box center [699, 399] width 169 height 24
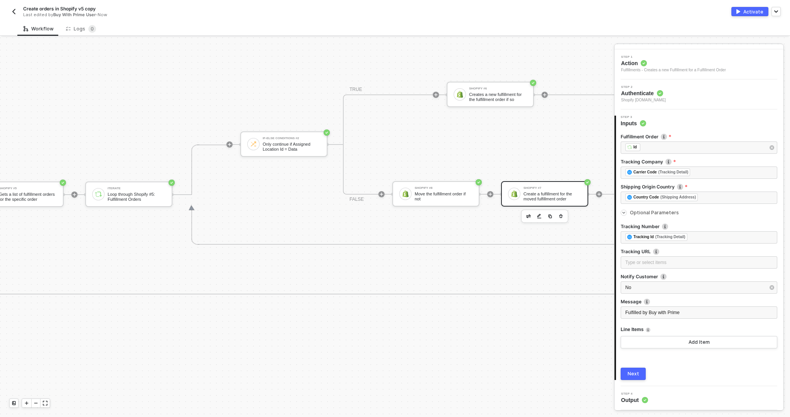
click at [635, 375] on div "Next" at bounding box center [634, 374] width 12 height 6
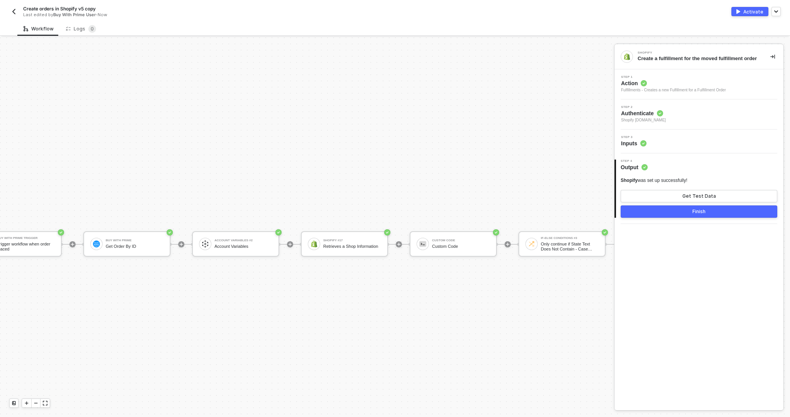
scroll to position [484, 0]
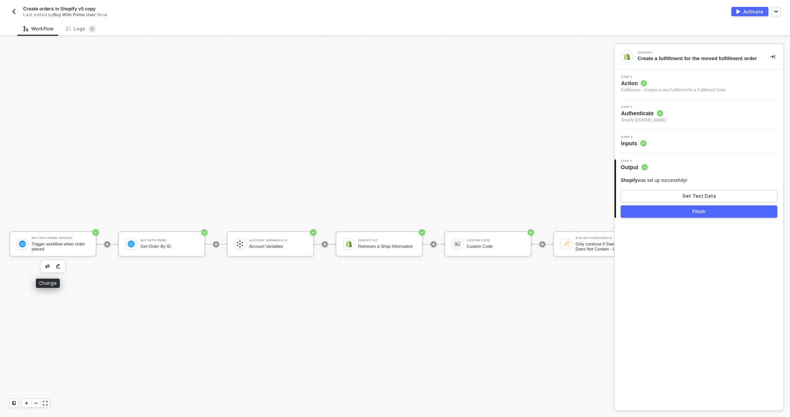
click at [47, 262] on button "button" at bounding box center [47, 266] width 9 height 9
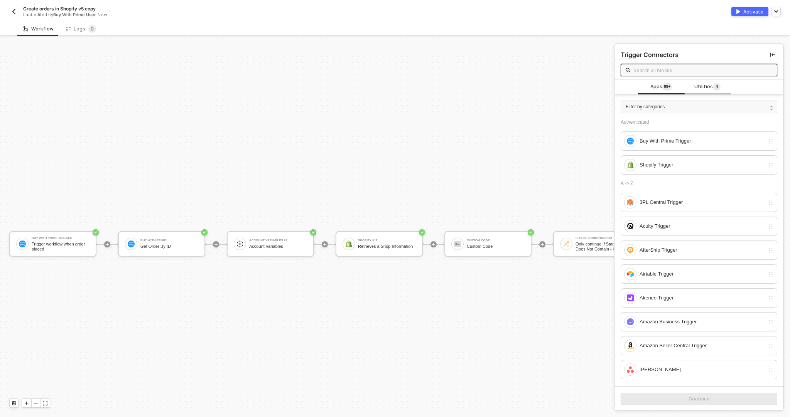
click at [701, 90] on span "Utilities 4" at bounding box center [707, 87] width 26 height 8
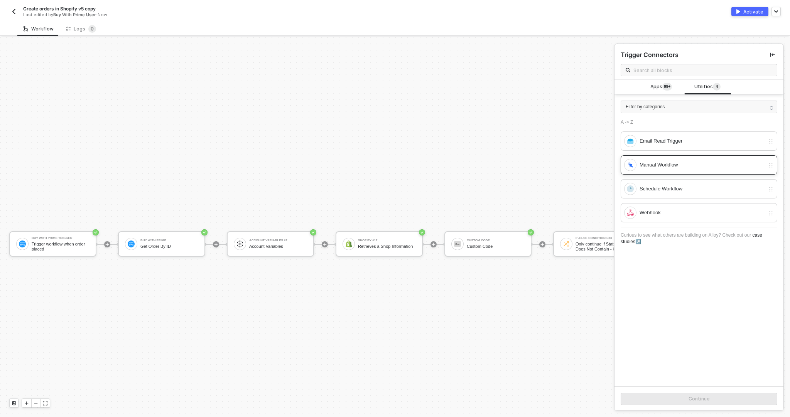
click at [676, 172] on div "Manual Workflow" at bounding box center [699, 164] width 157 height 19
click at [689, 395] on button "Continue" at bounding box center [699, 399] width 157 height 12
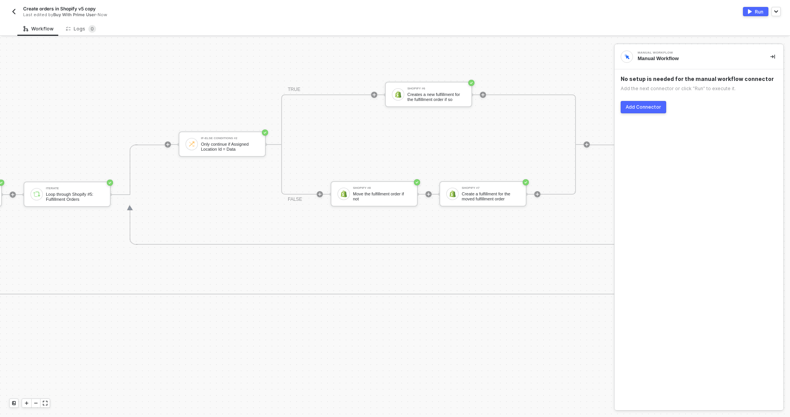
scroll to position [484, 2284]
click at [771, 56] on icon "icon-collapse-right" at bounding box center [772, 56] width 5 height 5
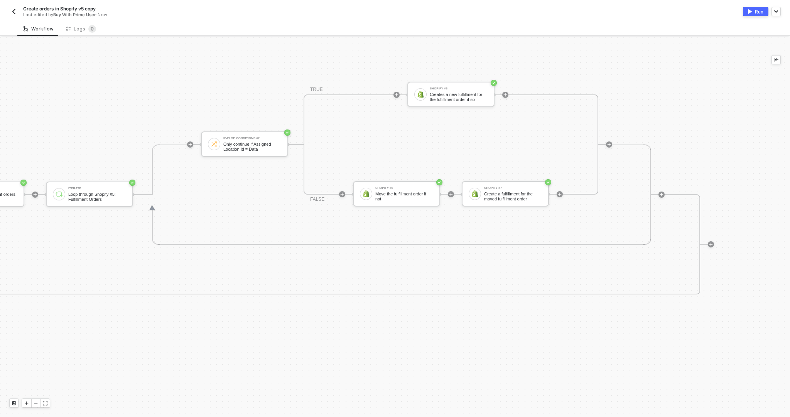
scroll to position [484, 2264]
click at [749, 13] on img "button" at bounding box center [750, 11] width 4 height 5
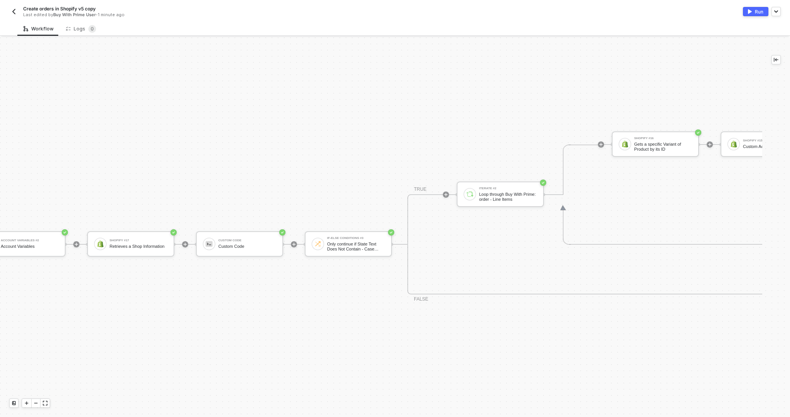
scroll to position [484, 218]
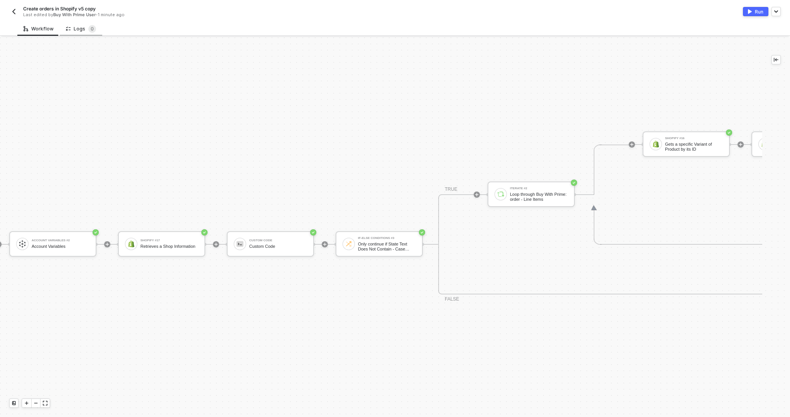
click at [72, 34] on div "Logs 0" at bounding box center [81, 29] width 42 height 14
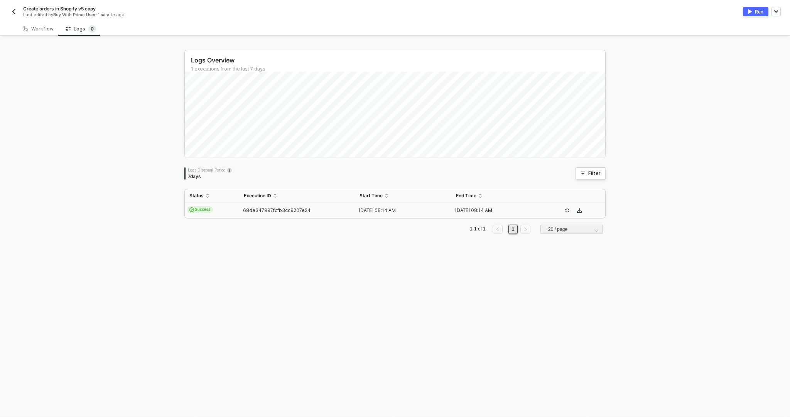
click at [252, 214] on td "68de347997fcfb3cc9207e24" at bounding box center [297, 210] width 116 height 15
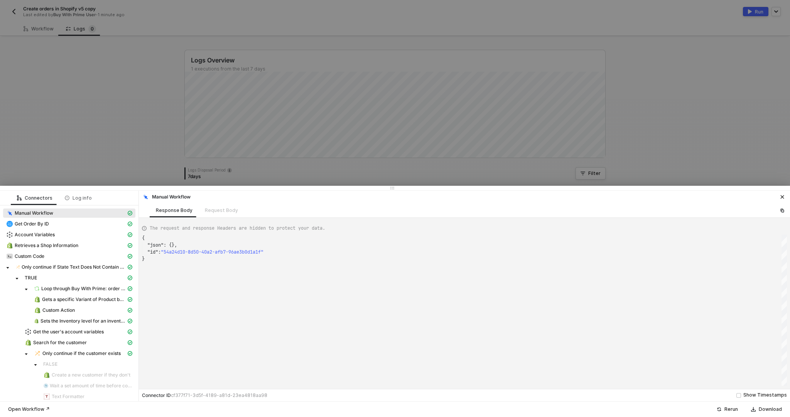
scroll to position [20, 0]
click at [49, 223] on span "Get Order By ID" at bounding box center [32, 224] width 34 height 6
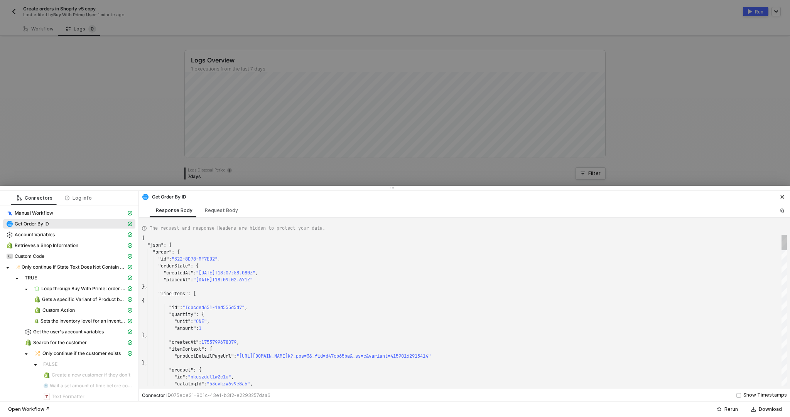
scroll to position [69, 0]
click at [66, 236] on div "Account Variables" at bounding box center [66, 234] width 120 height 7
type textarea "{ "json": { "variables": { "v5LocationId": 76395708502, "SAXX Underwear-v5Locat…"
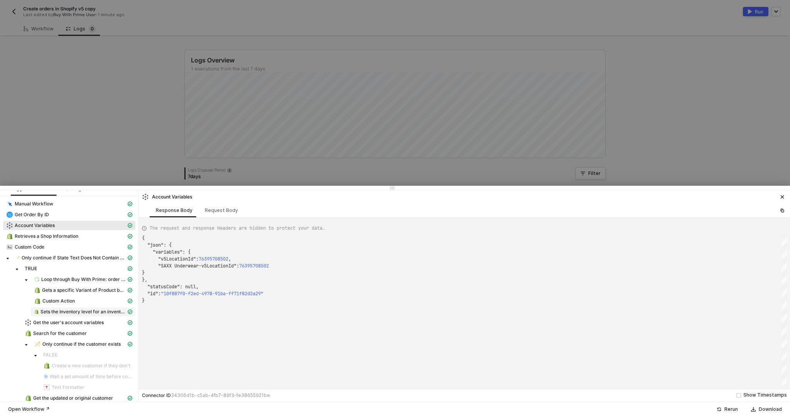
scroll to position [0, 0]
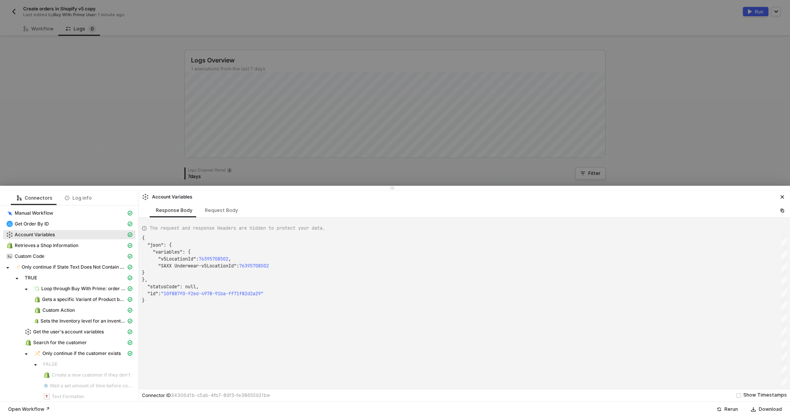
click at [293, 136] on div at bounding box center [395, 208] width 790 height 417
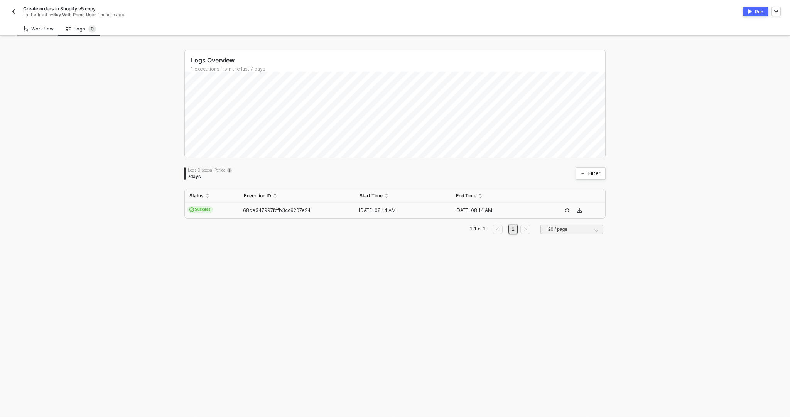
click at [43, 31] on div "Workflow" at bounding box center [39, 29] width 30 height 6
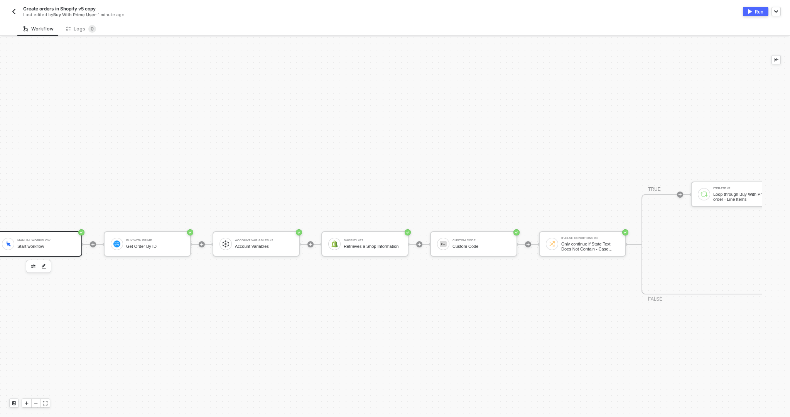
scroll to position [484, 0]
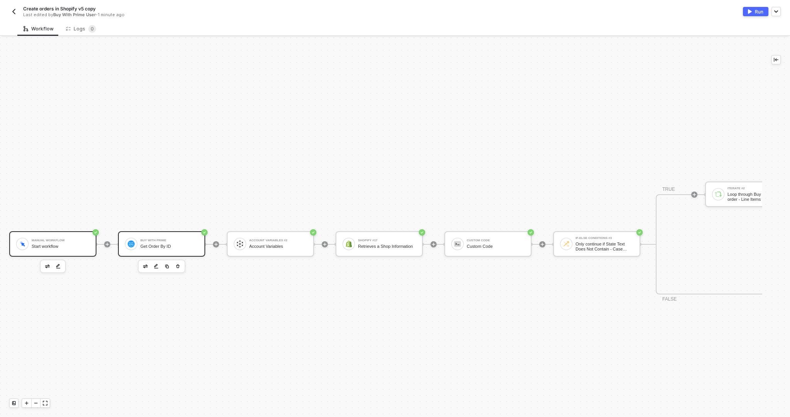
click at [173, 248] on div "Get Order By ID" at bounding box center [169, 246] width 58 height 5
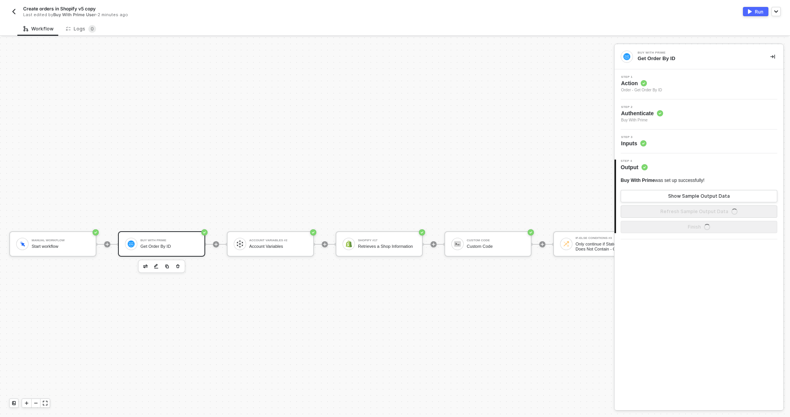
click at [686, 136] on div "Step 3 Inputs" at bounding box center [700, 142] width 167 height 12
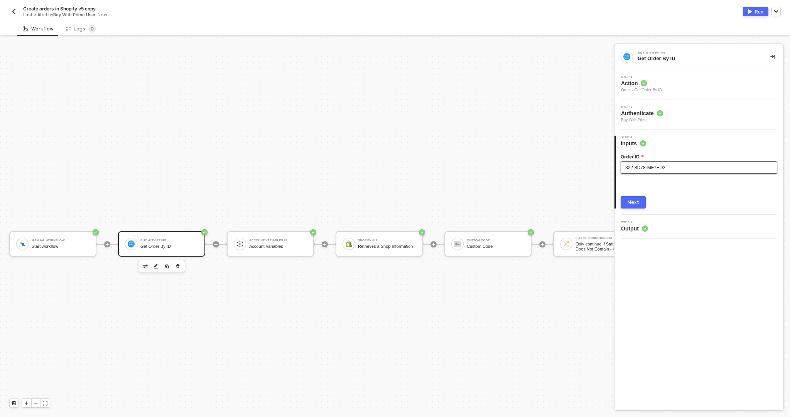
click at [682, 165] on div "322-8D78-MF7ED2" at bounding box center [698, 167] width 147 height 7
click at [668, 168] on span "322-8D78-MF7ED2322-BBRE-KTHBQP" at bounding box center [666, 167] width 83 height 5
click at [640, 203] on button "Next" at bounding box center [633, 202] width 25 height 12
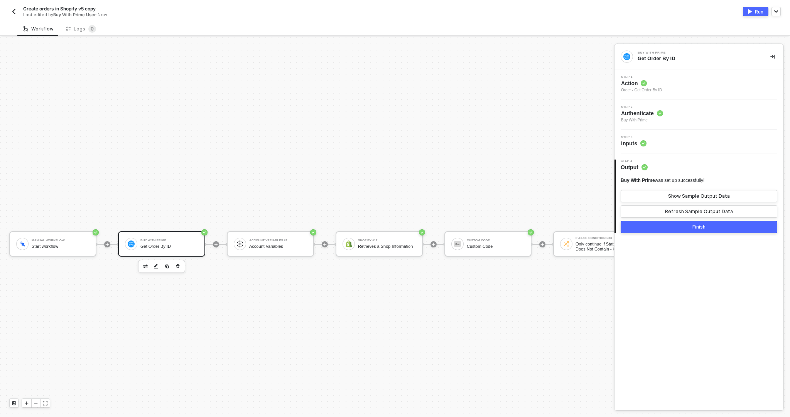
click at [658, 135] on div "Step 3 Inputs" at bounding box center [699, 142] width 169 height 24
click at [657, 141] on div "Step 3 Inputs" at bounding box center [700, 142] width 167 height 12
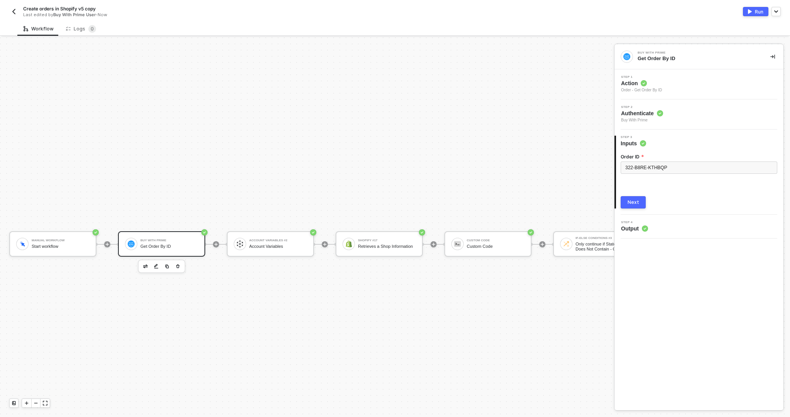
click at [753, 22] on div "Workflow Logs 0" at bounding box center [403, 29] width 773 height 14
click at [755, 14] on div "Run" at bounding box center [759, 11] width 8 height 7
click at [89, 31] on sup "0" at bounding box center [92, 29] width 8 height 8
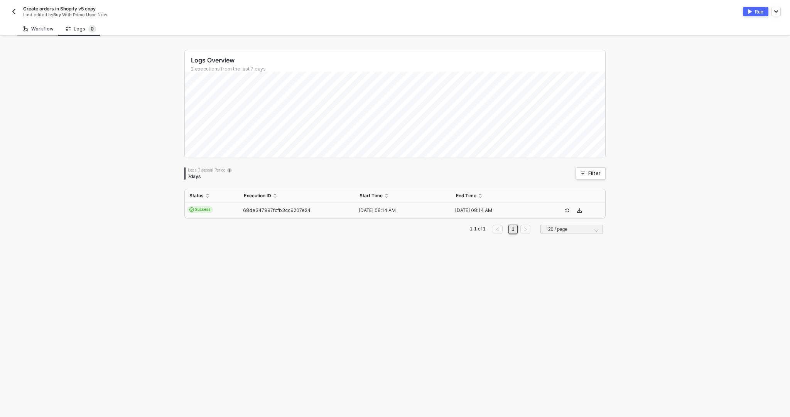
click at [46, 30] on div "Workflow" at bounding box center [39, 29] width 30 height 6
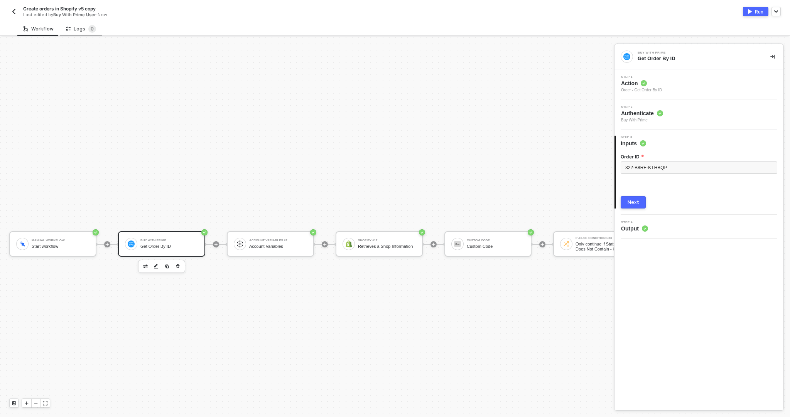
click at [67, 31] on icon at bounding box center [68, 28] width 5 height 7
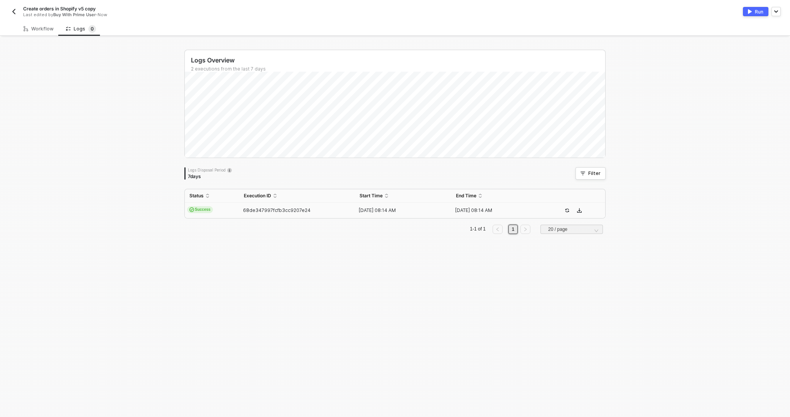
click at [231, 208] on td "Success" at bounding box center [212, 210] width 54 height 15
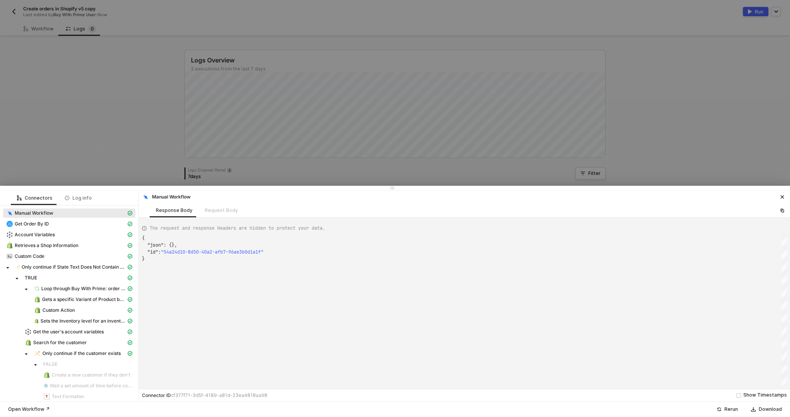
scroll to position [20, 0]
click at [106, 143] on div at bounding box center [395, 208] width 790 height 417
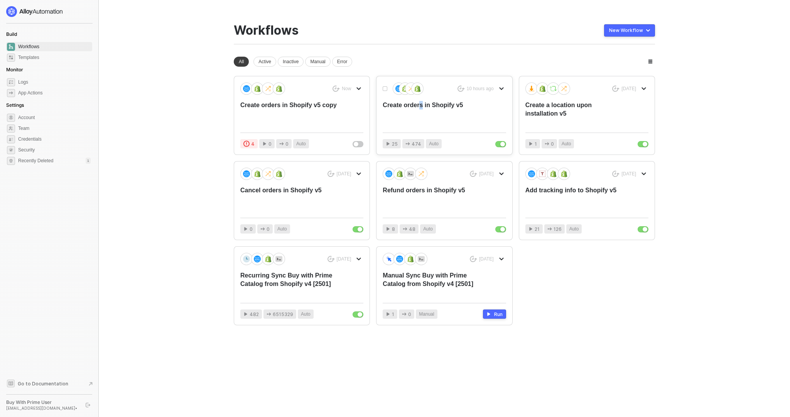
click at [421, 105] on div "Create orders in Shopify v5" at bounding box center [432, 113] width 98 height 25
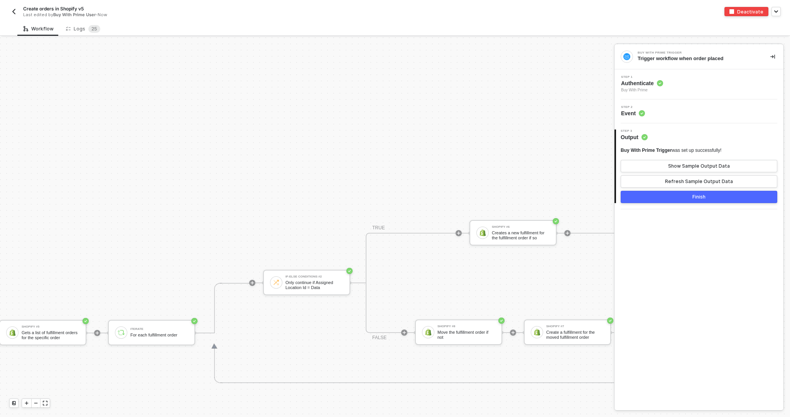
scroll to position [345, 2153]
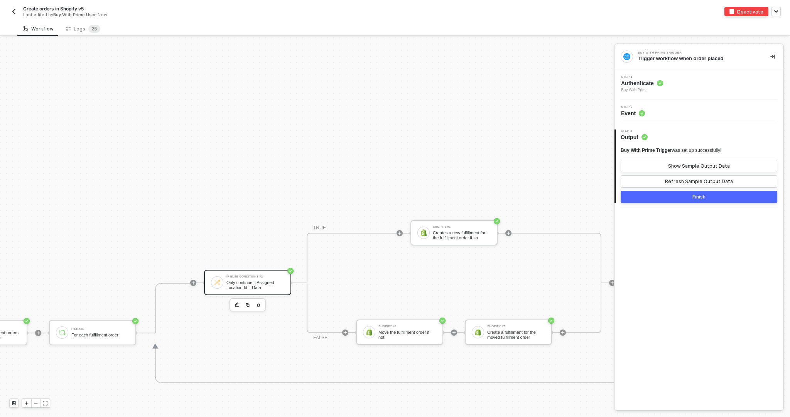
click at [245, 287] on div "Only continue if Assigned Location Id = Data" at bounding box center [255, 285] width 58 height 10
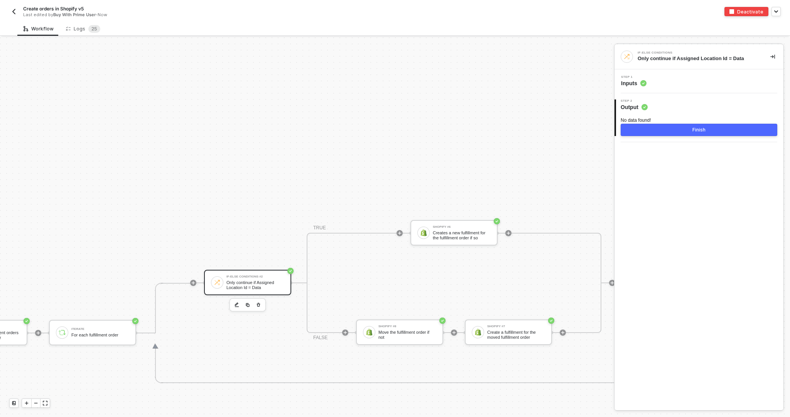
click at [651, 78] on div "Step 1 Inputs" at bounding box center [700, 82] width 167 height 12
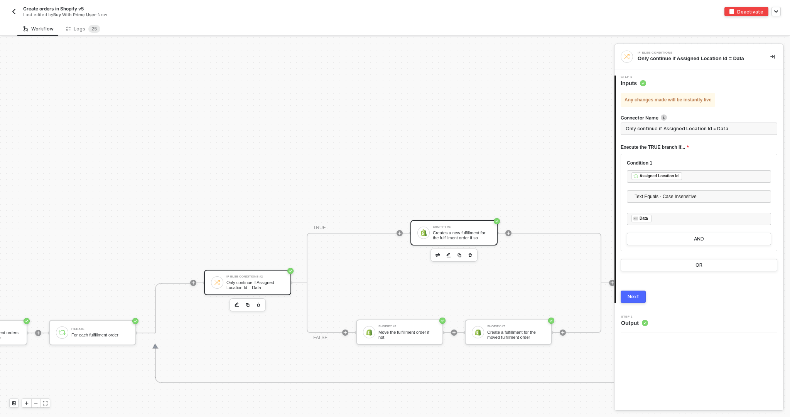
click at [483, 222] on div "Shopify #6 Creates a new fulfillment for the fulfillment order if so" at bounding box center [453, 232] width 87 height 25
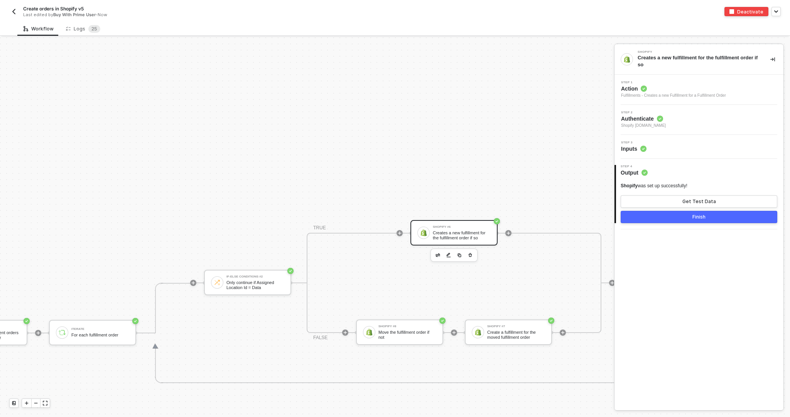
click at [653, 141] on div "Step 3 Inputs" at bounding box center [700, 147] width 167 height 12
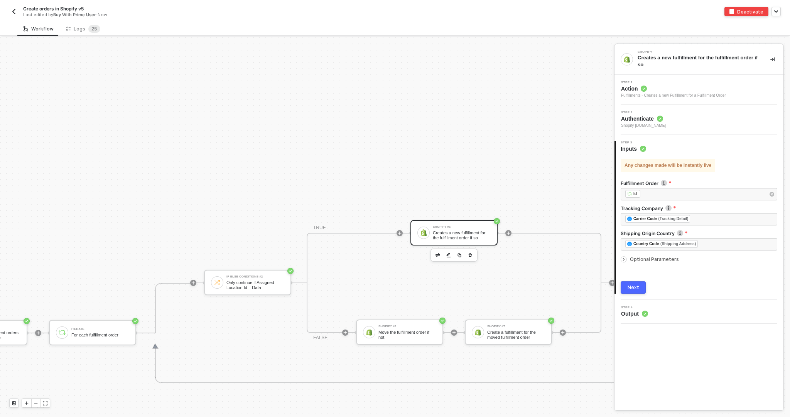
click at [637, 258] on span "Optional Parameters" at bounding box center [654, 260] width 49 height 6
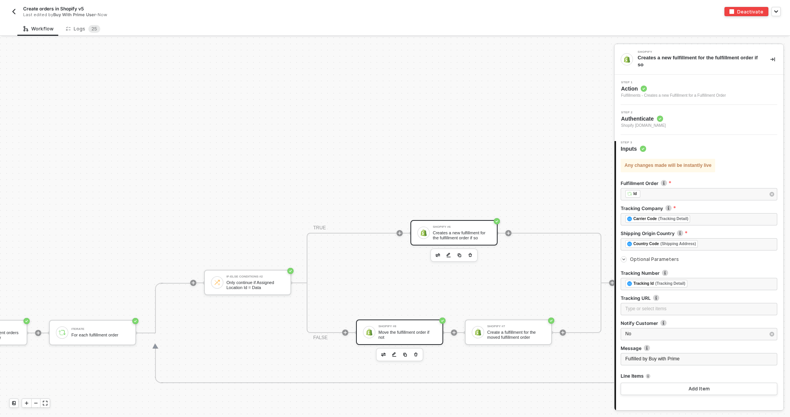
click at [394, 334] on div "Move the fulfillment order if not" at bounding box center [407, 335] width 58 height 10
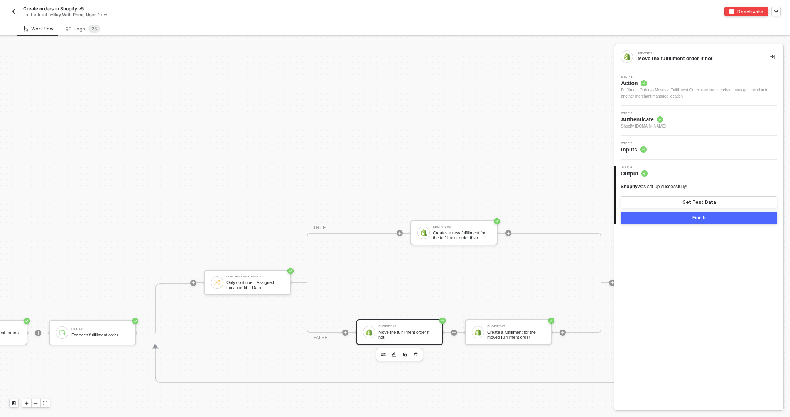
click at [650, 147] on div "Step 3 Inputs" at bounding box center [700, 148] width 167 height 12
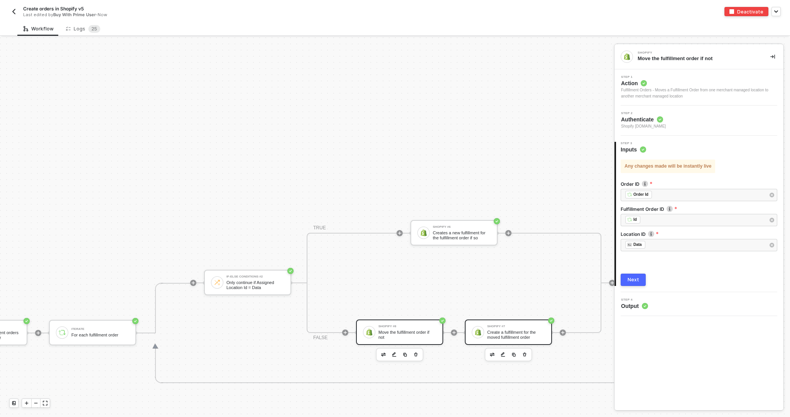
click at [484, 329] on div "Shopify #7 Create a fulfillment for the moved fulfillment order" at bounding box center [514, 332] width 61 height 15
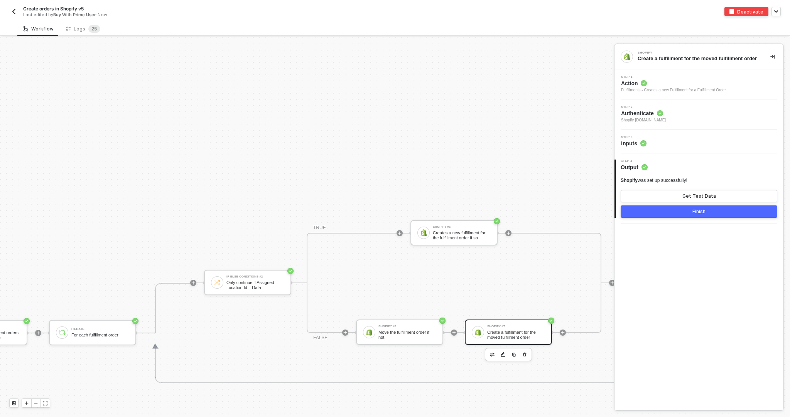
click at [650, 147] on div "Step 3 Inputs" at bounding box center [700, 142] width 167 height 12
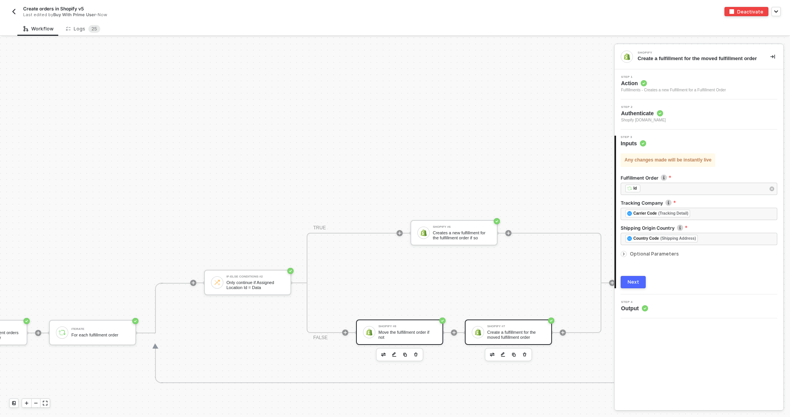
click at [407, 333] on div "Move the fulfillment order if not" at bounding box center [407, 335] width 58 height 10
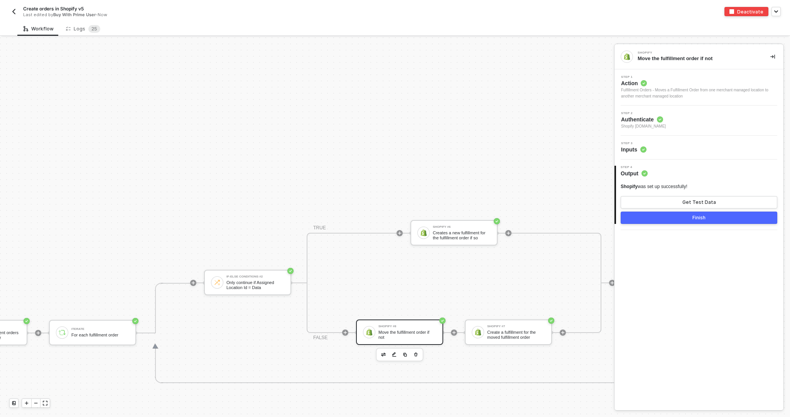
click at [648, 144] on div "Step 3 Inputs" at bounding box center [700, 148] width 167 height 12
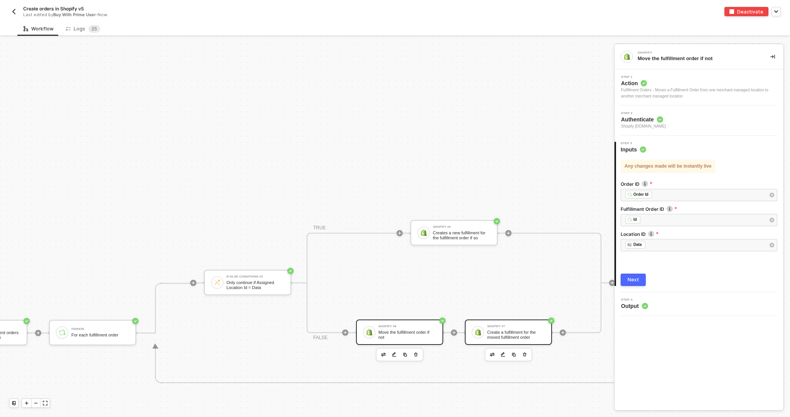
click at [527, 332] on div "Create a fulfillment for the moved fulfillment order" at bounding box center [516, 335] width 58 height 10
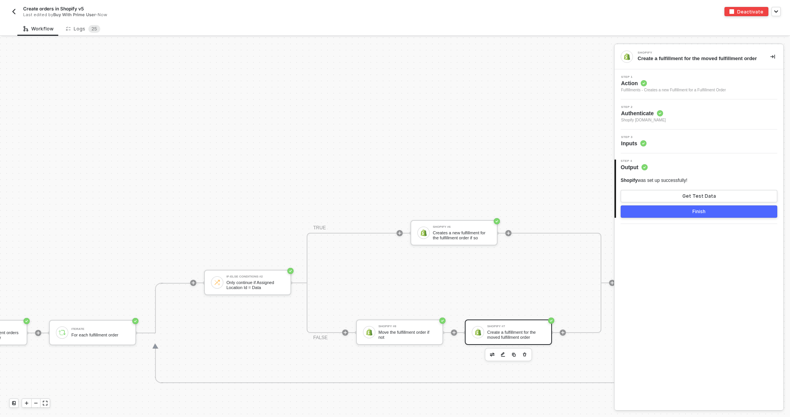
click at [645, 139] on div "Step 3 Inputs" at bounding box center [699, 142] width 169 height 24
click at [642, 147] on circle at bounding box center [643, 143] width 6 height 6
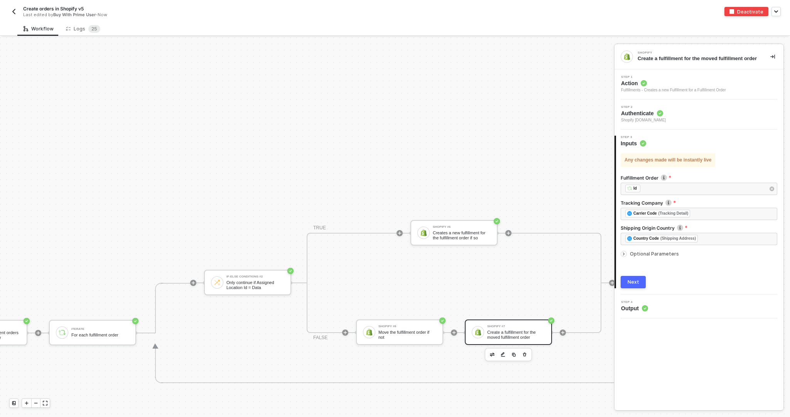
click at [623, 257] on icon "icon-arrow-right-small" at bounding box center [624, 254] width 5 height 5
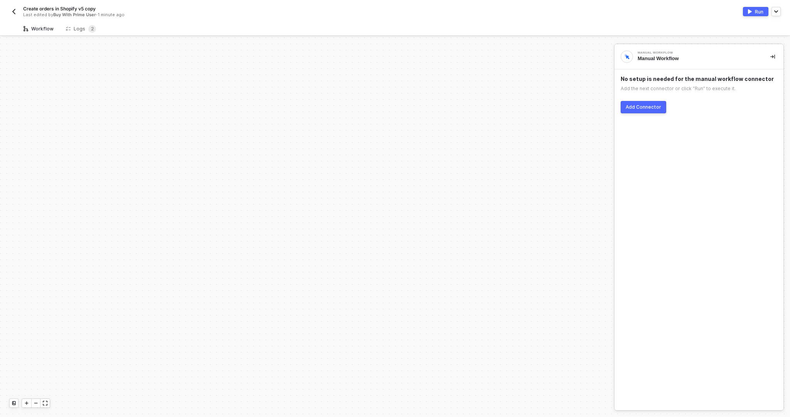
scroll to position [345, 0]
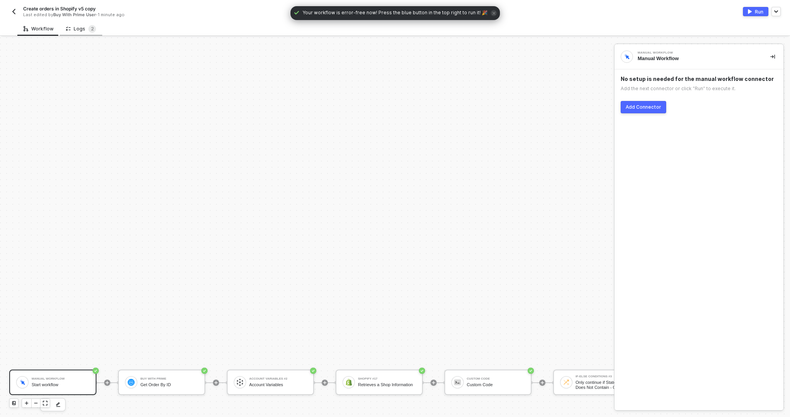
click at [76, 32] on div "Logs 2" at bounding box center [81, 29] width 30 height 8
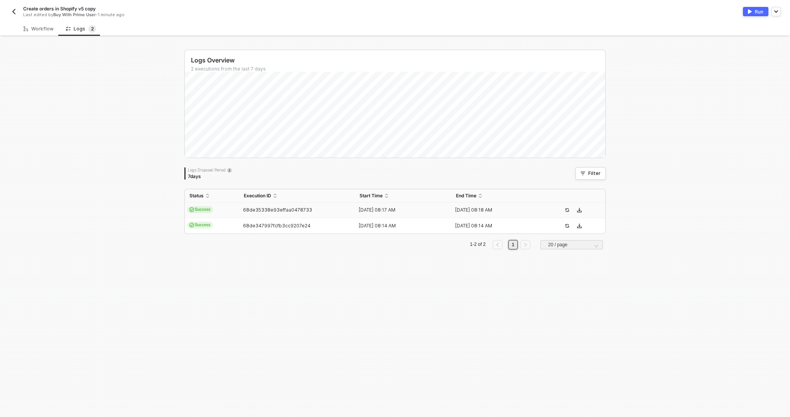
click at [220, 209] on td "Success" at bounding box center [212, 210] width 54 height 15
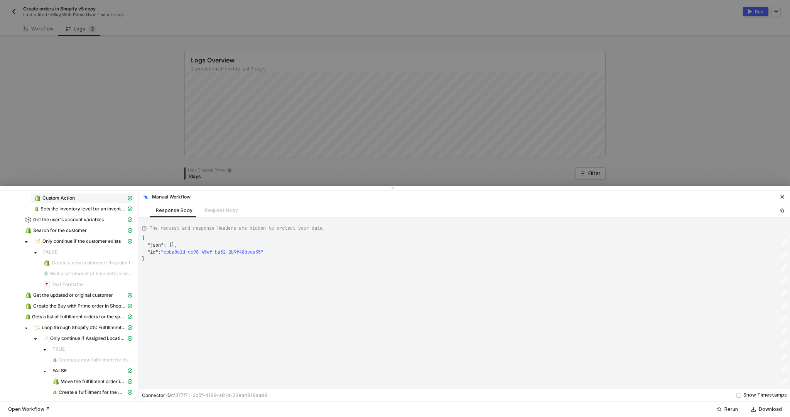
scroll to position [0, 0]
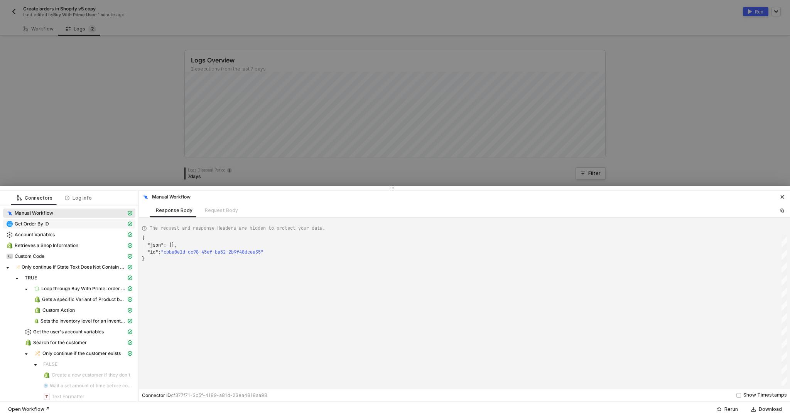
click at [81, 221] on div "Get Order By ID" at bounding box center [66, 224] width 120 height 7
type textarea "{ "json": { "order": { "id": "322-B8RE-KTHBQP", "orderState": { "createdAt": "2…"
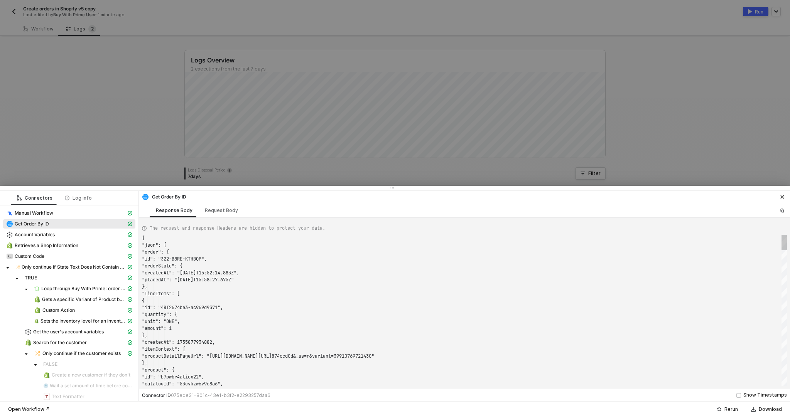
scroll to position [69, 0]
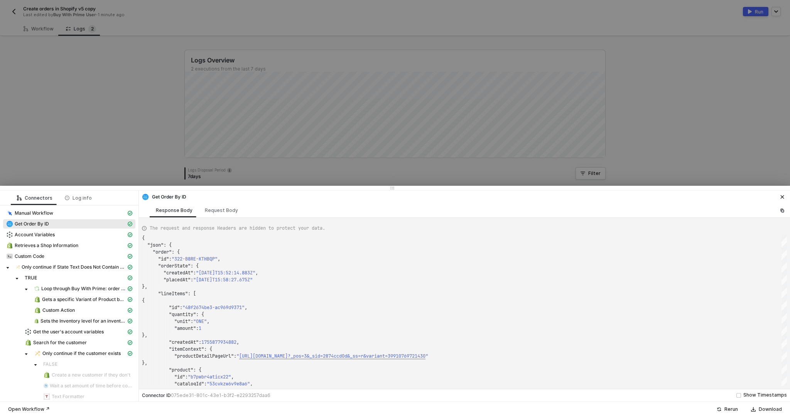
click at [39, 48] on div at bounding box center [395, 208] width 790 height 417
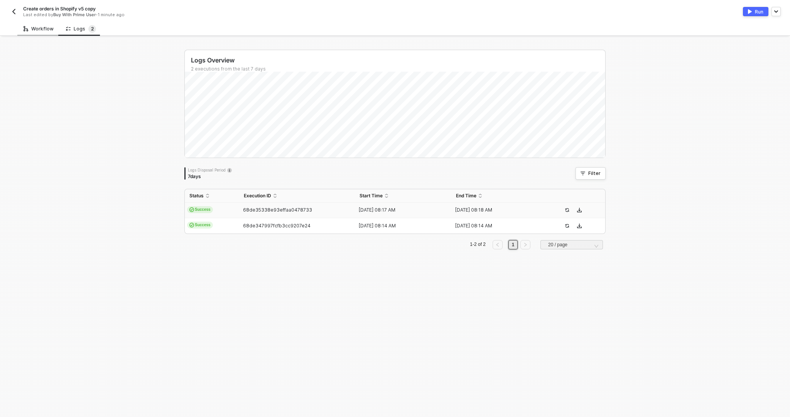
click at [37, 31] on div "Workflow" at bounding box center [39, 29] width 30 height 6
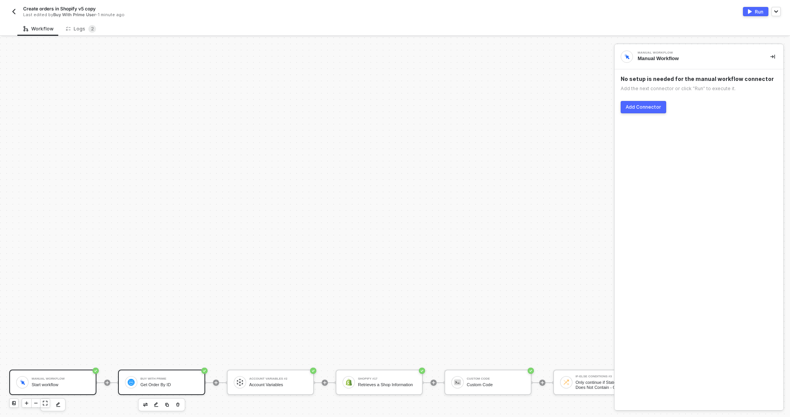
click at [154, 392] on div "Buy With Prime Get Order By ID" at bounding box center [161, 382] width 87 height 25
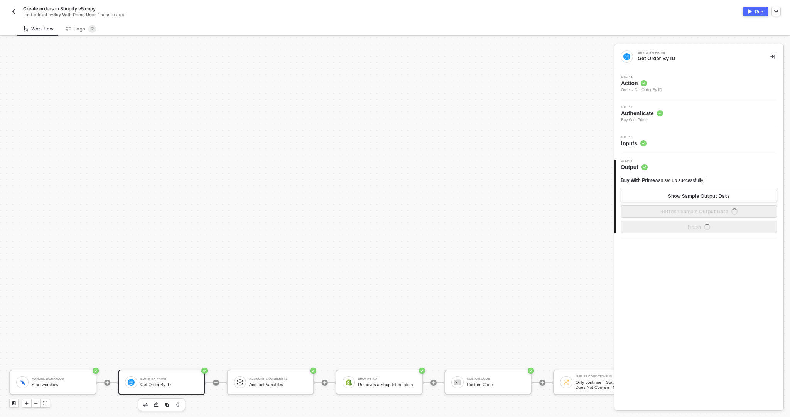
click at [652, 140] on div "Step 3 Inputs" at bounding box center [700, 142] width 167 height 12
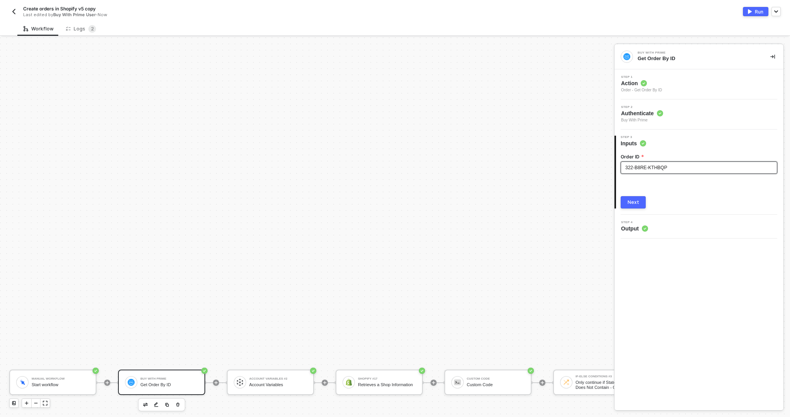
click at [678, 167] on div "322-B8RE-KTHBQP" at bounding box center [698, 167] width 147 height 7
click at [671, 168] on span "322-B8RE-KTHBQP322-ZSVQ-965FUN" at bounding box center [666, 167] width 83 height 5
click at [644, 202] on button "Next" at bounding box center [633, 202] width 25 height 12
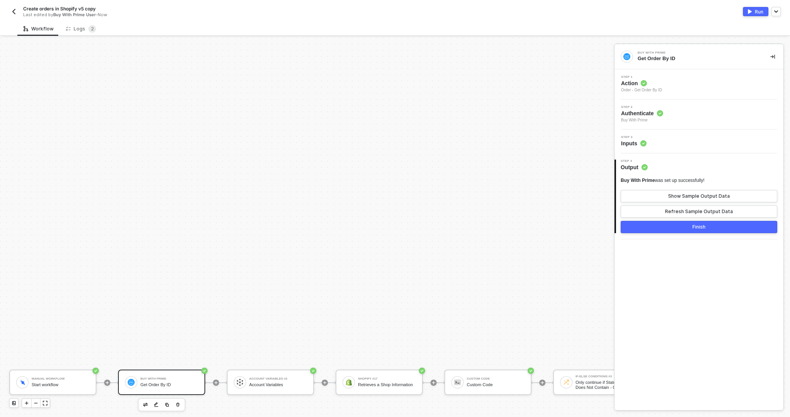
click at [752, 19] on div "Create orders in Shopify v5 copy Last edited by Buy With Prime User - Now Run" at bounding box center [395, 11] width 772 height 22
click at [756, 12] on div "Run" at bounding box center [759, 11] width 8 height 7
click at [66, 29] on icon at bounding box center [68, 28] width 5 height 7
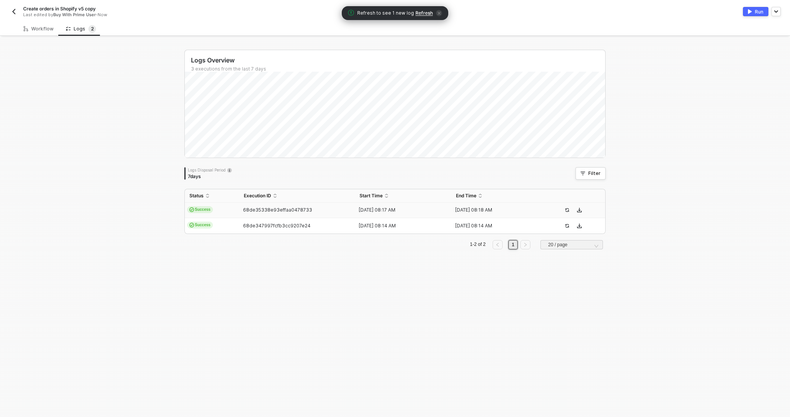
click at [419, 14] on span "Refresh" at bounding box center [424, 13] width 17 height 6
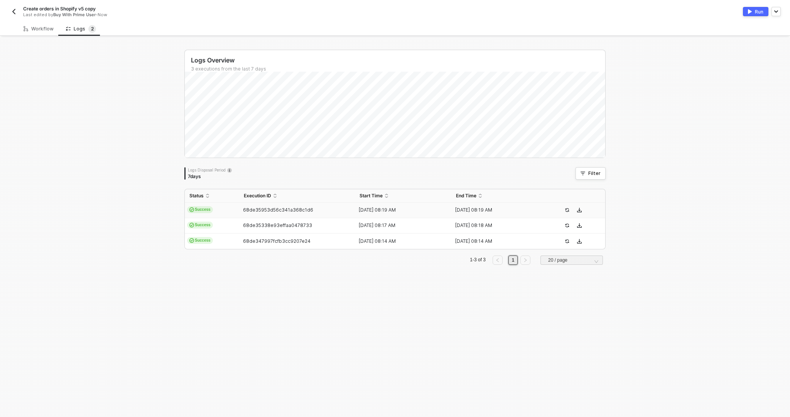
click at [278, 206] on td "68de35953d56c341a368c1d6" at bounding box center [297, 210] width 116 height 15
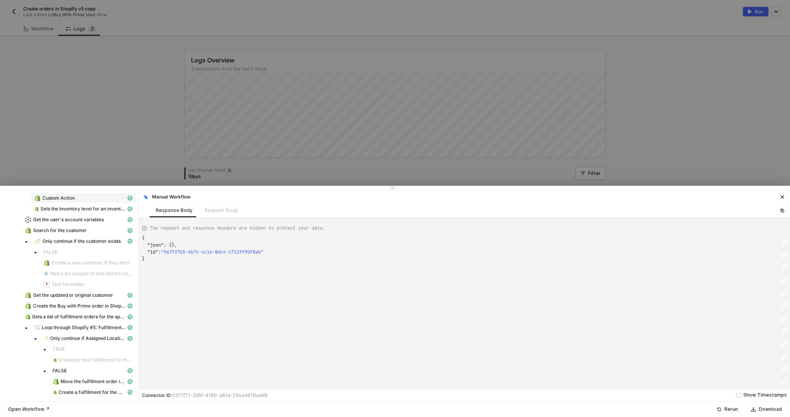
scroll to position [0, 0]
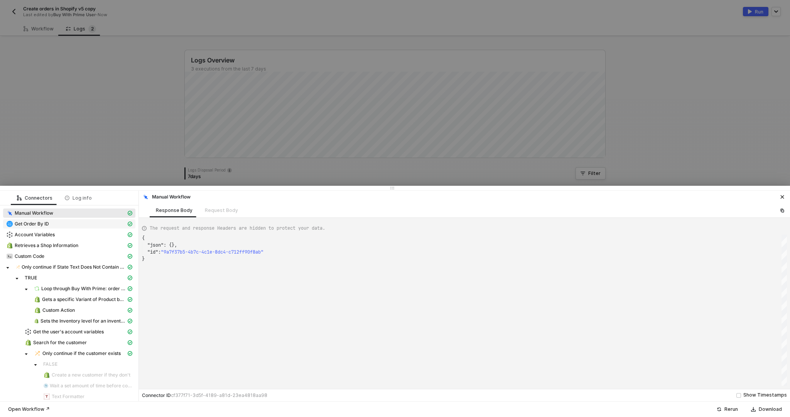
click at [66, 225] on div "Get Order By ID" at bounding box center [66, 224] width 120 height 7
type textarea "{ "json": { "order": { "id": "322-ZSVQ-965FUN", "orderState": { "createdAt": "2…"
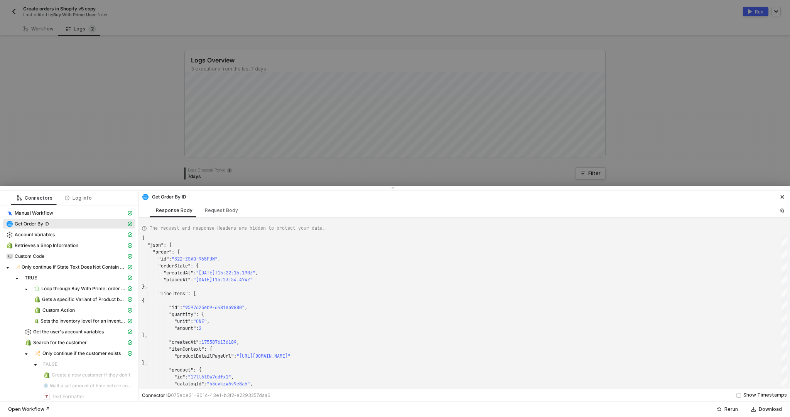
click at [43, 46] on div at bounding box center [395, 208] width 790 height 417
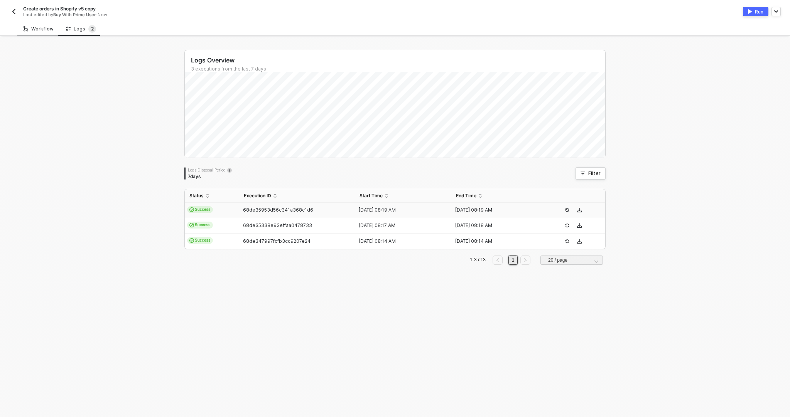
click at [42, 31] on div "Workflow" at bounding box center [39, 29] width 30 height 6
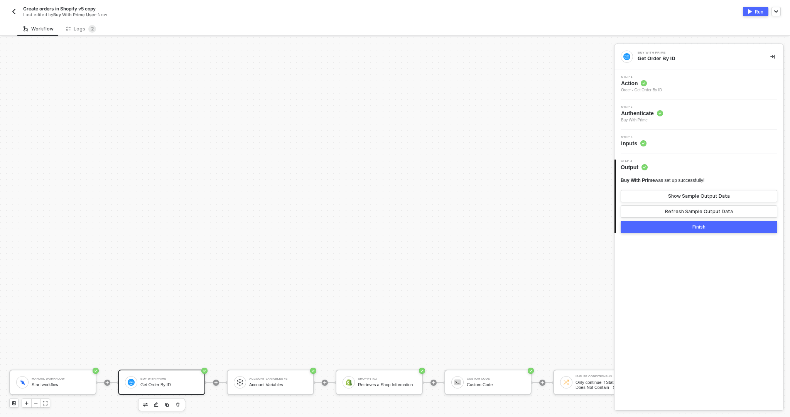
click at [677, 149] on div "Step 3 Inputs" at bounding box center [699, 142] width 169 height 24
click at [677, 146] on div "Step 3 Inputs" at bounding box center [700, 142] width 167 height 12
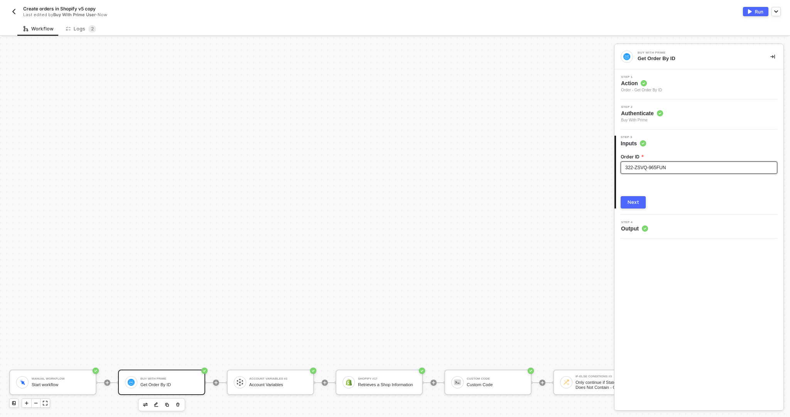
click at [683, 167] on div "322-ZSVQ-965FUN" at bounding box center [698, 167] width 147 height 7
click at [670, 167] on span "322-ZSVQ-965FUN322-EPSJ-YWD996" at bounding box center [665, 167] width 81 height 5
click at [638, 204] on button "Next" at bounding box center [633, 202] width 25 height 12
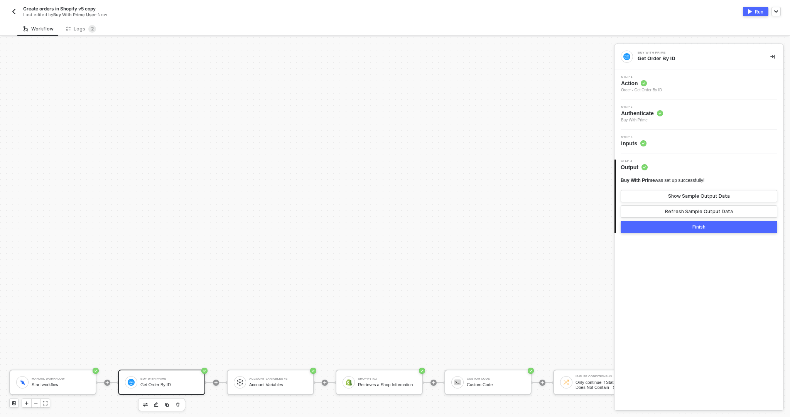
click at [755, 12] on div "Run" at bounding box center [759, 11] width 8 height 7
click at [91, 27] on span "2" at bounding box center [92, 29] width 3 height 6
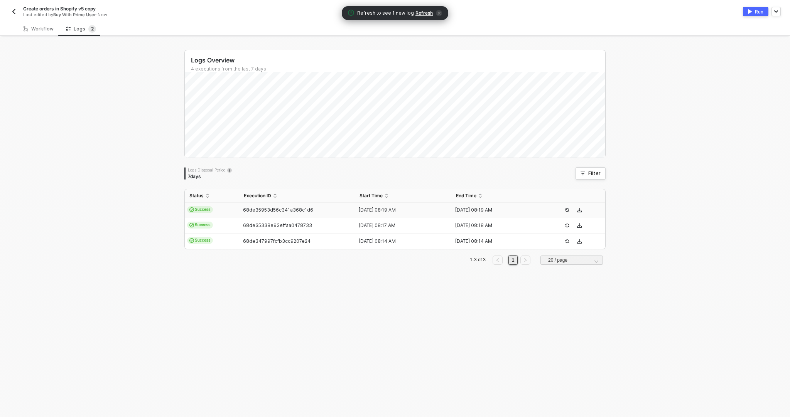
click at [427, 14] on span "Refresh" at bounding box center [424, 13] width 17 height 6
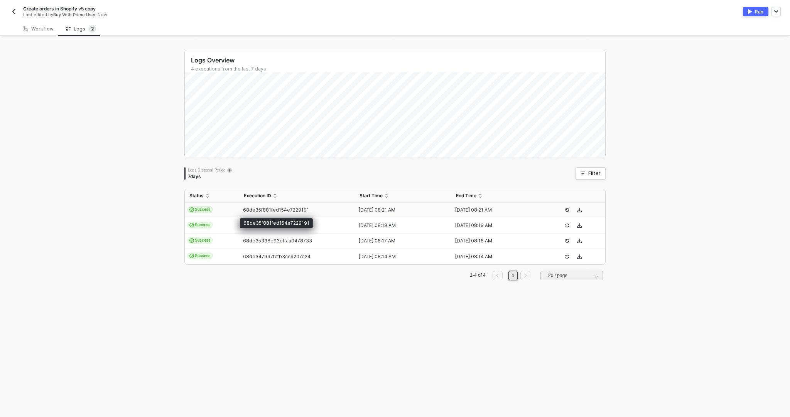
click at [253, 209] on span "68de35f881fed154e7229191" at bounding box center [276, 210] width 66 height 6
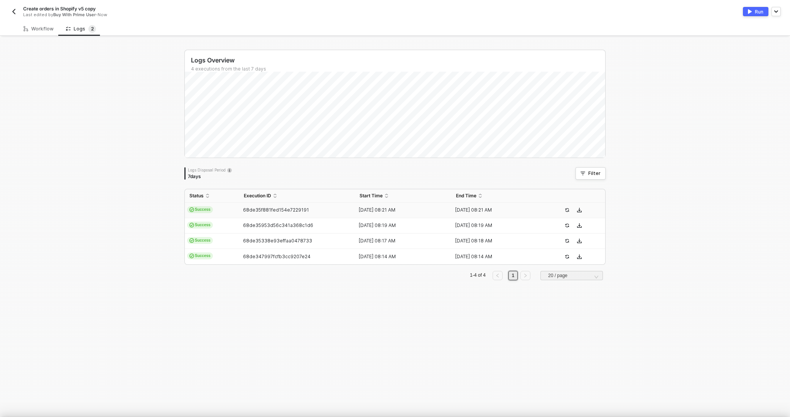
scroll to position [20, 0]
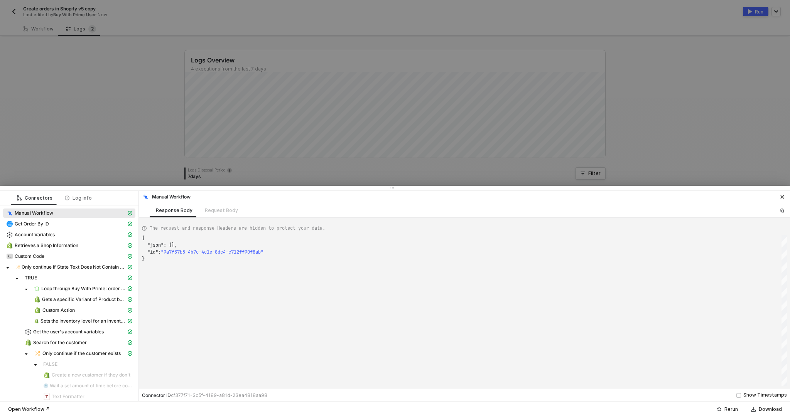
type textarea "{ "json": {}, "id": "c03dbc40-d3ef-4fac-957a-72ba5b997919" }"
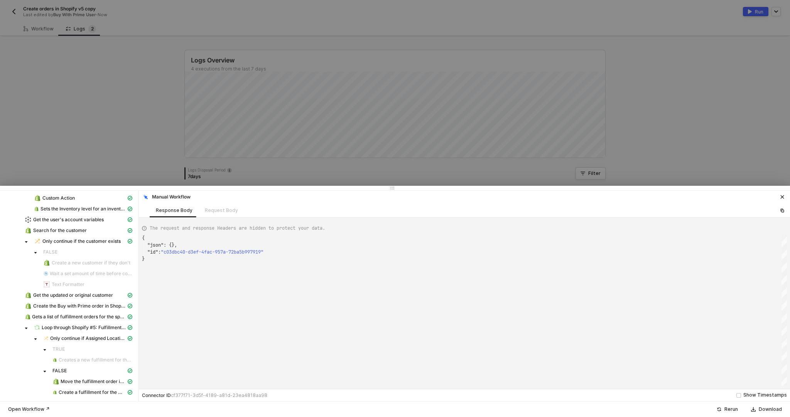
click at [66, 24] on div at bounding box center [395, 208] width 790 height 417
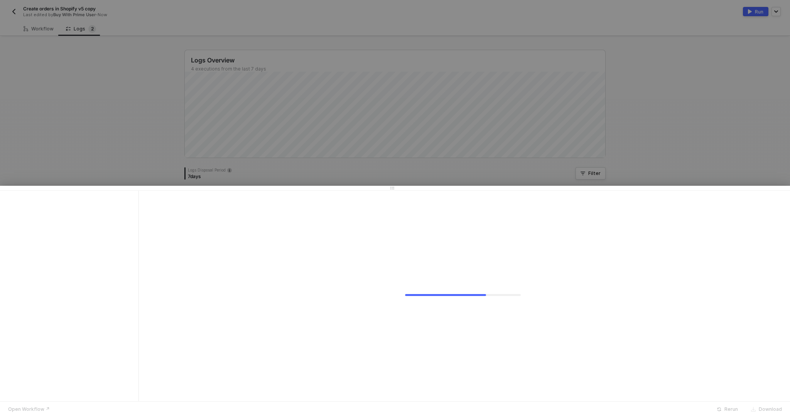
scroll to position [0, 0]
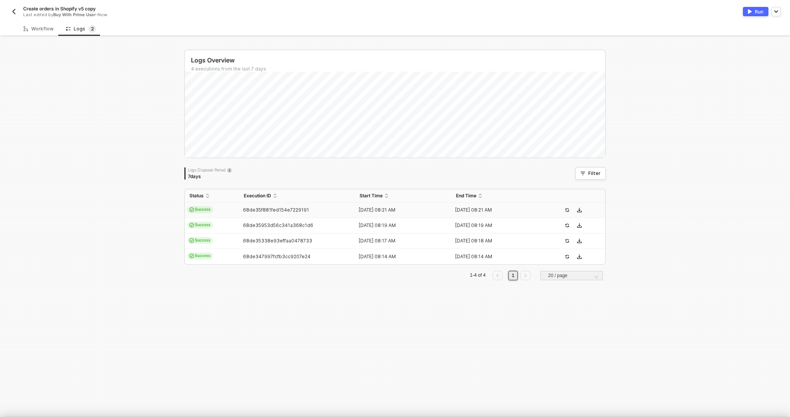
click at [68, 9] on span "Create orders in Shopify v5 copy" at bounding box center [59, 8] width 73 height 7
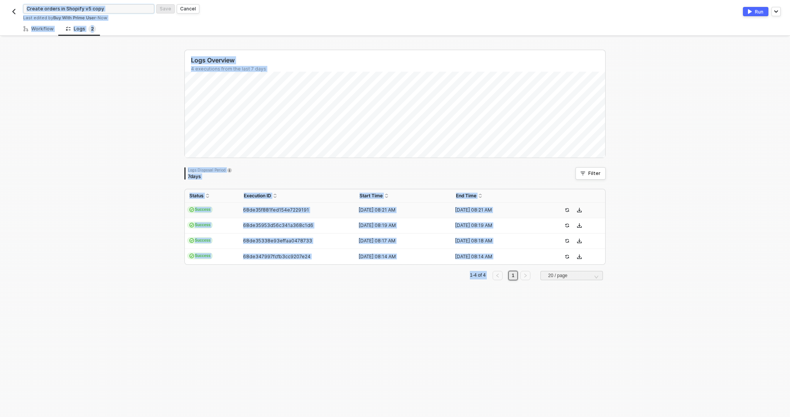
click at [68, 9] on input "Create orders in Shopify v5 copy" at bounding box center [88, 8] width 131 height 9
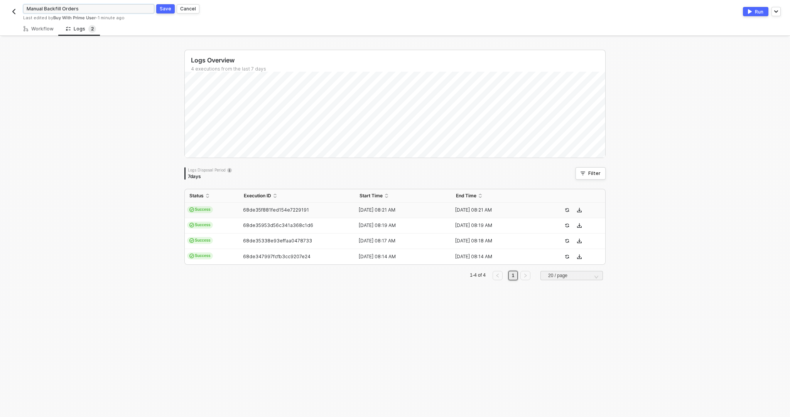
type input "Manual Backfill Orders"
click at [163, 10] on div "Save" at bounding box center [166, 8] width 12 height 7
click at [246, 210] on span "68de35f881fed154e7229191" at bounding box center [276, 210] width 66 height 6
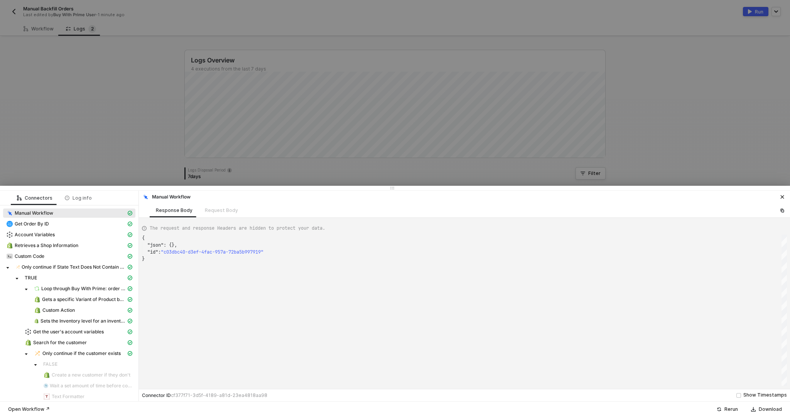
scroll to position [20, 0]
click at [103, 225] on div "Get Order By ID" at bounding box center [66, 224] width 120 height 7
type textarea "{ "json": { "order": { "id": "322-EPSJ-YWD896", "orderState": { "createdAt": "2…"
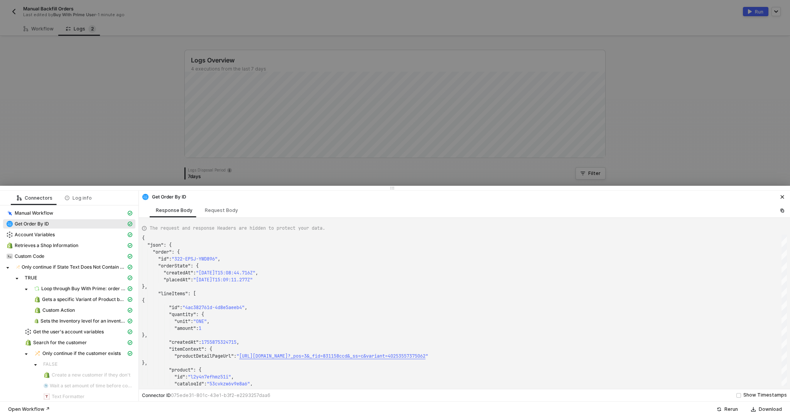
click at [170, 143] on div at bounding box center [395, 208] width 790 height 417
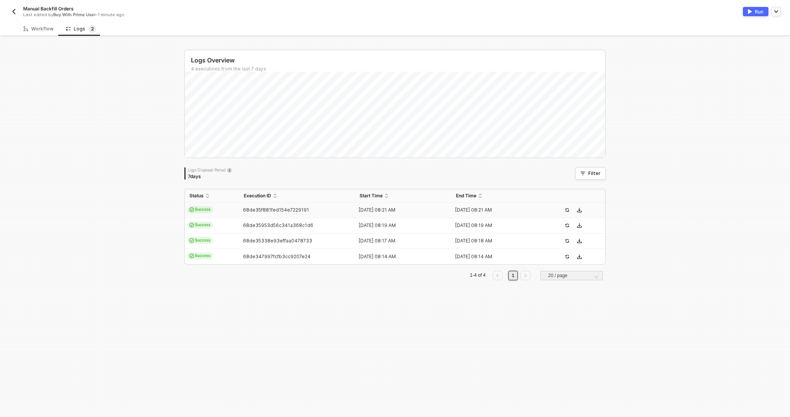
click at [230, 210] on td "Success" at bounding box center [212, 210] width 54 height 15
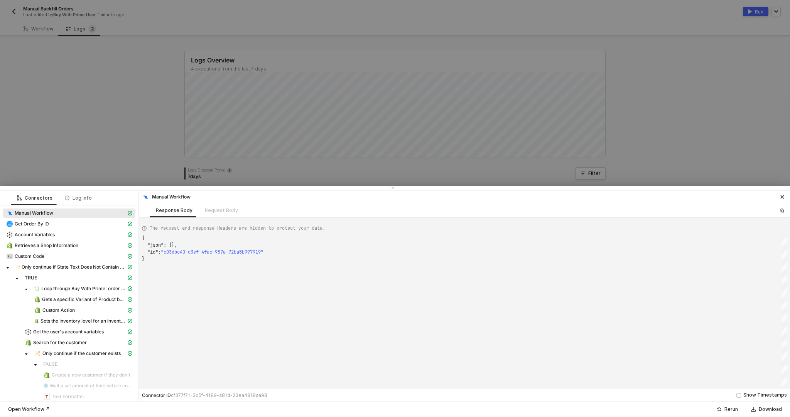
scroll to position [112, 0]
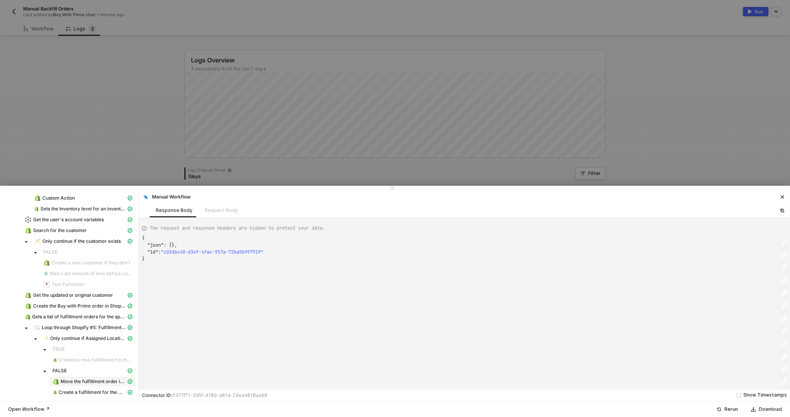
click at [76, 385] on div "Move the fulfillment order if not" at bounding box center [89, 381] width 74 height 7
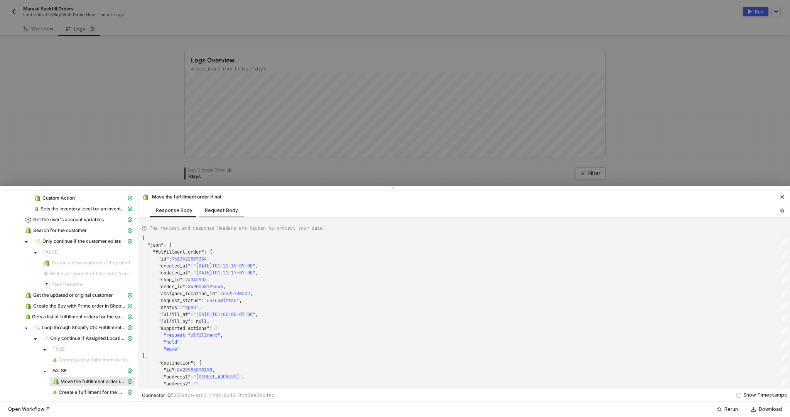
click at [208, 206] on div "Request Body" at bounding box center [222, 210] width 46 height 14
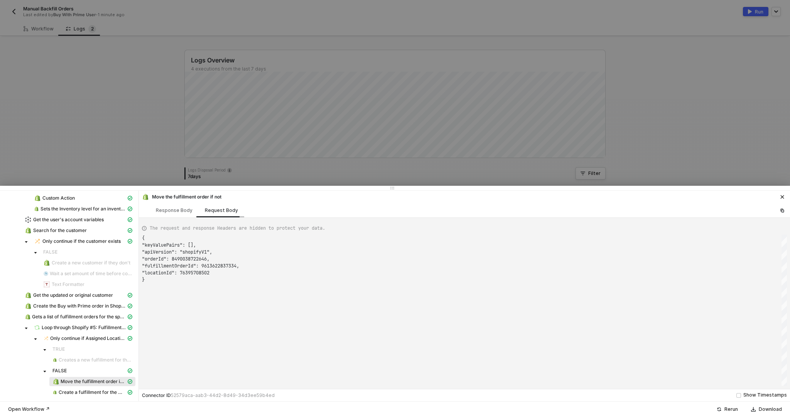
scroll to position [42, 0]
click at [175, 214] on div "Response Body" at bounding box center [174, 210] width 49 height 14
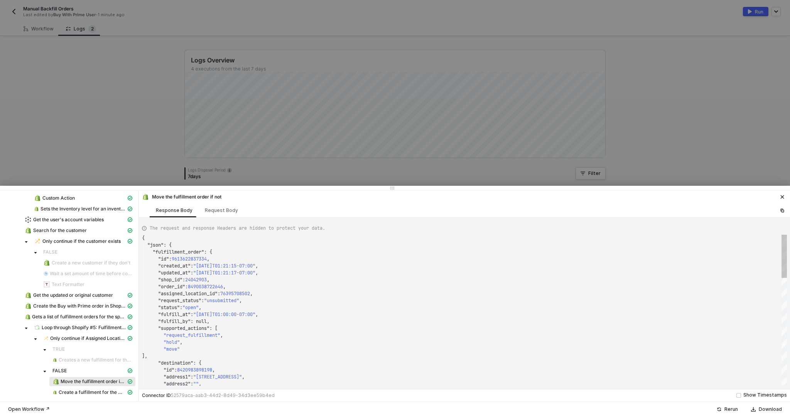
type textarea ""status": "open", "fulfill_at": "2025-10-02T01:00:00-07:00", "fulfill_by": null…"
click at [262, 312] on div ""id" : 8420983898198 , "address1" : "2900 S BOBCAT CT" , "address2" : "" , "des…" at bounding box center [464, 310] width 645 height 151
type textarea "l"
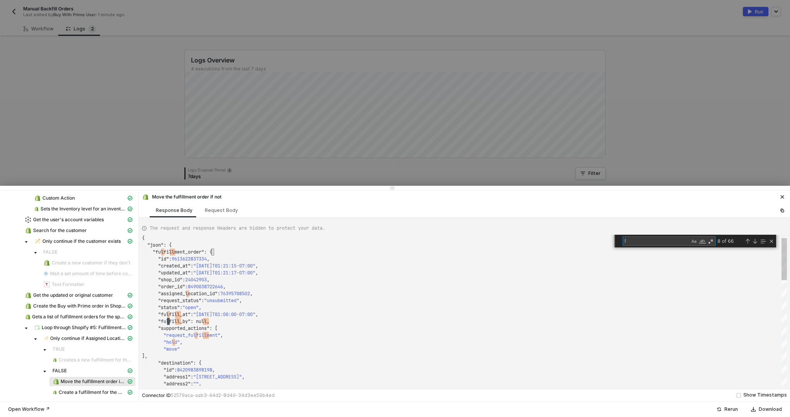
type textarea ""max_delivery_date_time": null, "additional_information": { "instructions": nul…"
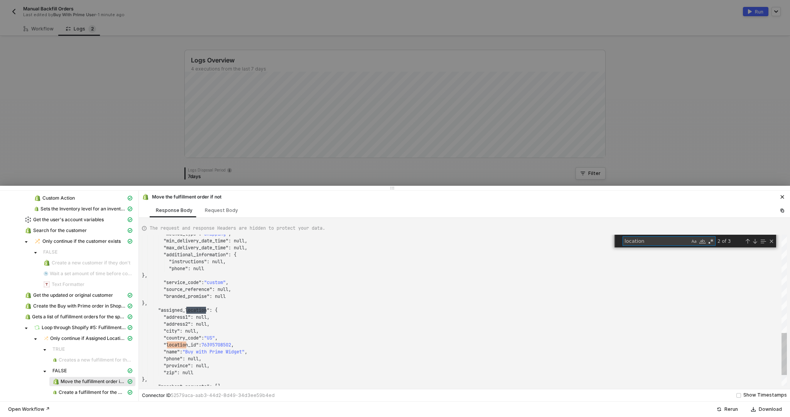
scroll to position [69, 66]
type textarea "location"
click at [93, 250] on div "FALSE" at bounding box center [87, 252] width 89 height 6
click at [91, 223] on span "Get the user's account variables" at bounding box center [79, 219] width 114 height 9
type textarea "{ "json": { "variables": { "v5LocationId": 76395708502, "SAXX Underwear-v5Locat…"
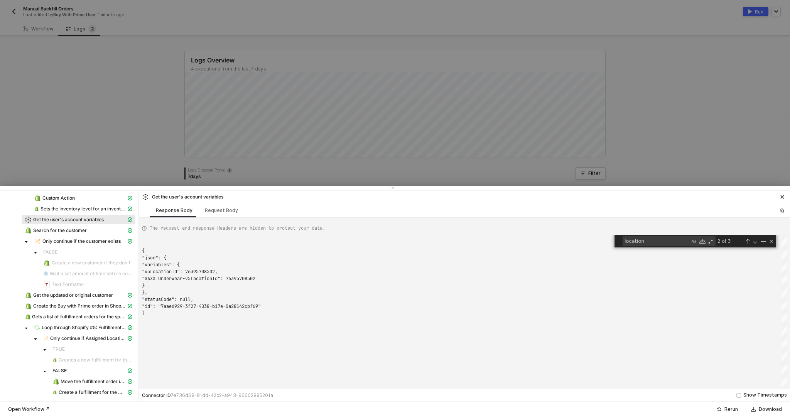
scroll to position [62, 0]
click at [783, 196] on icon "icon-close" at bounding box center [782, 197] width 3 height 3
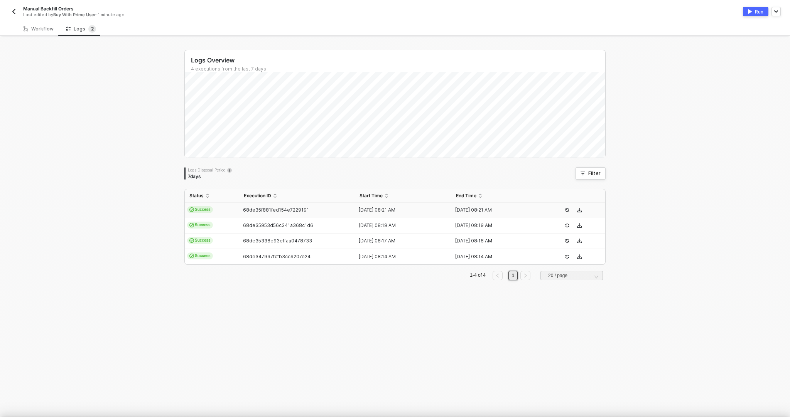
scroll to position [0, 0]
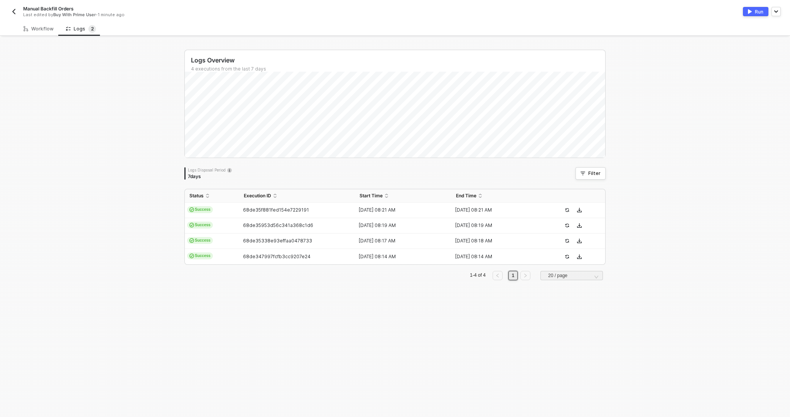
click at [17, 7] on button "button" at bounding box center [13, 11] width 9 height 9
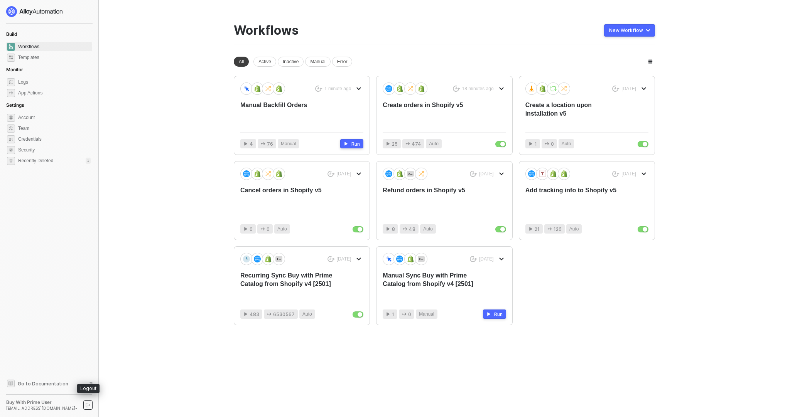
click at [86, 404] on icon "logout" at bounding box center [88, 405] width 5 height 5
